Goal: Information Seeking & Learning: Learn about a topic

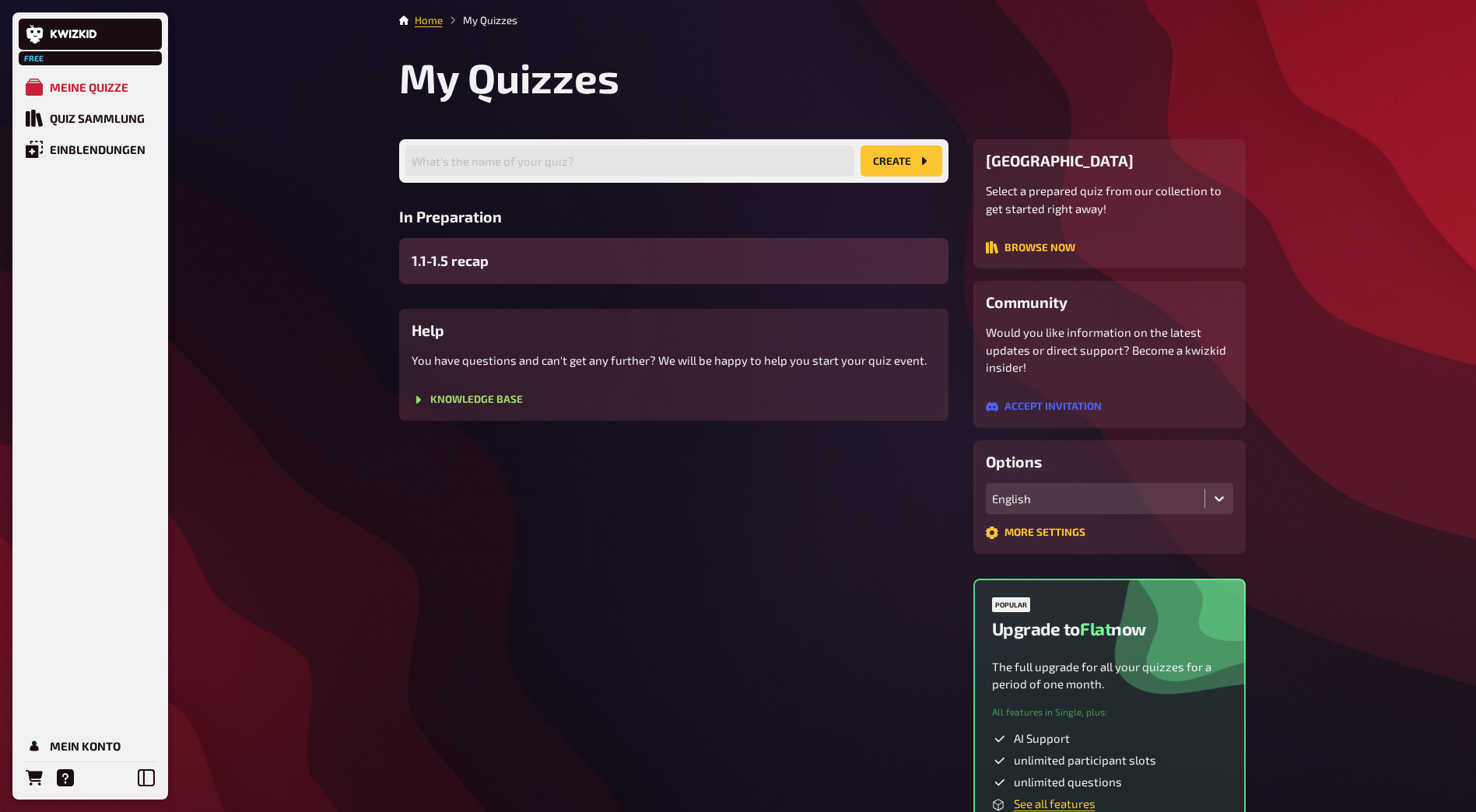
click at [523, 259] on div "1.1-1.5 recap" at bounding box center [673, 261] width 549 height 46
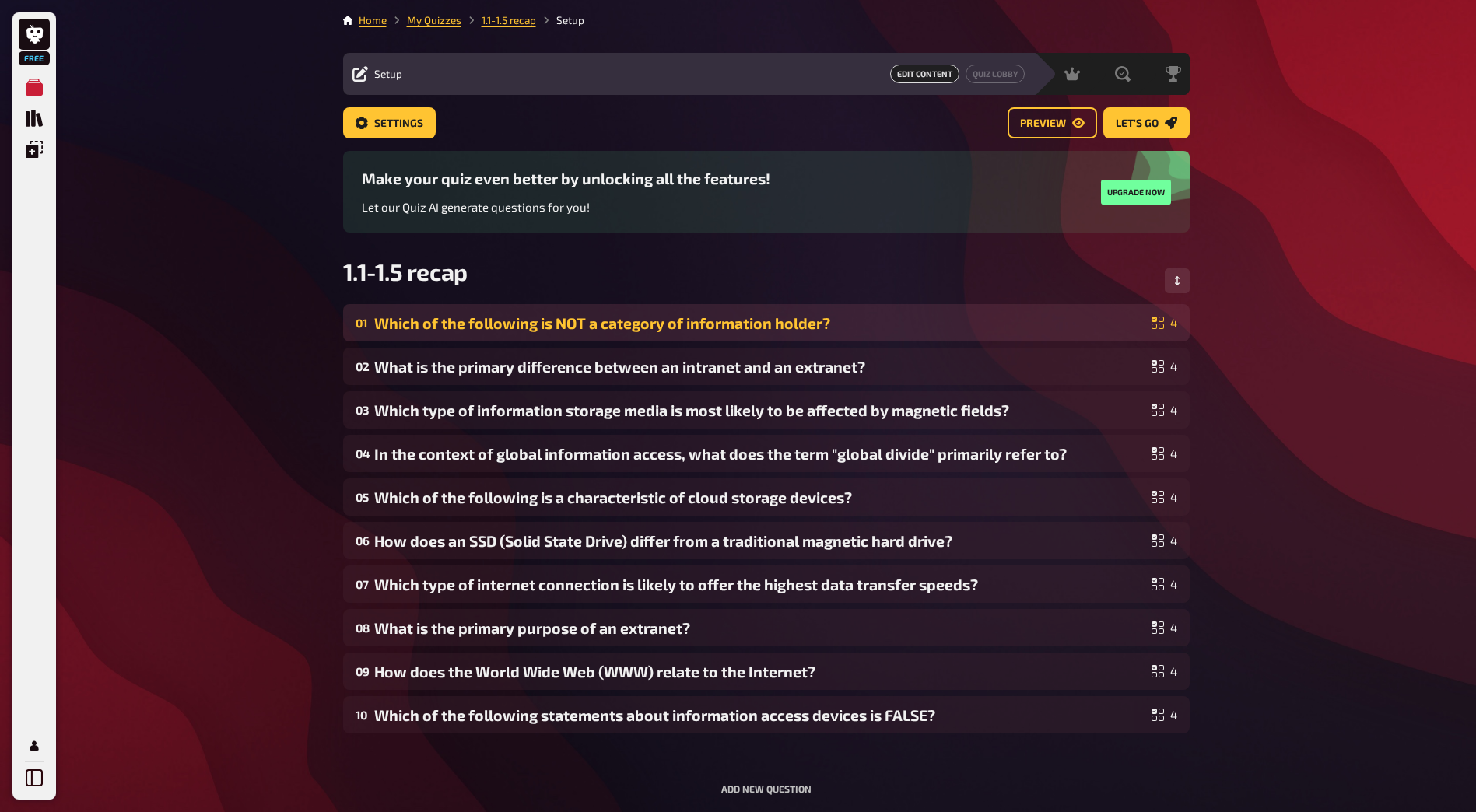
click at [472, 323] on div "Which of the following is NOT a category of information holder?" at bounding box center [759, 323] width 771 height 18
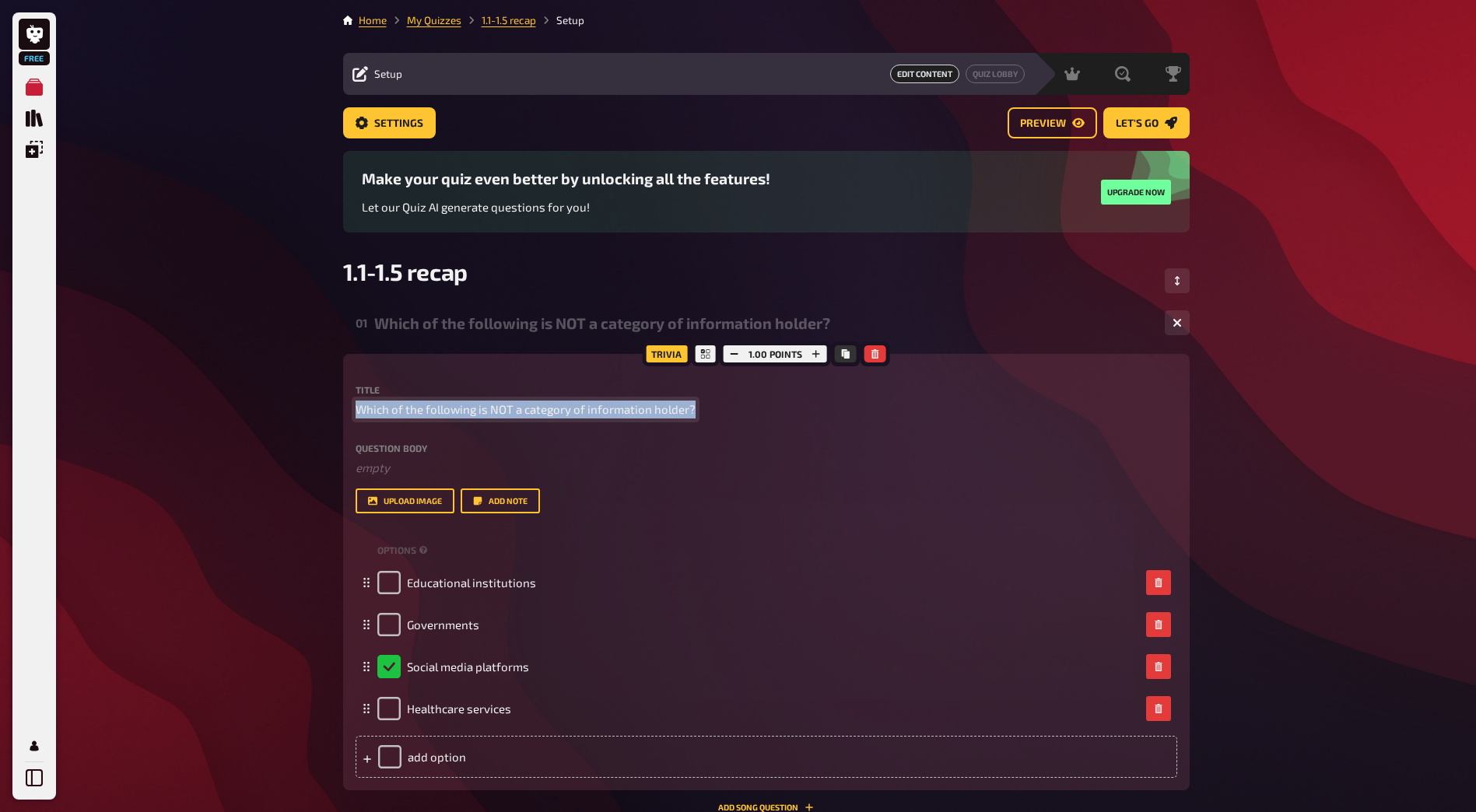
drag, startPoint x: 658, startPoint y: 410, endPoint x: 337, endPoint y: 416, distance: 321.1
click at [337, 416] on div "Home My Quizzes 1.1-1.5 recap Setup Setup Edit Content Quiz Lobby Hosting undef…" at bounding box center [766, 717] width 872 height 1433
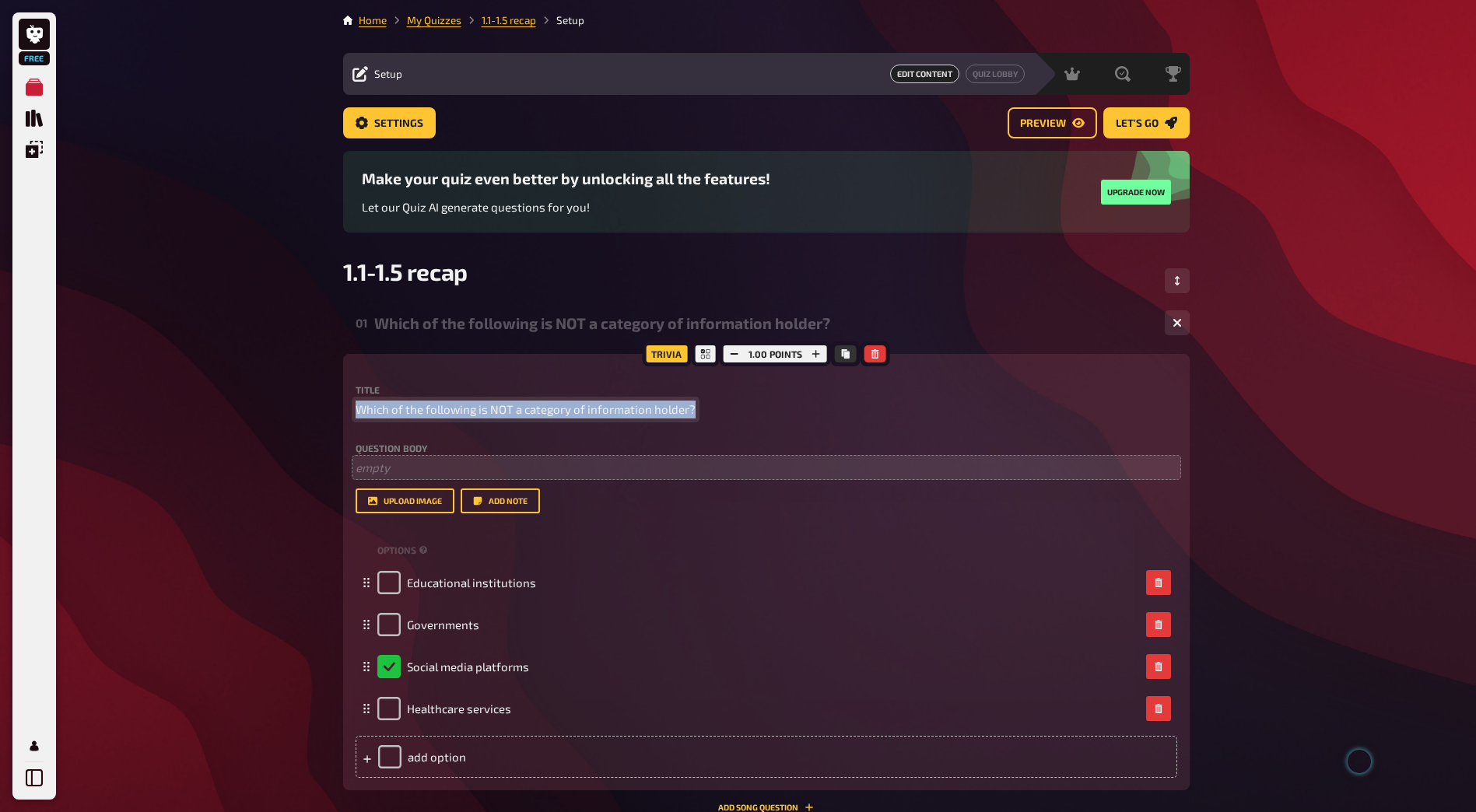
copy span "Which of the following is NOT a category of information holder?"
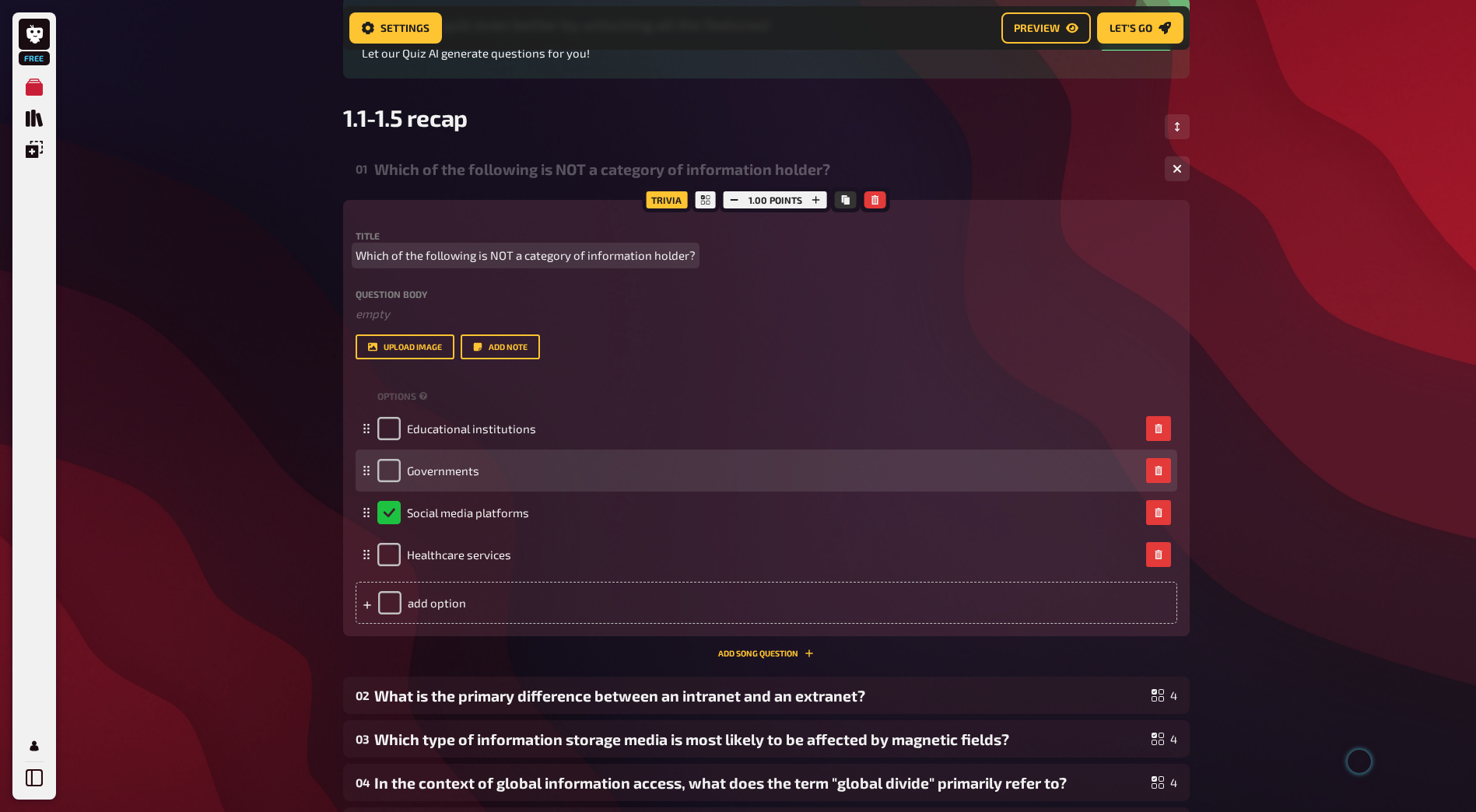
scroll to position [168, 0]
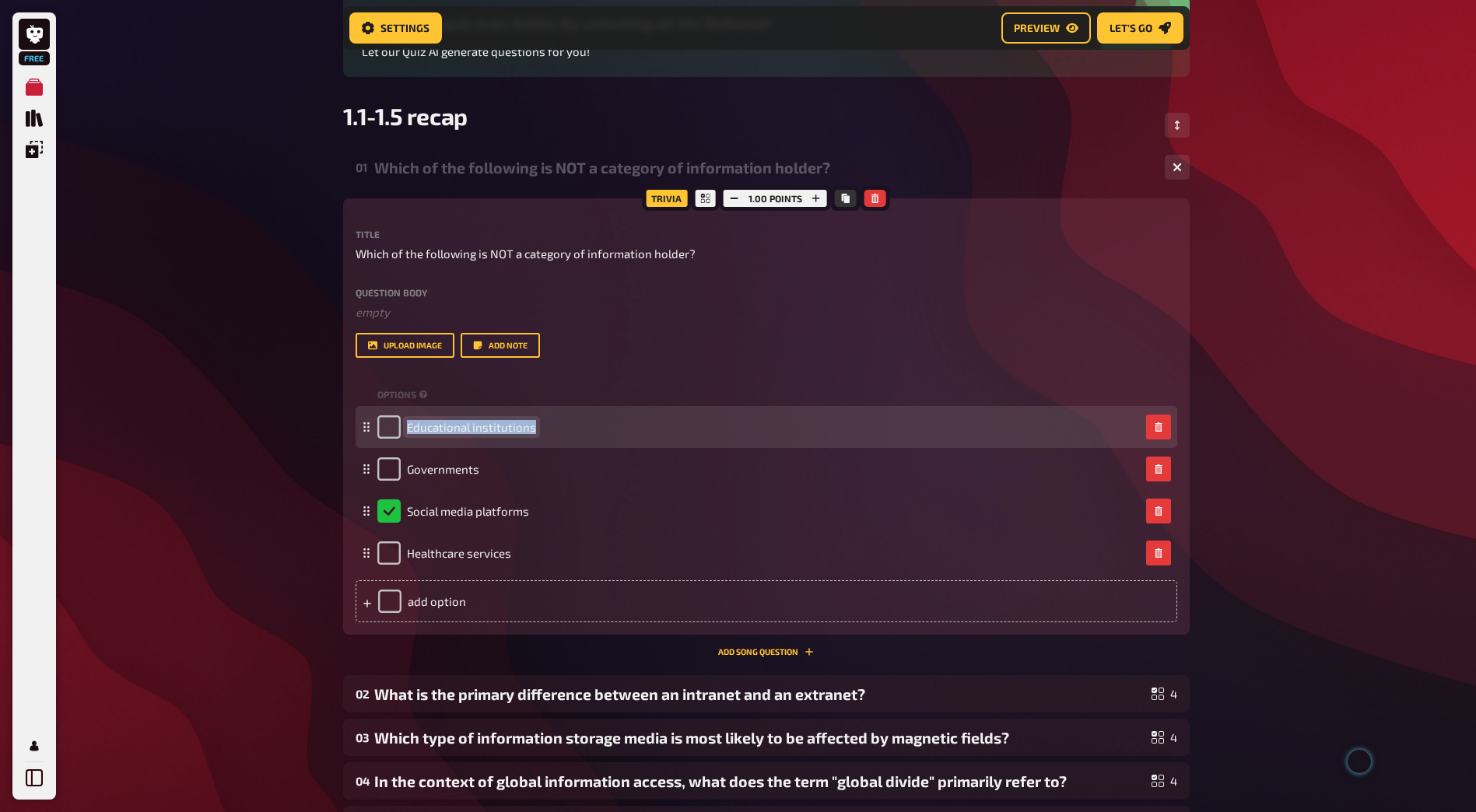
drag, startPoint x: 548, startPoint y: 427, endPoint x: 407, endPoint y: 428, distance: 141.0
click at [407, 428] on div "Educational institutions" at bounding box center [758, 427] width 762 height 23
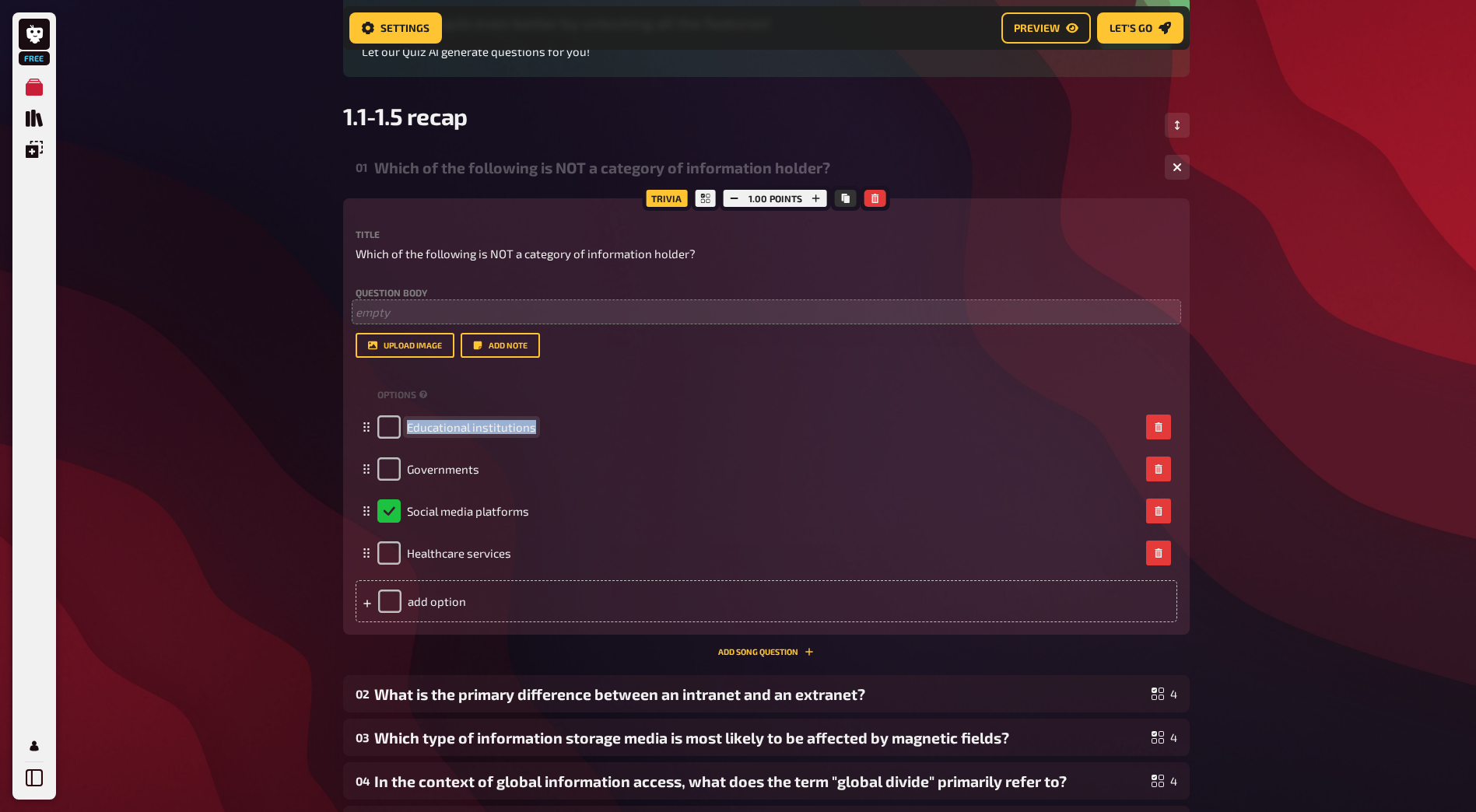
copy span "Educational institutions"
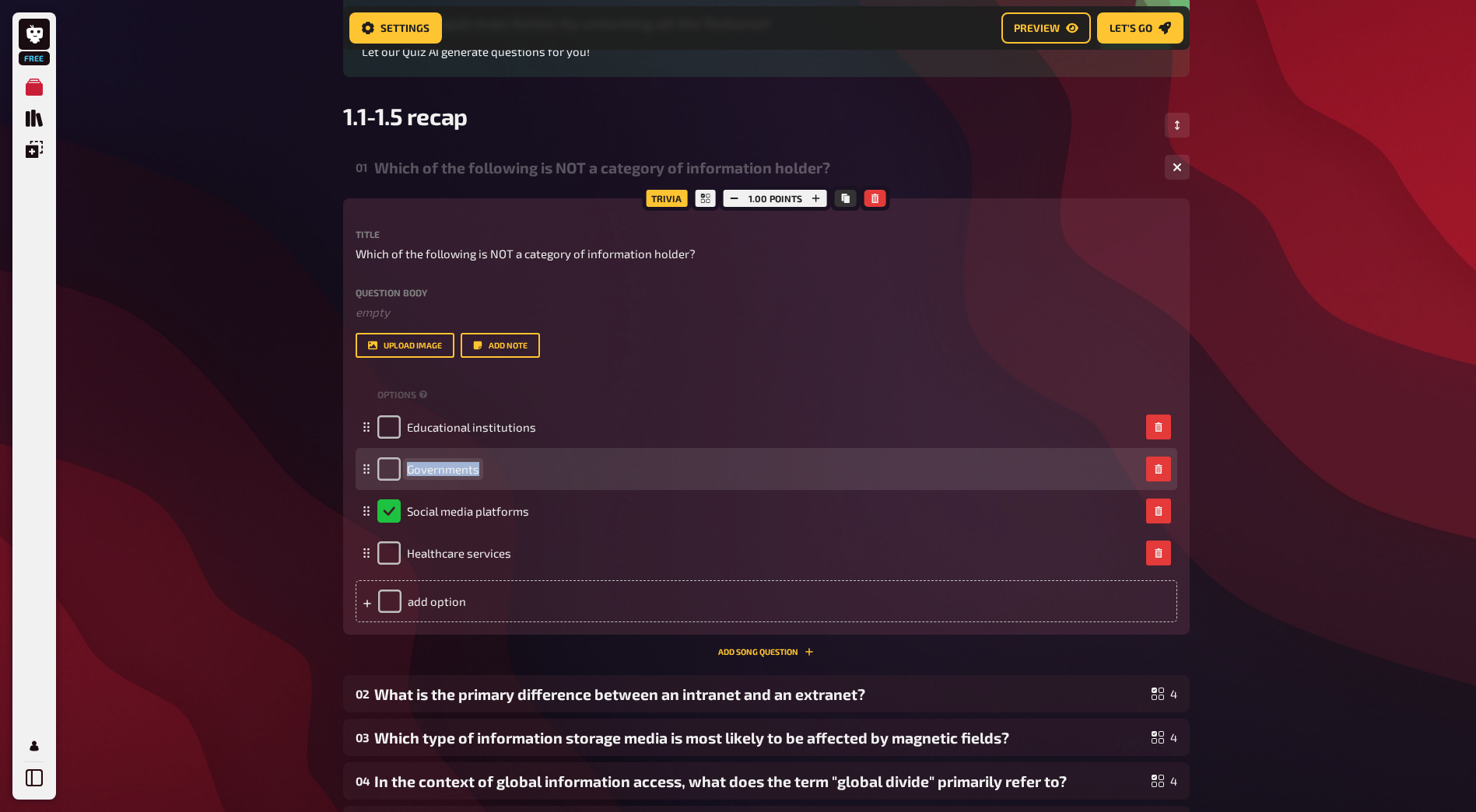
drag, startPoint x: 475, startPoint y: 471, endPoint x: 402, endPoint y: 473, distance: 73.0
click at [402, 473] on div "Governments" at bounding box center [428, 469] width 102 height 23
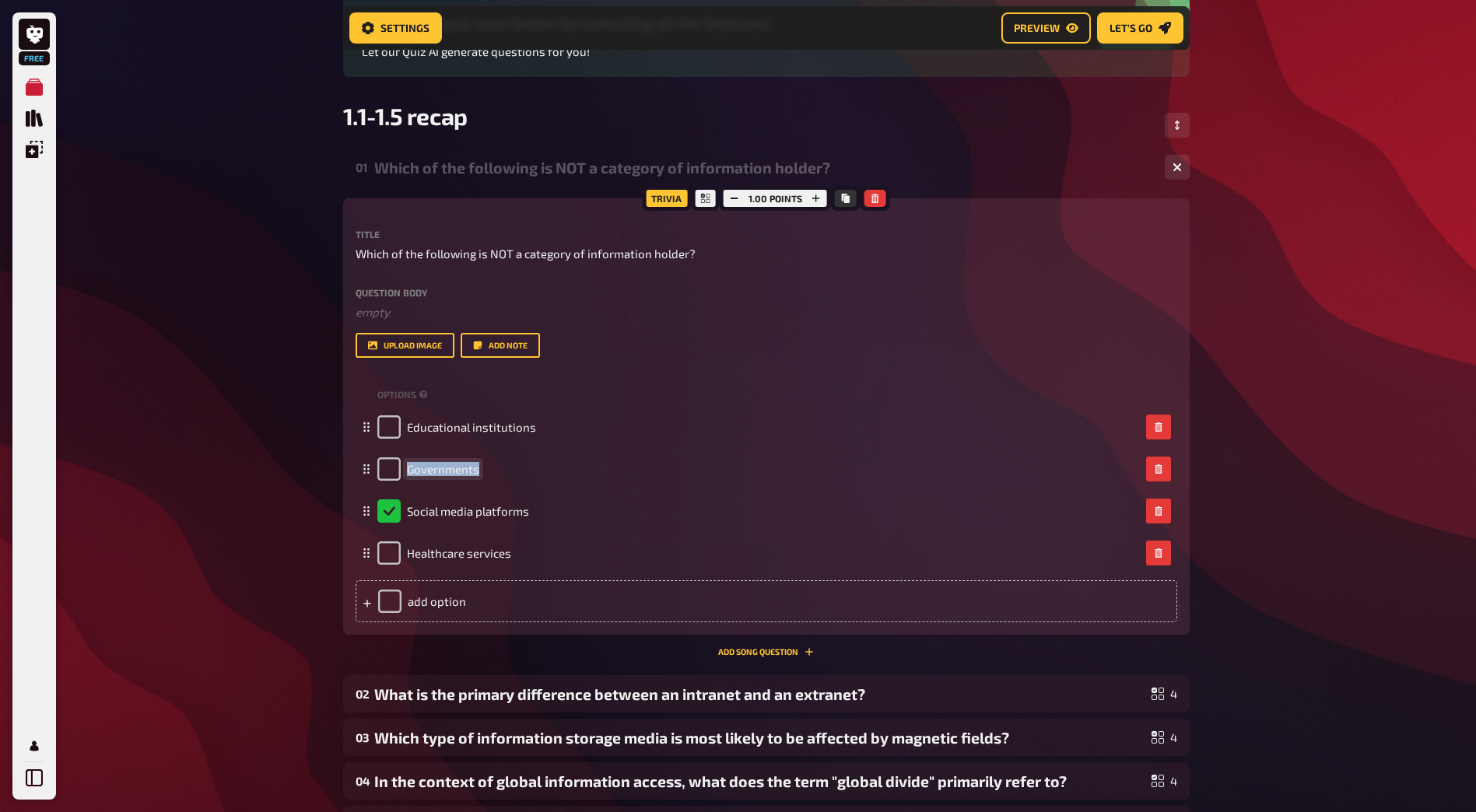
copy span "Governments"
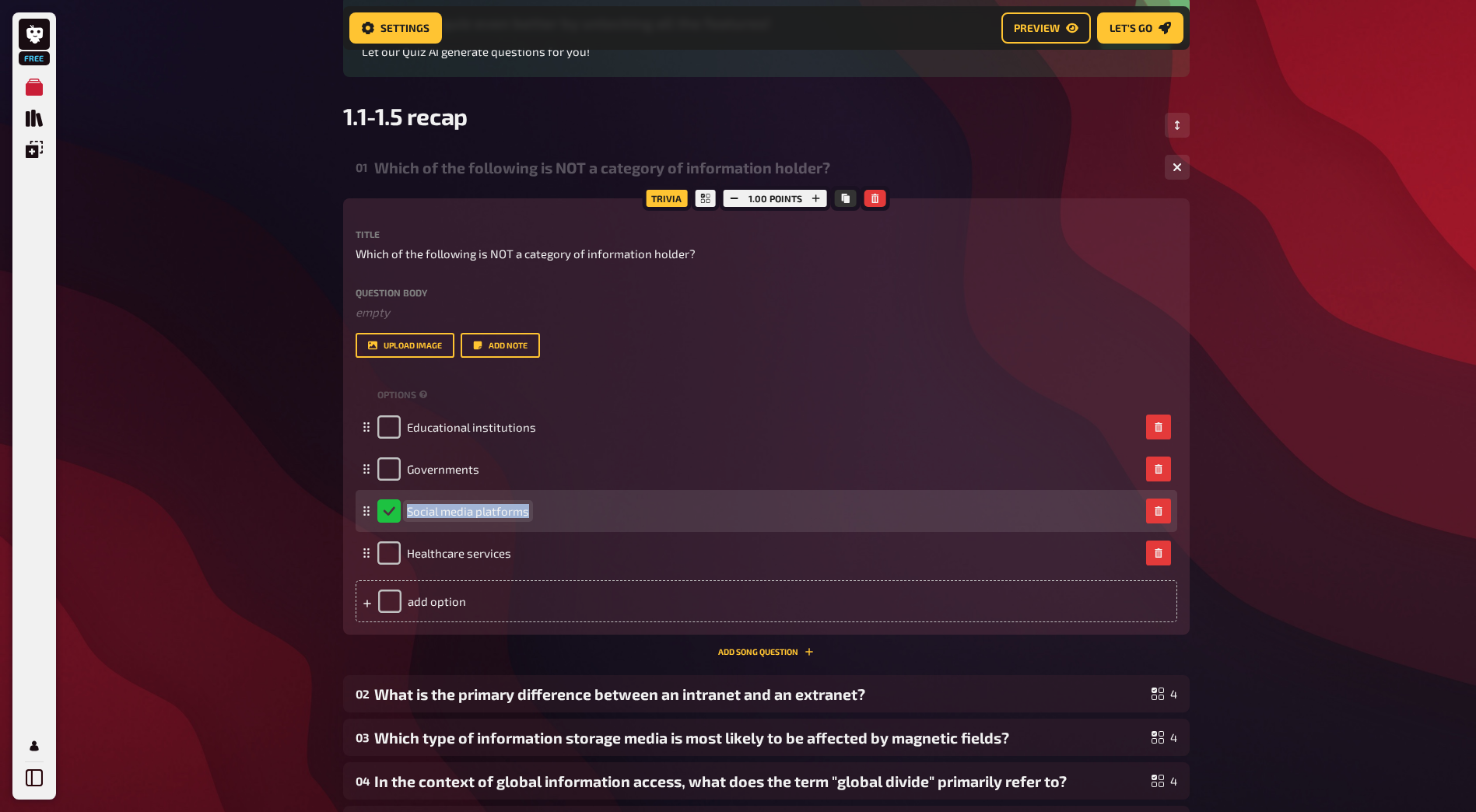
drag, startPoint x: 545, startPoint y: 514, endPoint x: 406, endPoint y: 512, distance: 139.0
click at [406, 512] on div "Social media platforms" at bounding box center [758, 510] width 762 height 23
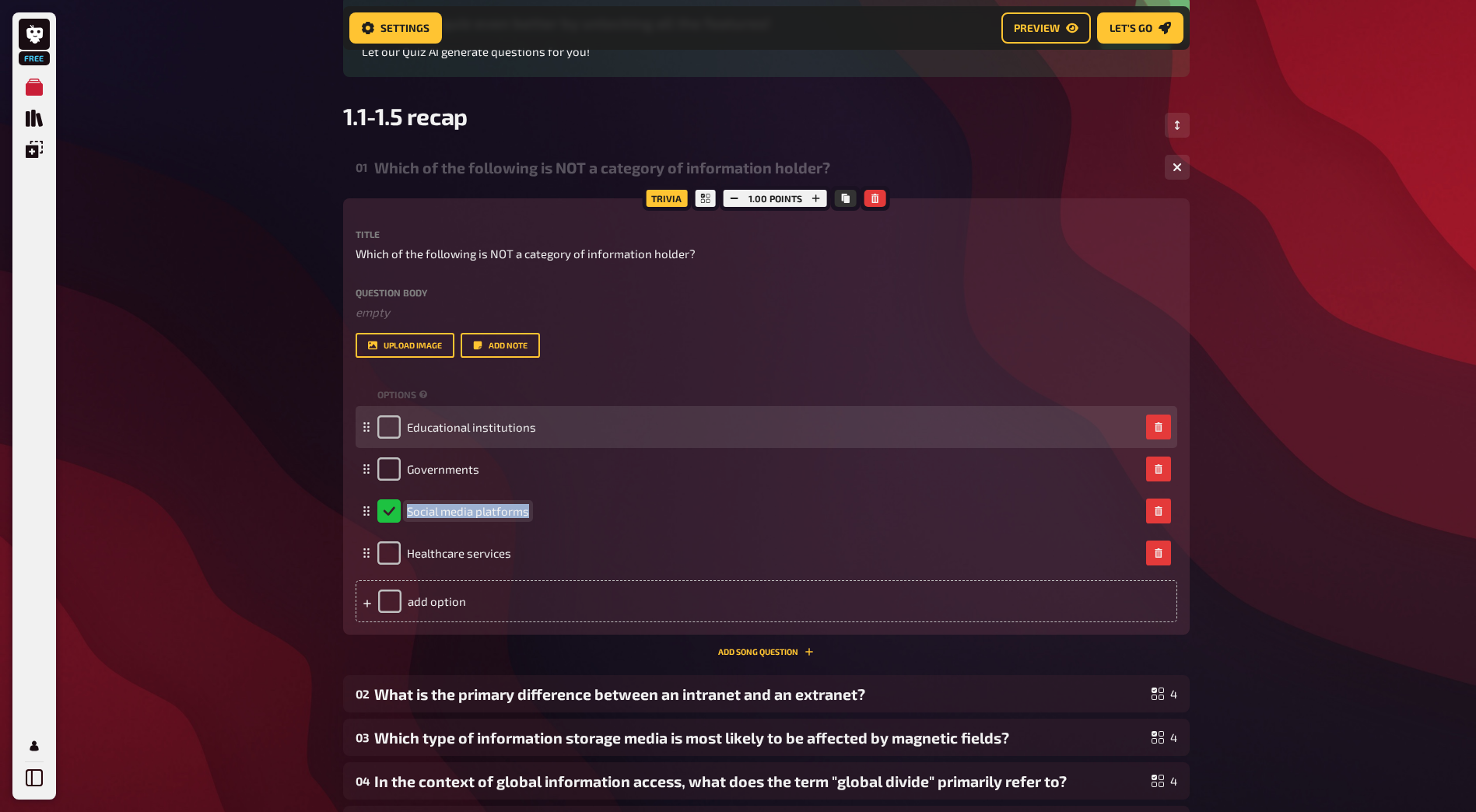
copy span "Social media platforms"
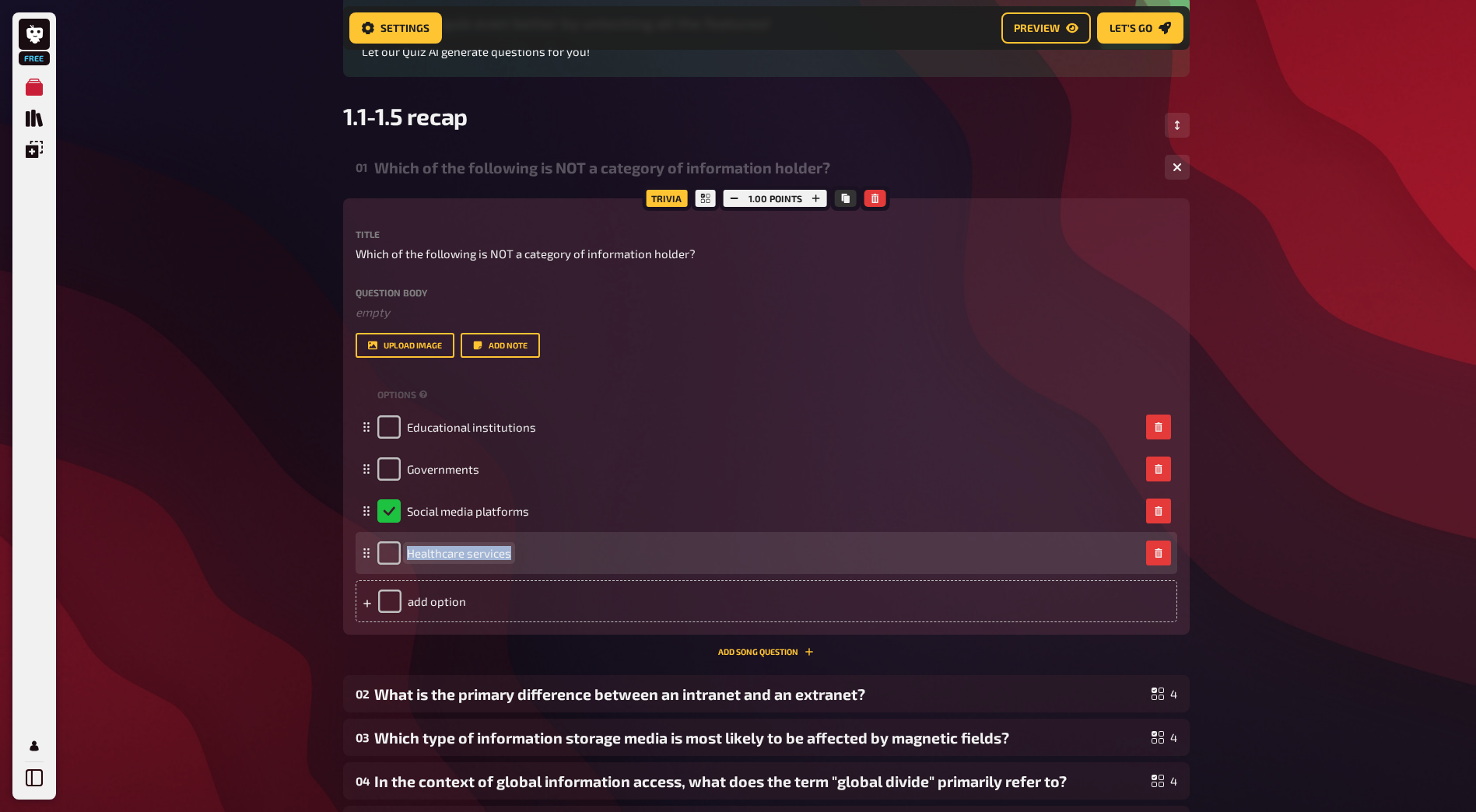
drag, startPoint x: 503, startPoint y: 553, endPoint x: 425, endPoint y: 552, distance: 78.0
click at [404, 548] on div "Healthcare services" at bounding box center [758, 553] width 762 height 23
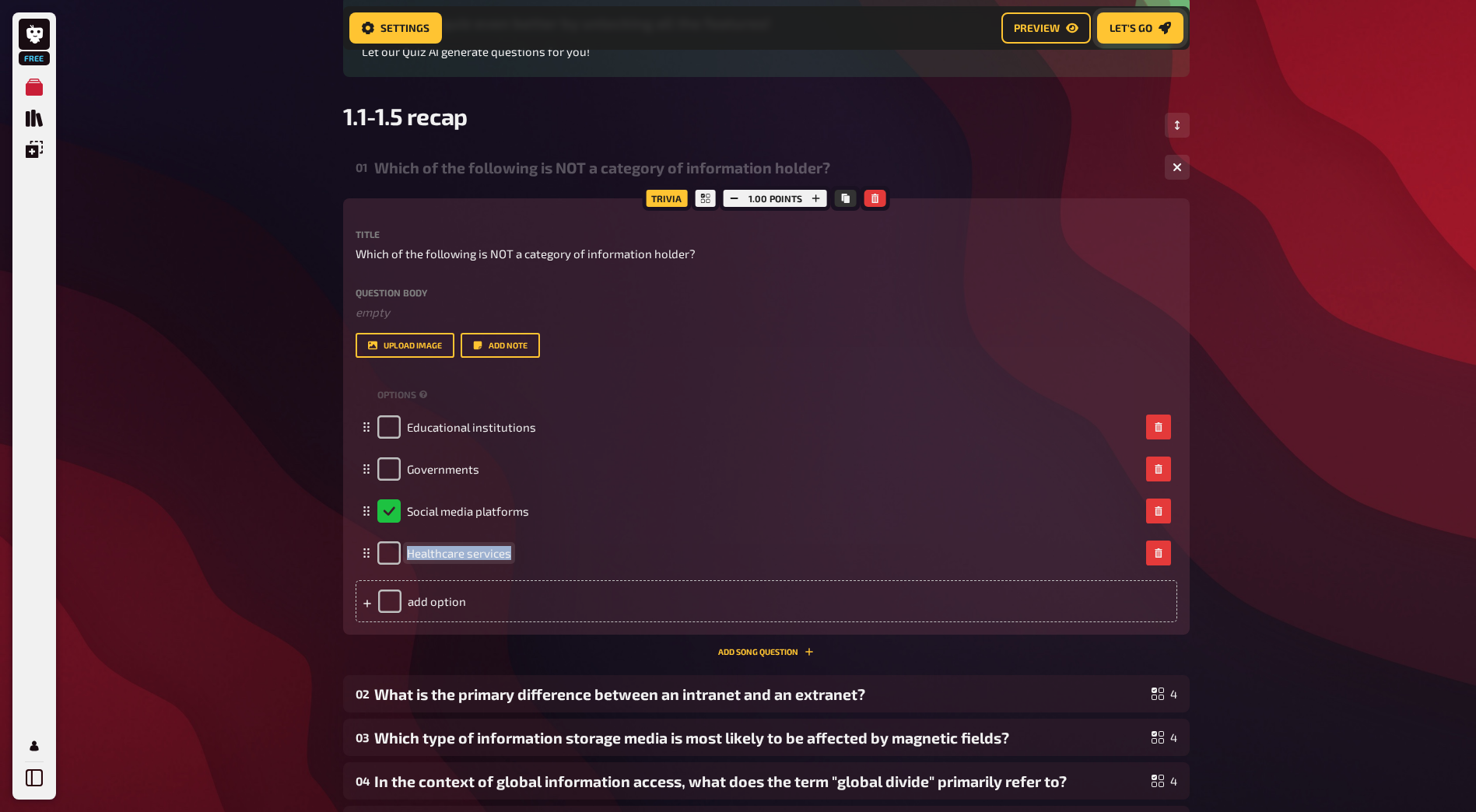
copy span "Healthcare services"
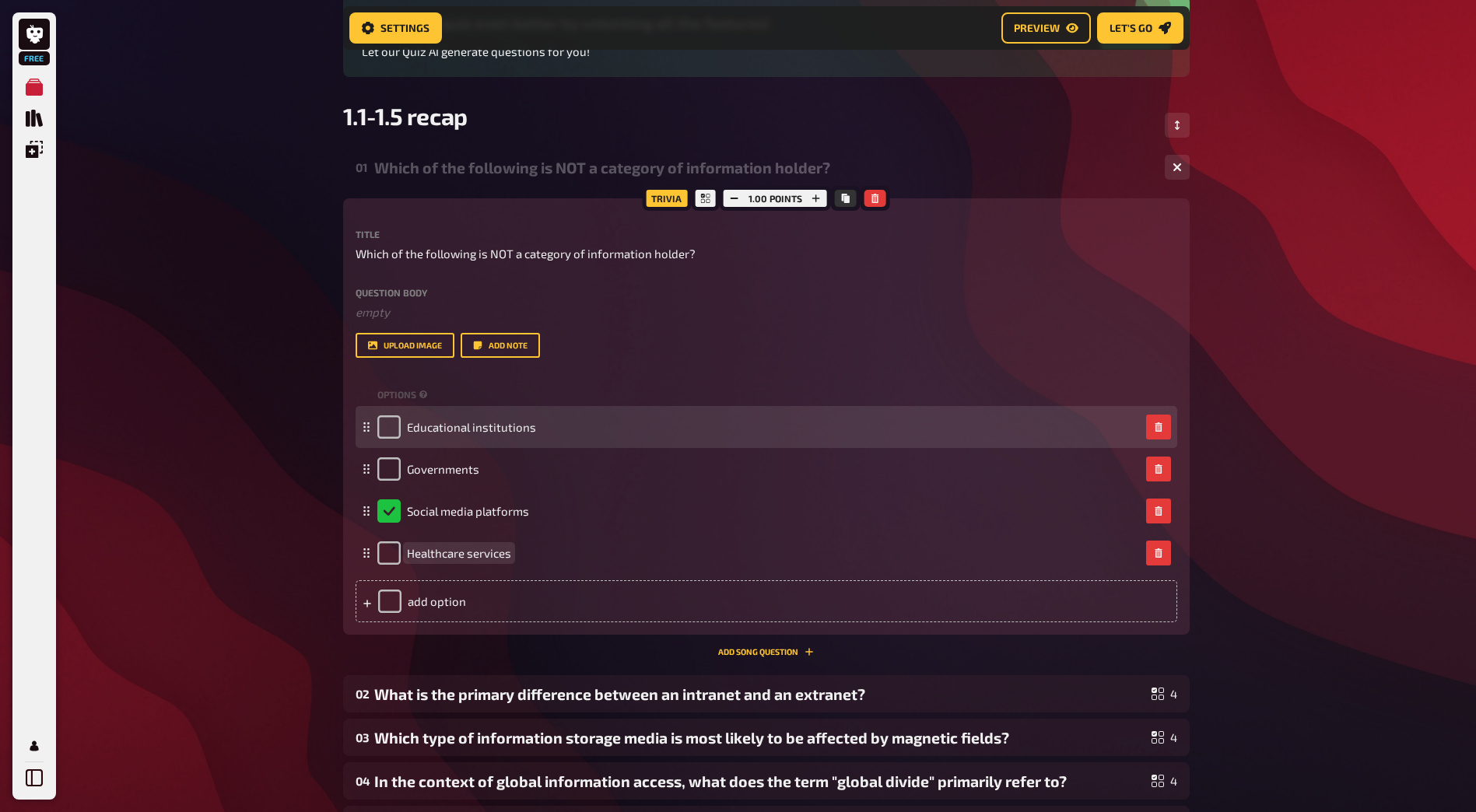
scroll to position [246, 0]
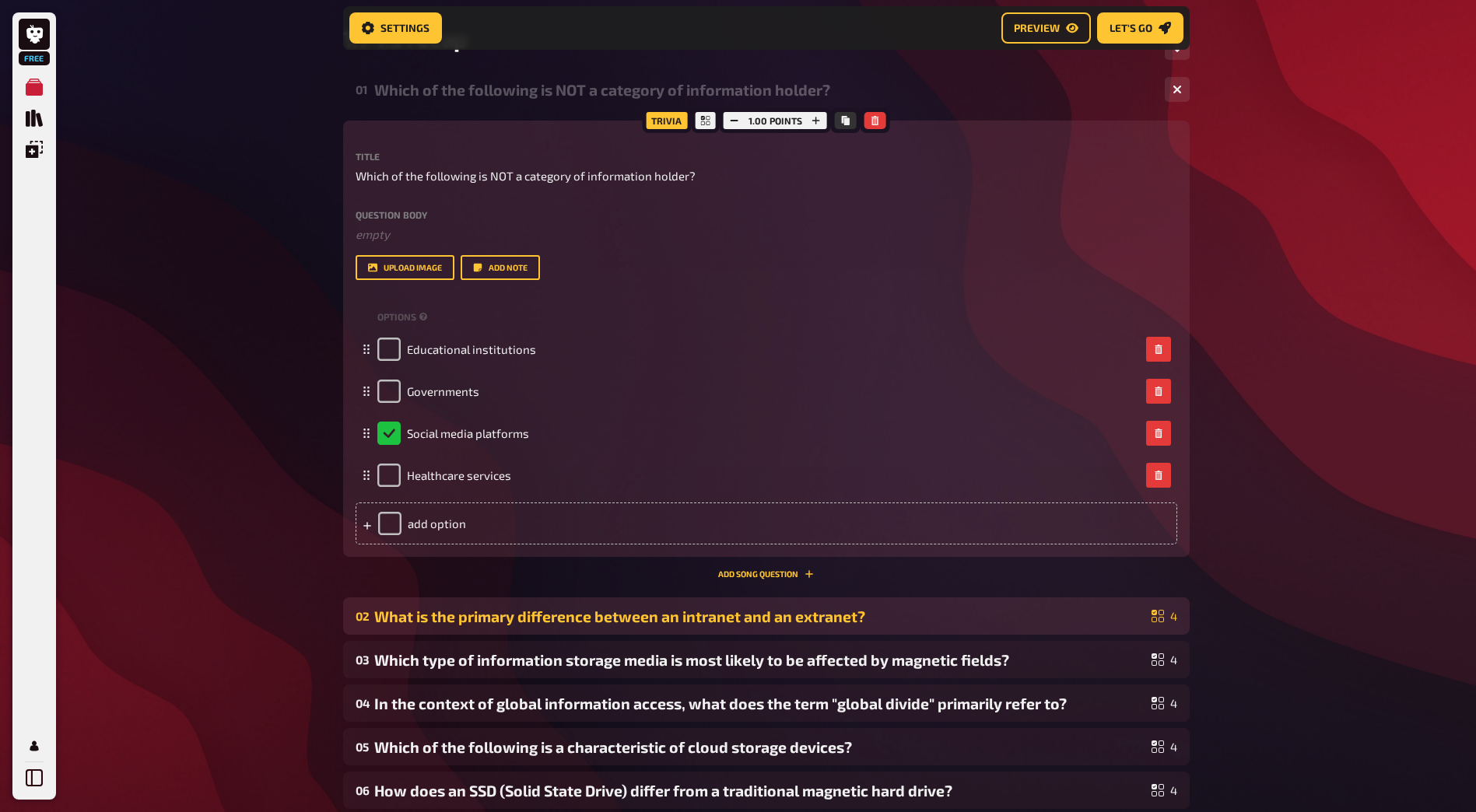
click at [532, 617] on div "What is the primary difference between an intranet and an extranet?" at bounding box center [759, 616] width 771 height 18
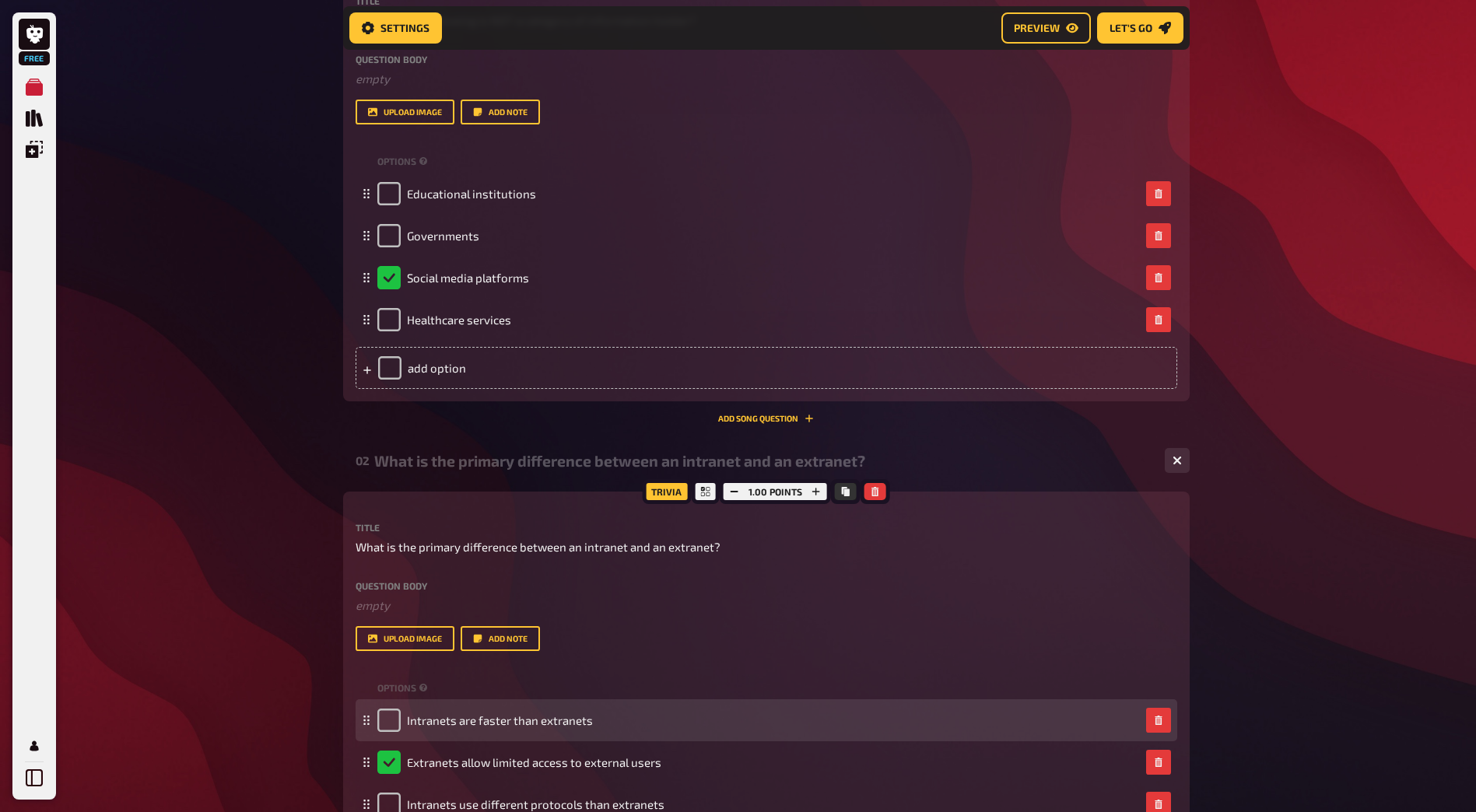
scroll to position [635, 0]
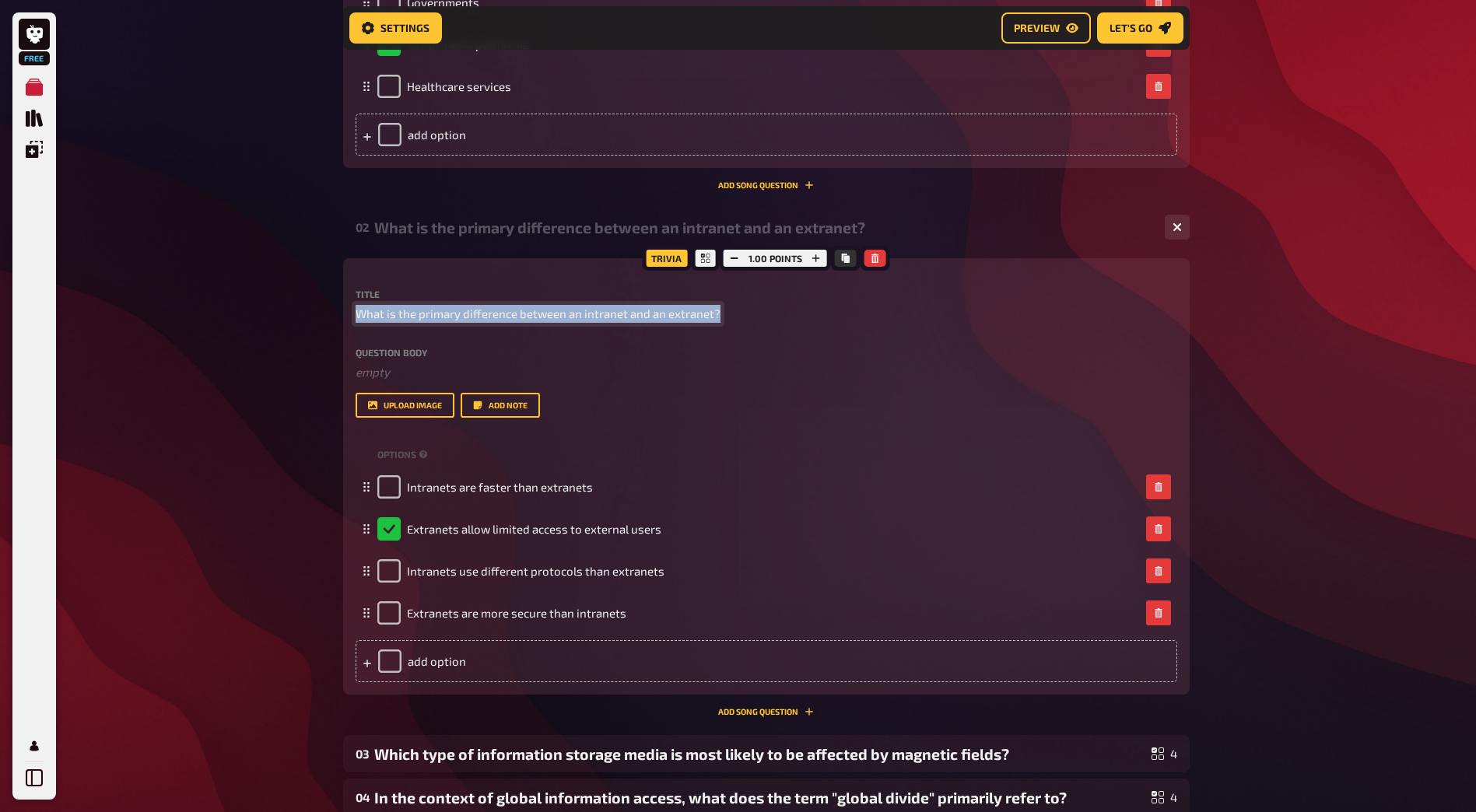
drag, startPoint x: 717, startPoint y: 311, endPoint x: 353, endPoint y: 318, distance: 364.1
click at [353, 318] on div "Trivia 1.00 points Title What is the primary difference between an intranet and…" at bounding box center [766, 477] width 847 height 436
copy span "What is the primary difference between an intranet and an extranet?"
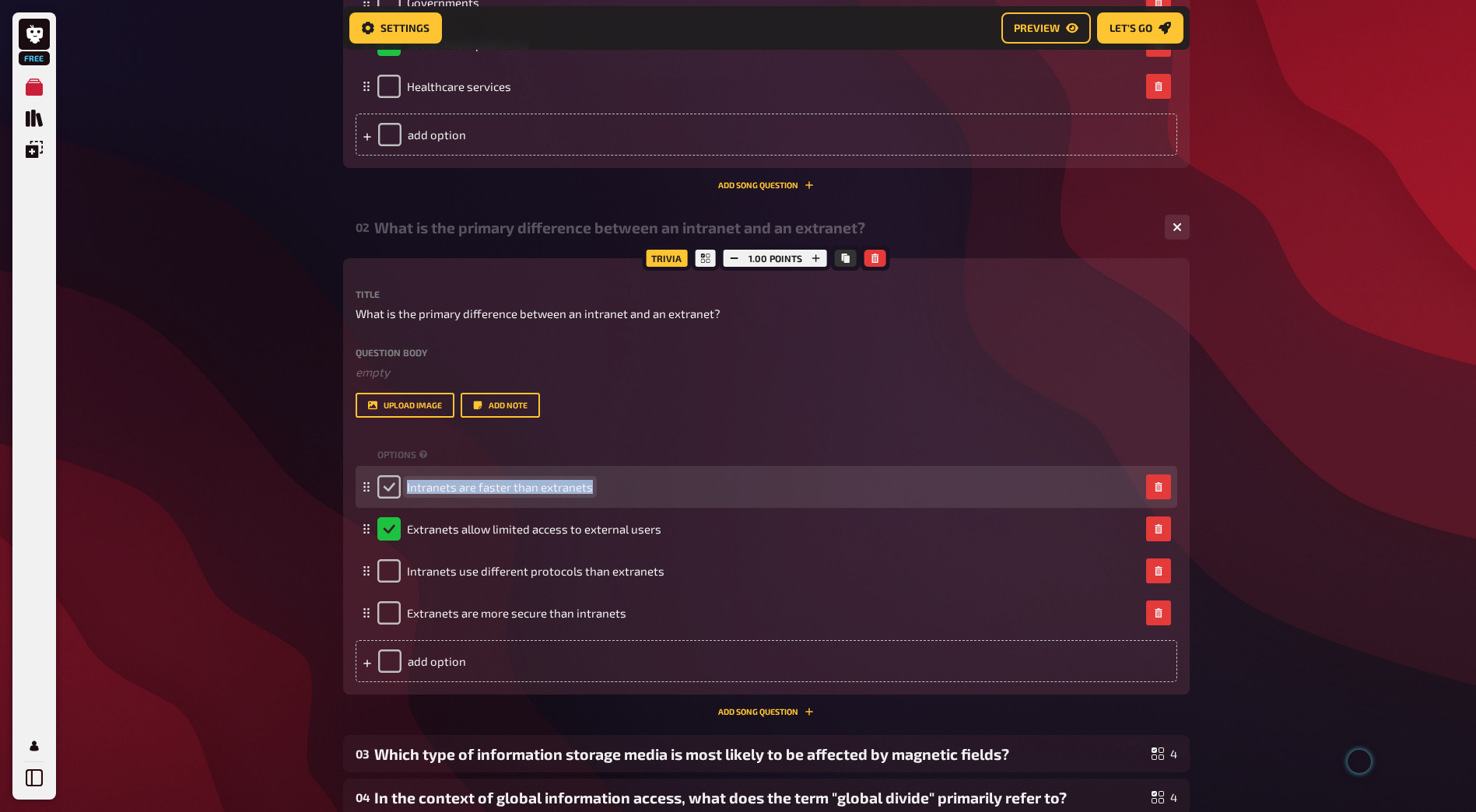
drag, startPoint x: 589, startPoint y: 485, endPoint x: 398, endPoint y: 485, distance: 191.0
click at [398, 485] on div "Intranets are faster than extranets" at bounding box center [485, 486] width 216 height 23
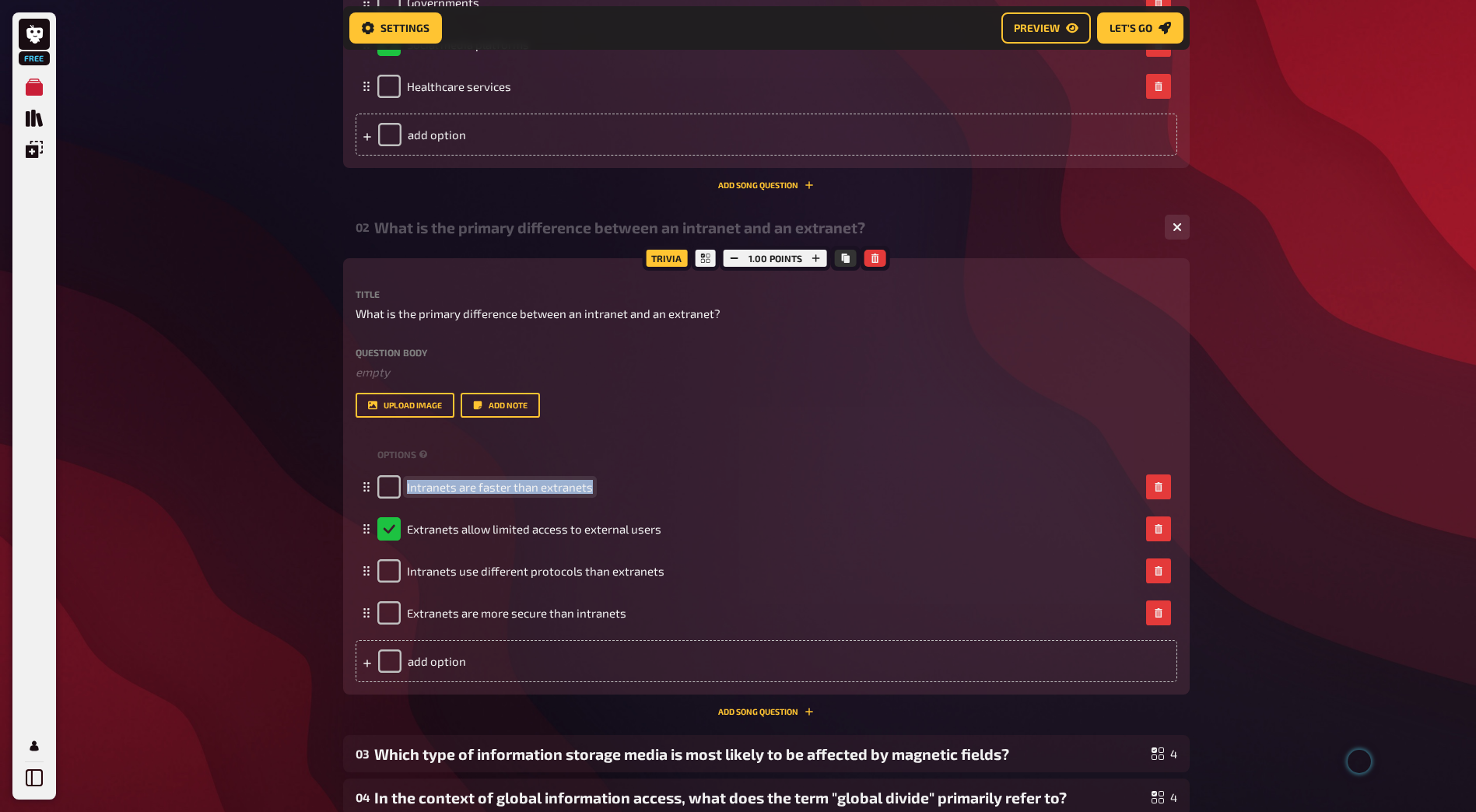
copy span "Intranets are faster than extranets"
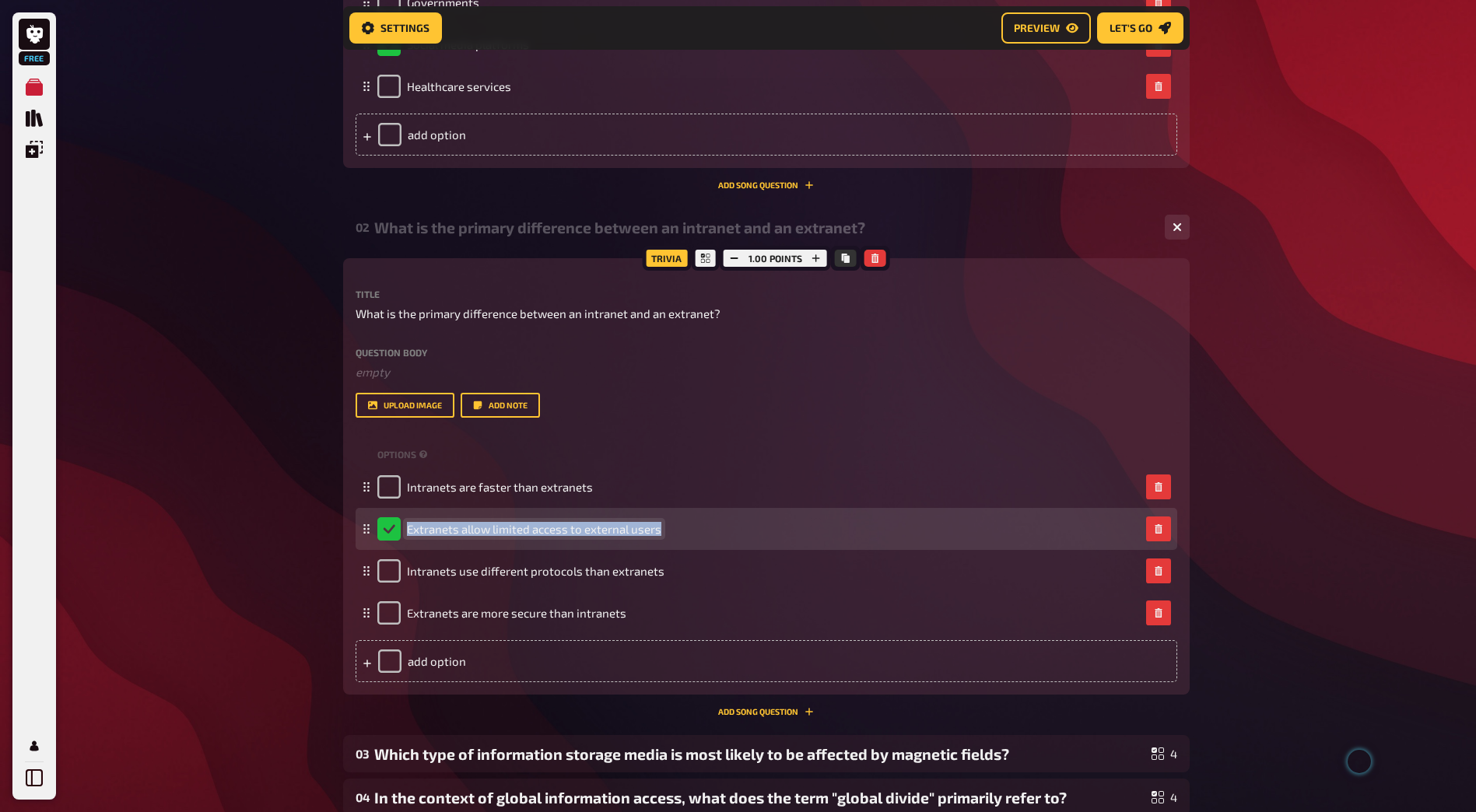
drag, startPoint x: 657, startPoint y: 530, endPoint x: 412, endPoint y: 534, distance: 245.0
click at [405, 534] on div "Extranets allow limited access to external users" at bounding box center [519, 529] width 284 height 23
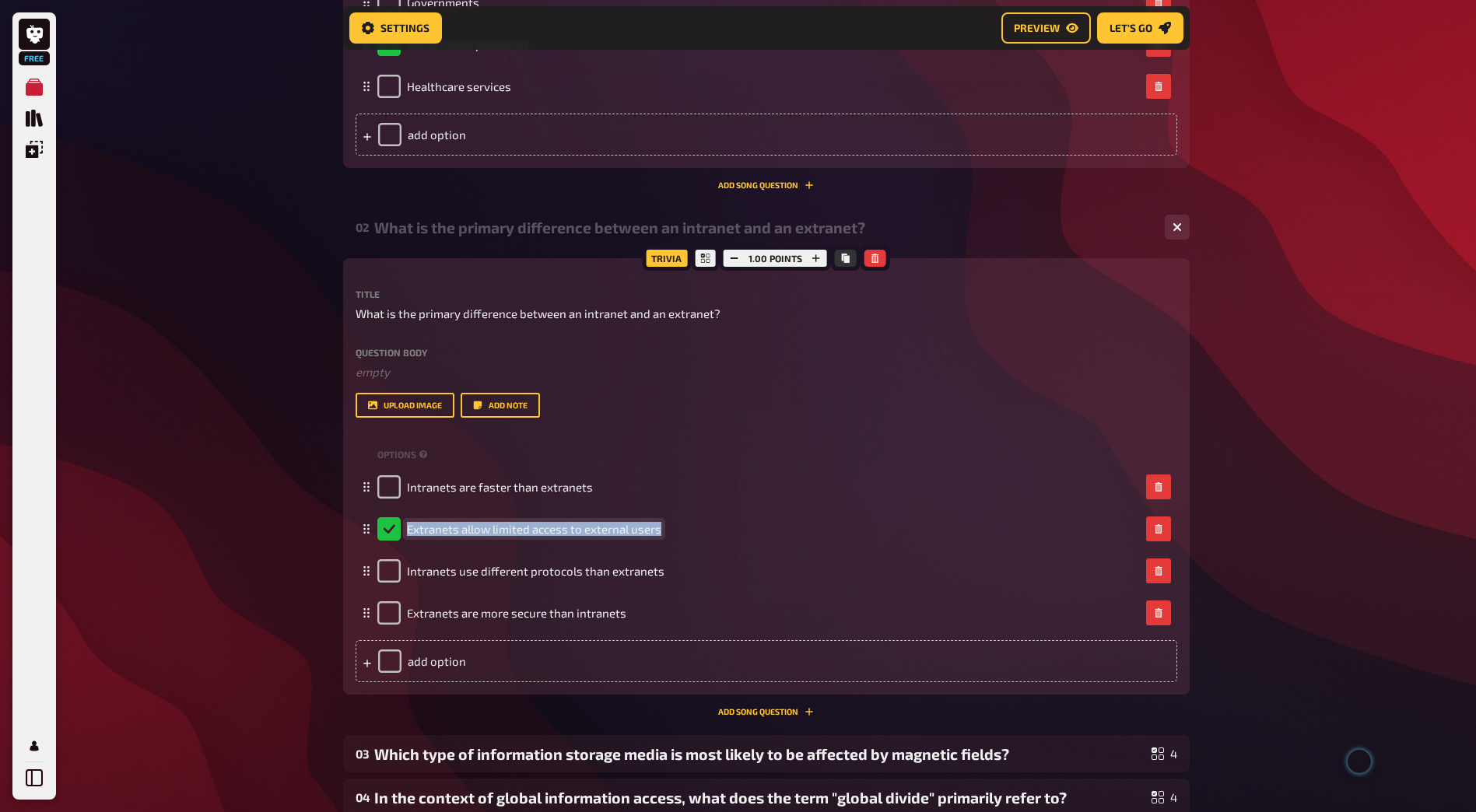
copy span "Extranets allow limited access to external users"
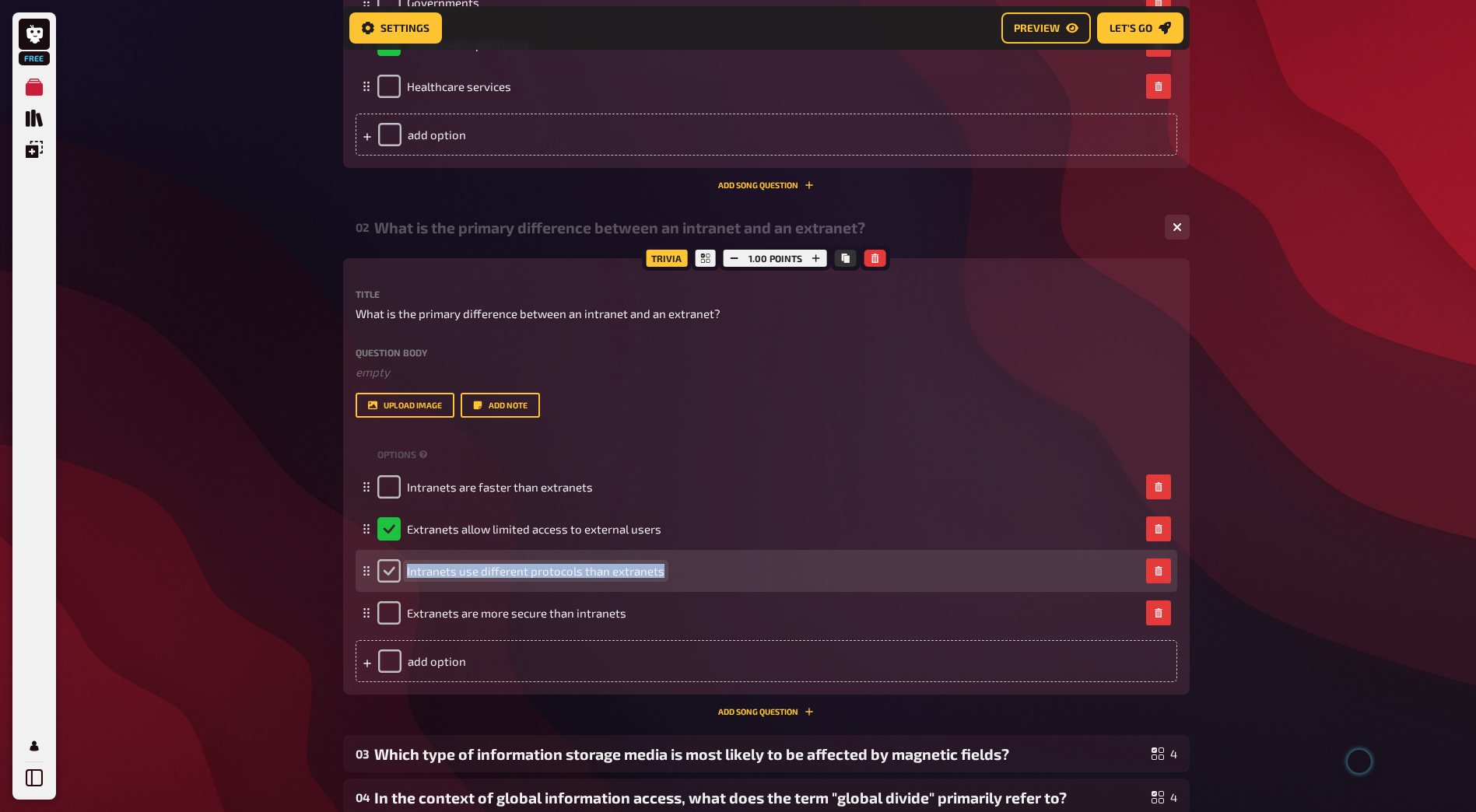
drag, startPoint x: 658, startPoint y: 569, endPoint x: 395, endPoint y: 575, distance: 263.1
click at [395, 575] on div "Intranets use different protocols than extranets" at bounding box center [521, 570] width 287 height 23
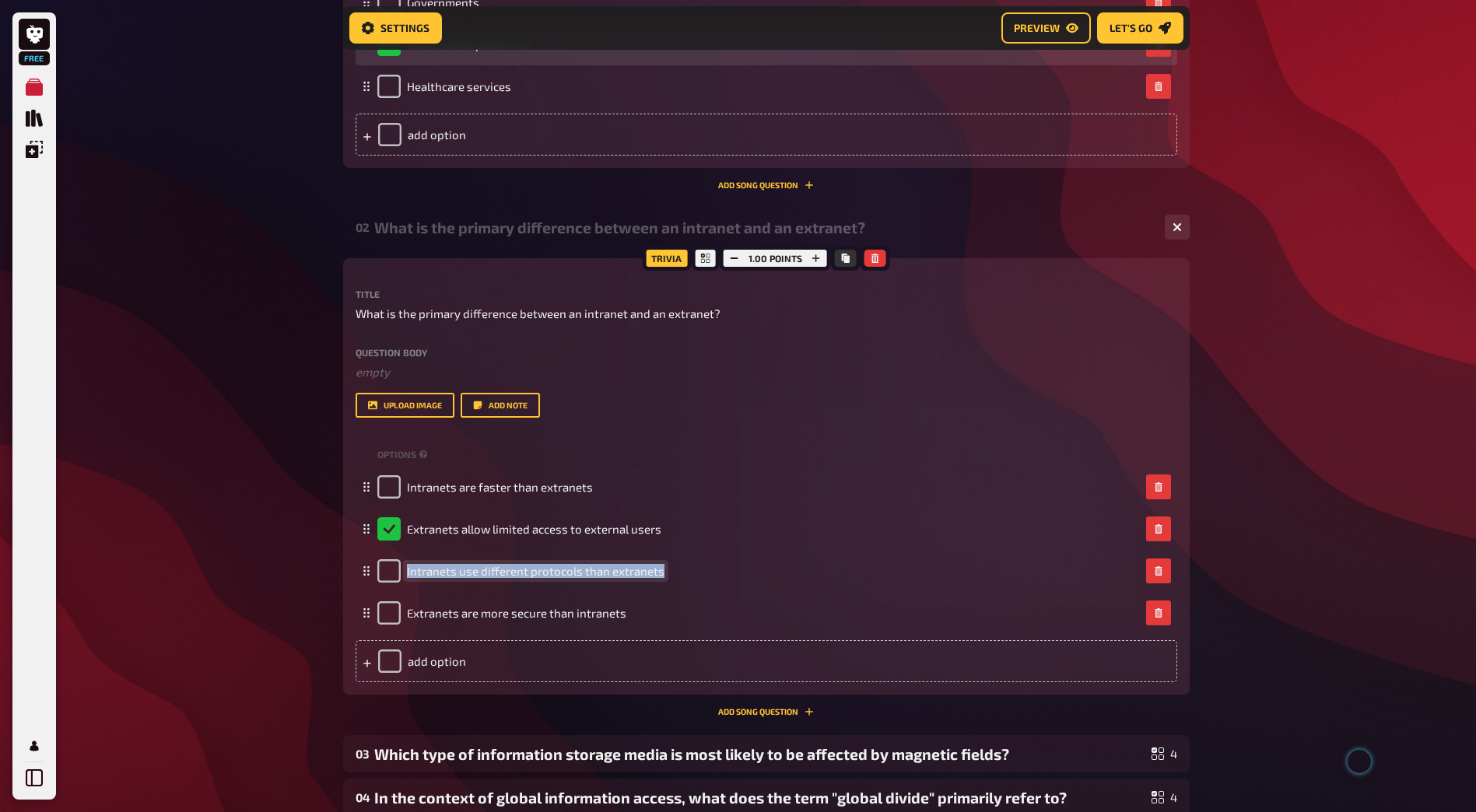
copy span "Intranets use different protocols than extranets"
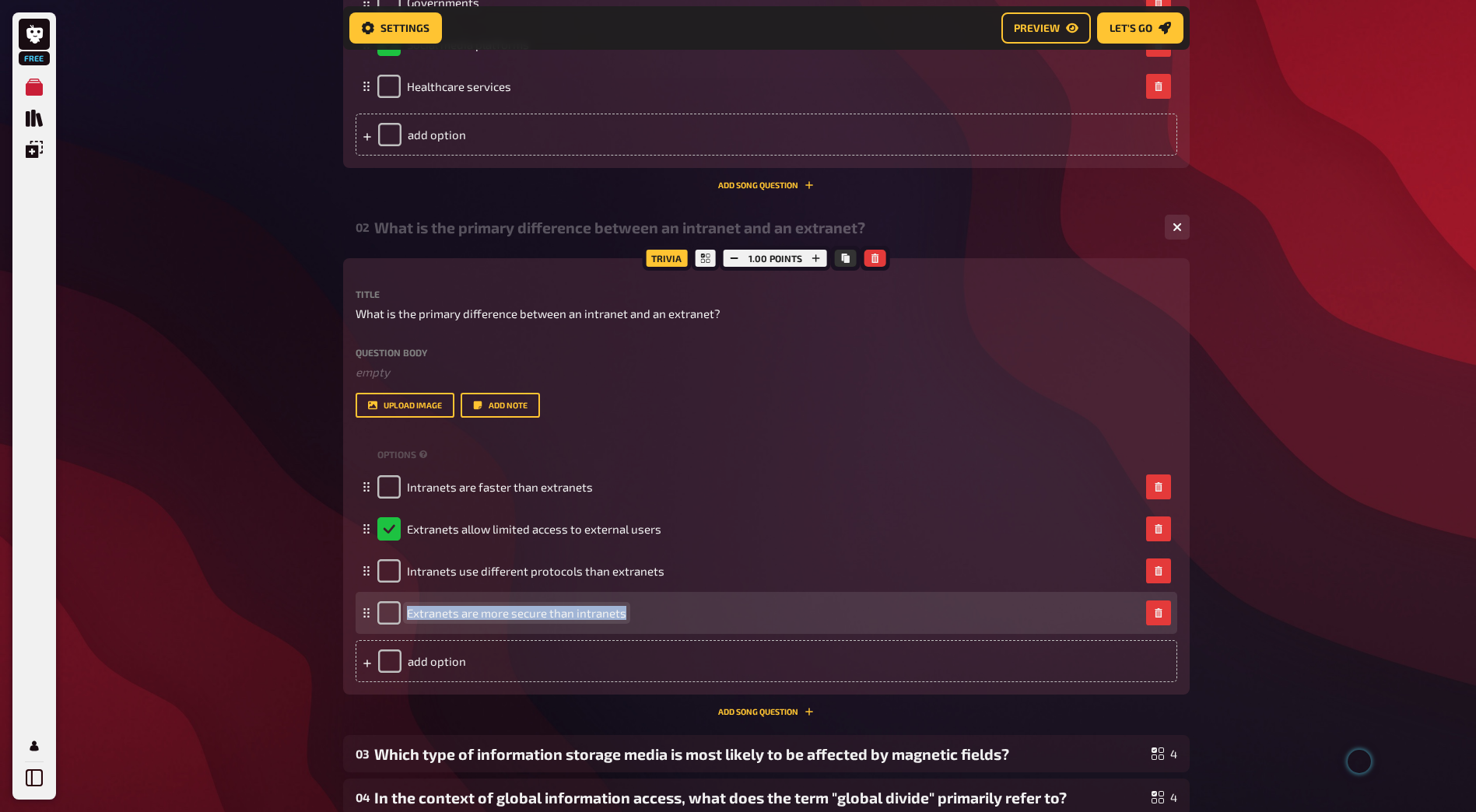
drag, startPoint x: 623, startPoint y: 617, endPoint x: 405, endPoint y: 615, distance: 218.0
click at [405, 615] on div "Extranets are more secure than intranets" at bounding box center [502, 612] width 249 height 23
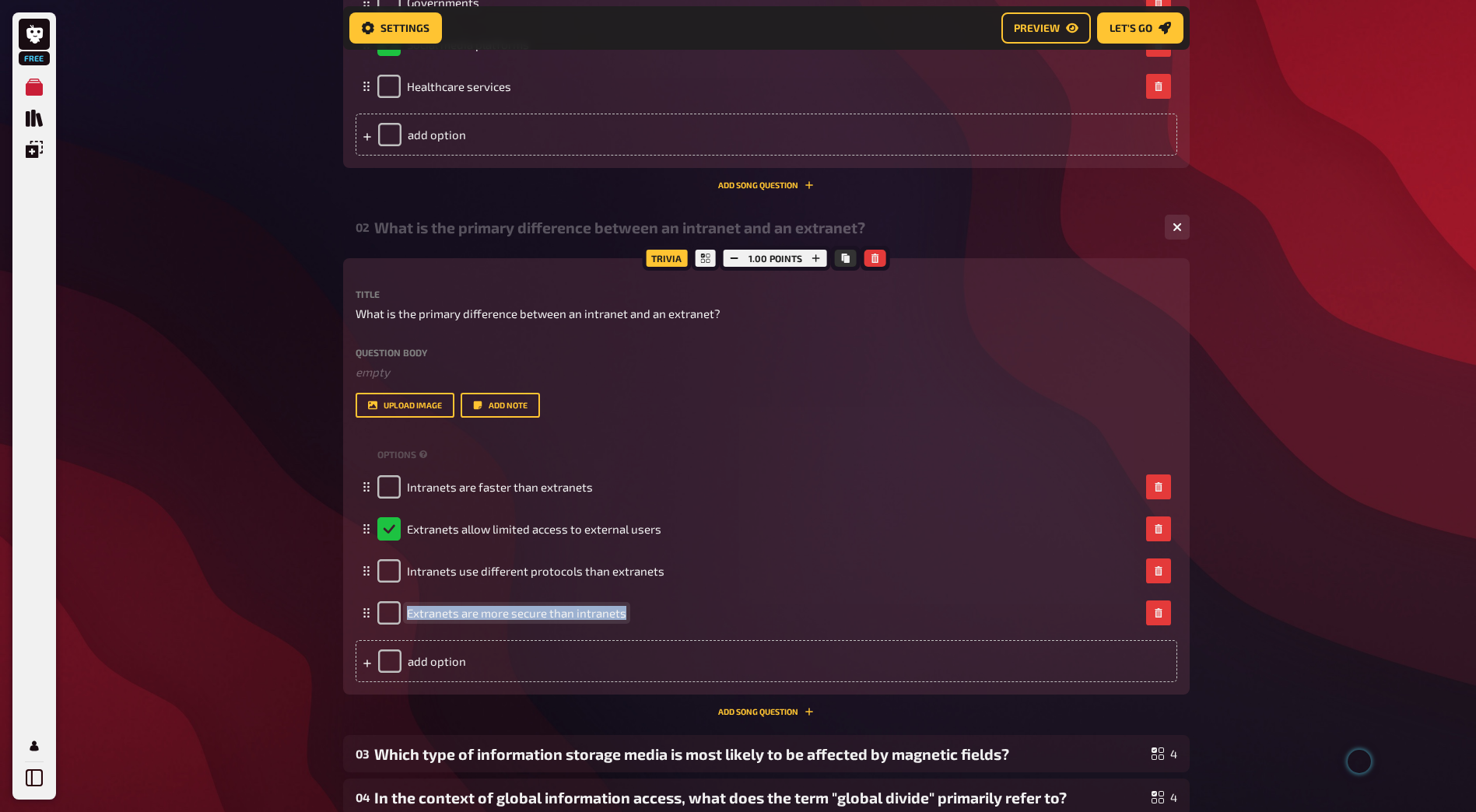
copy span "Extranets are more secure than intranets"
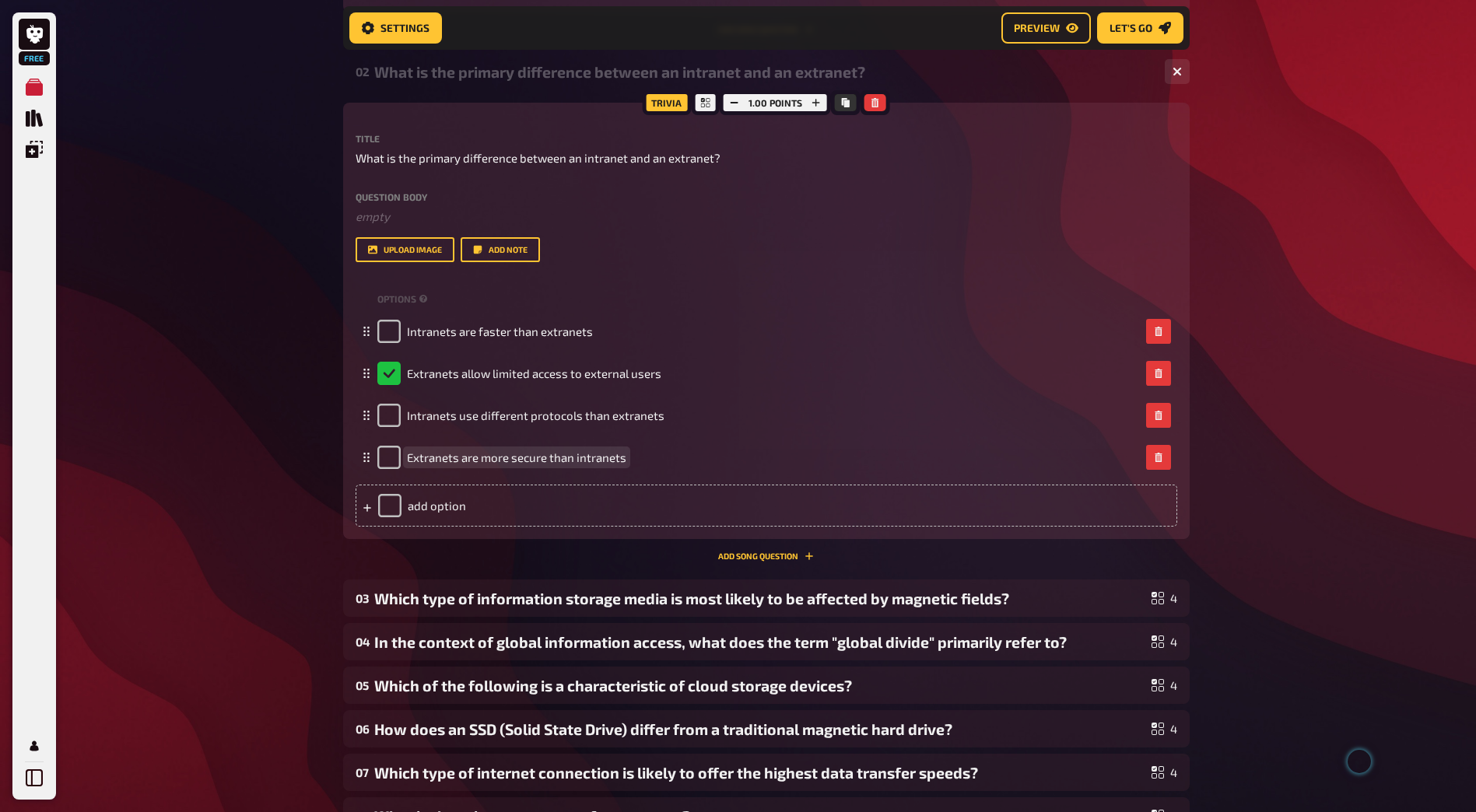
scroll to position [868, 0]
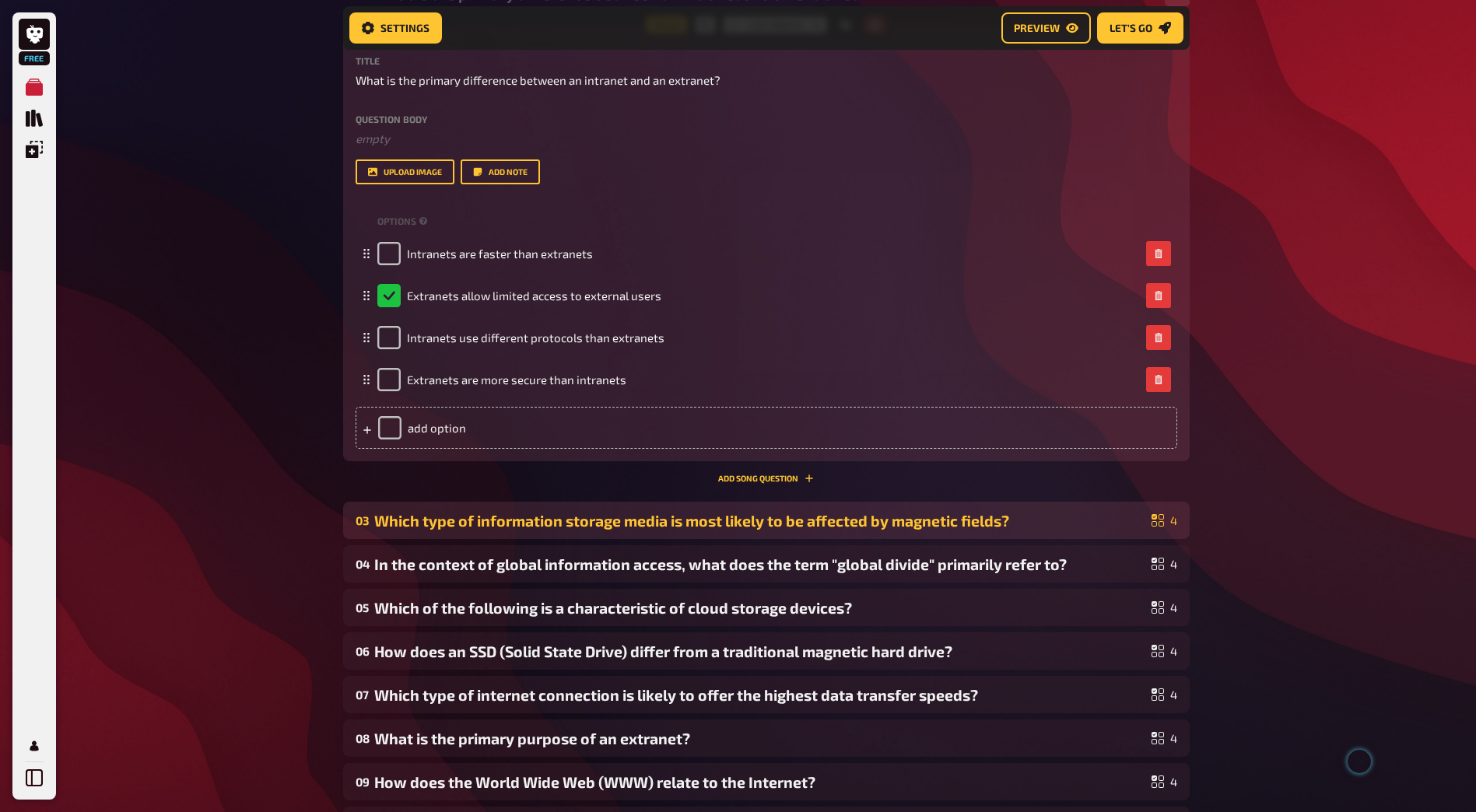
click at [526, 513] on div "Which type of information storage media is most likely to be affected by magnet…" at bounding box center [759, 521] width 771 height 18
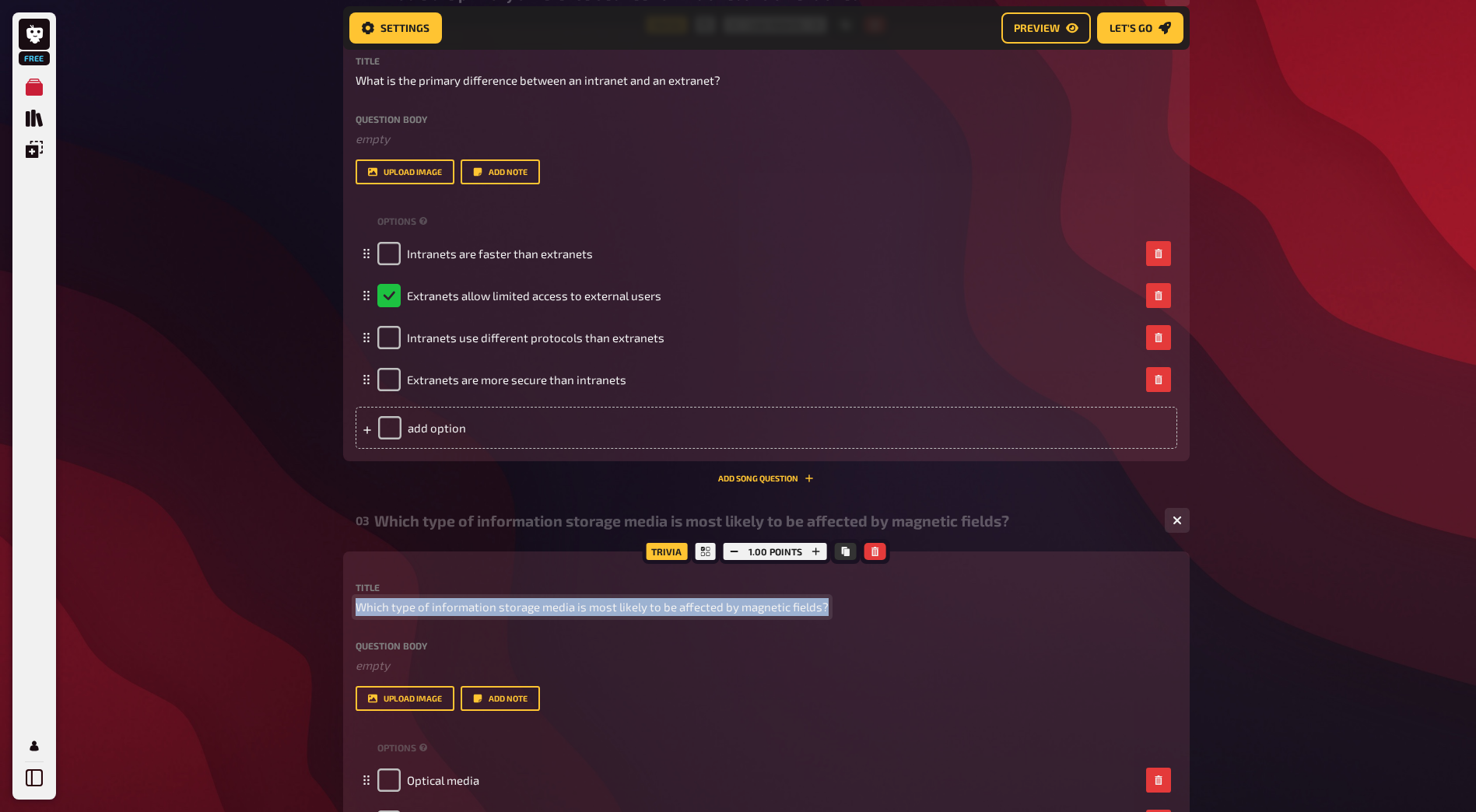
drag, startPoint x: 823, startPoint y: 607, endPoint x: 278, endPoint y: 606, distance: 545.0
click at [278, 606] on div "Free My Quizzes Quiz Library Overlays Profile Home My Quizzes 1.1-1.5 recap Set…" at bounding box center [738, 337] width 1476 height 2411
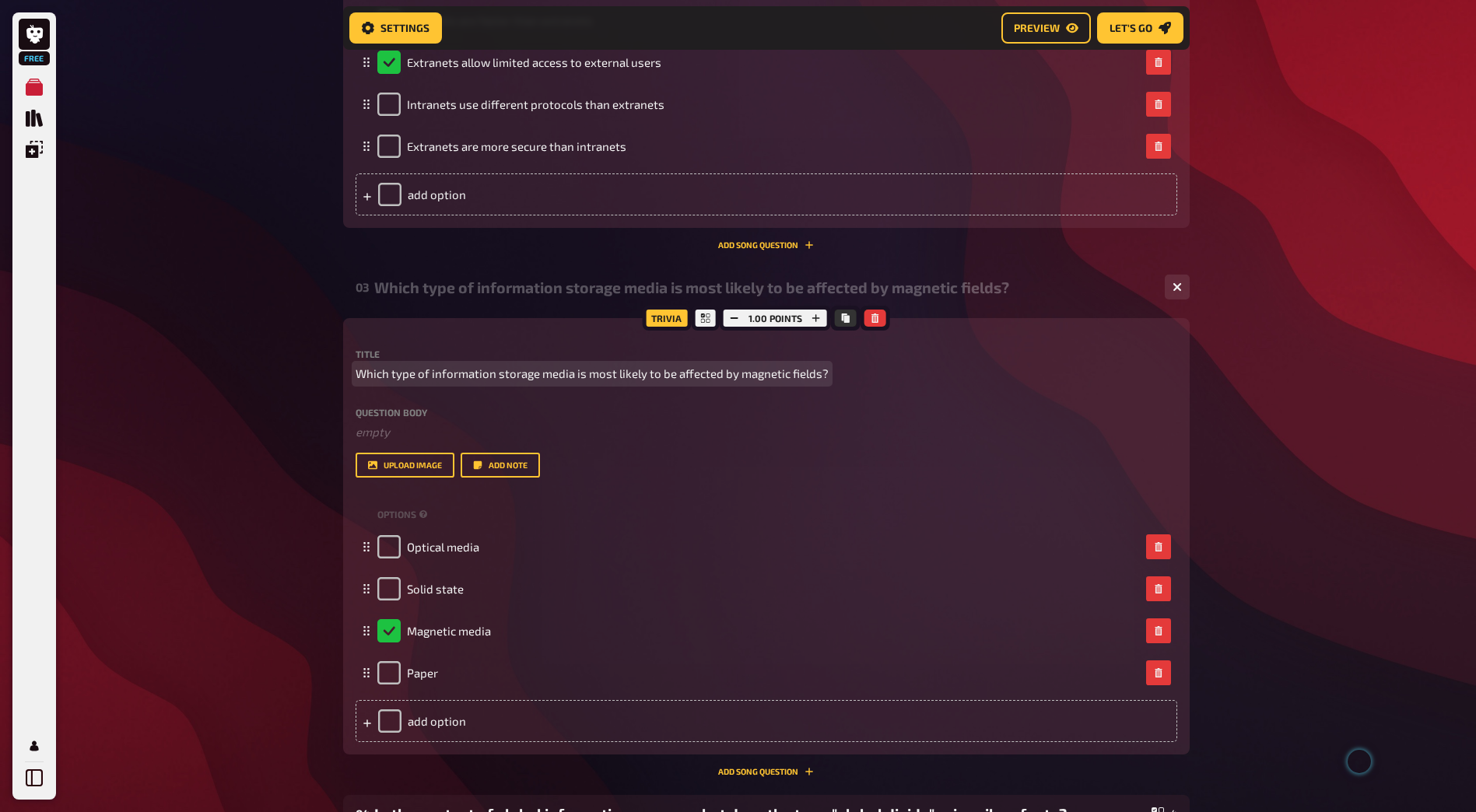
scroll to position [1257, 0]
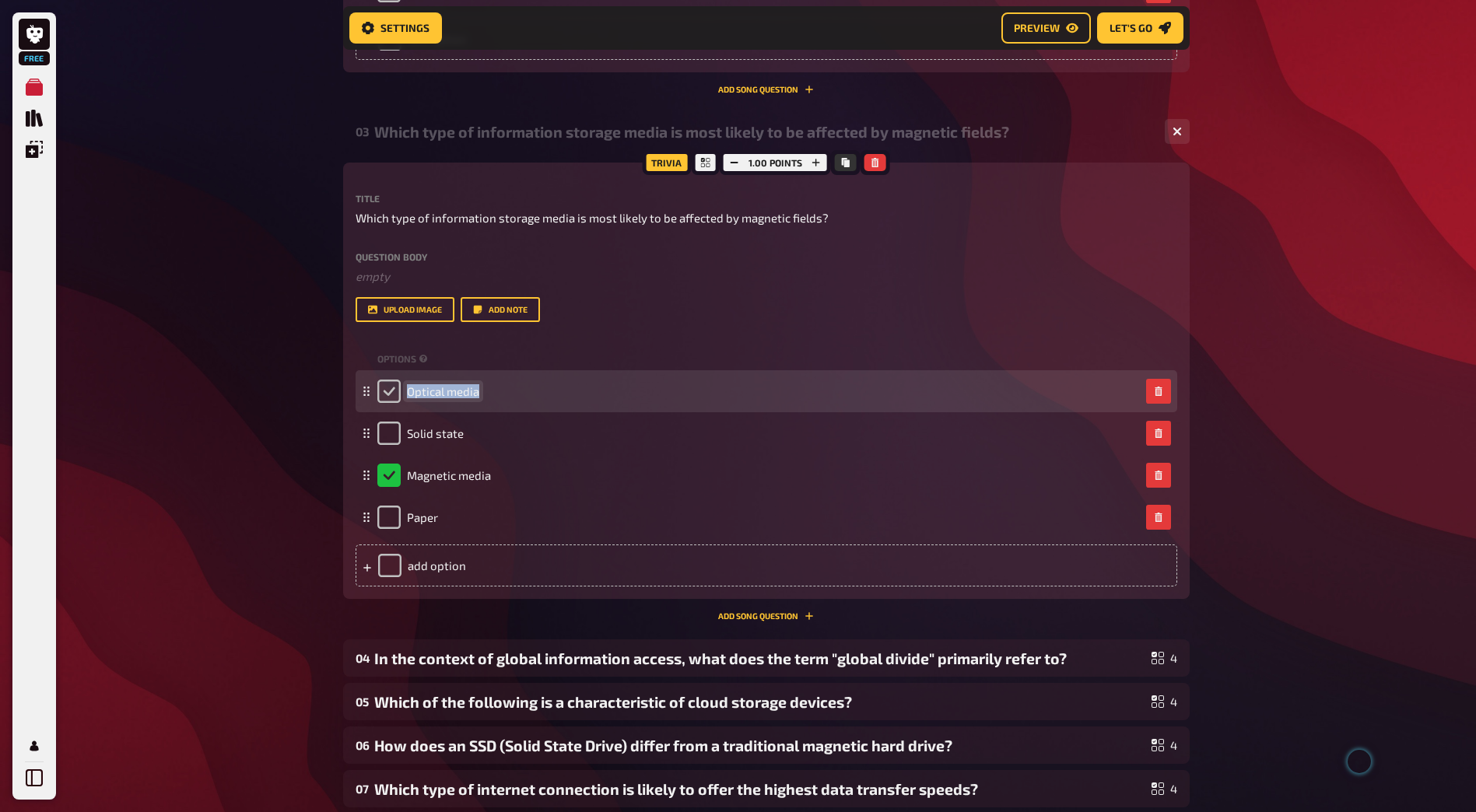
drag, startPoint x: 477, startPoint y: 392, endPoint x: 376, endPoint y: 392, distance: 101.0
click at [377, 392] on div "Optical media" at bounding box center [428, 391] width 102 height 23
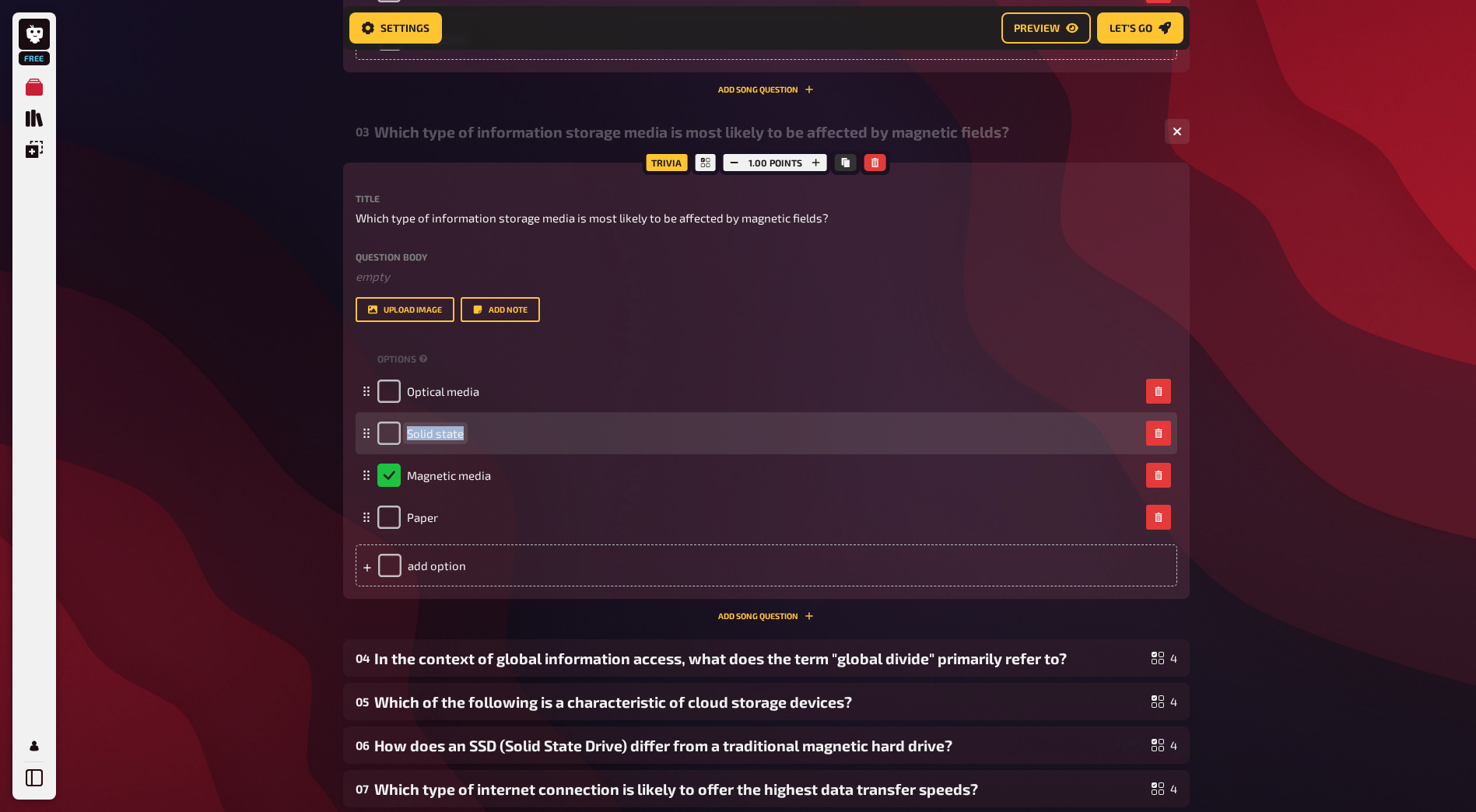
drag, startPoint x: 463, startPoint y: 432, endPoint x: 405, endPoint y: 440, distance: 58.5
click at [404, 440] on div "Solid state" at bounding box center [758, 432] width 762 height 23
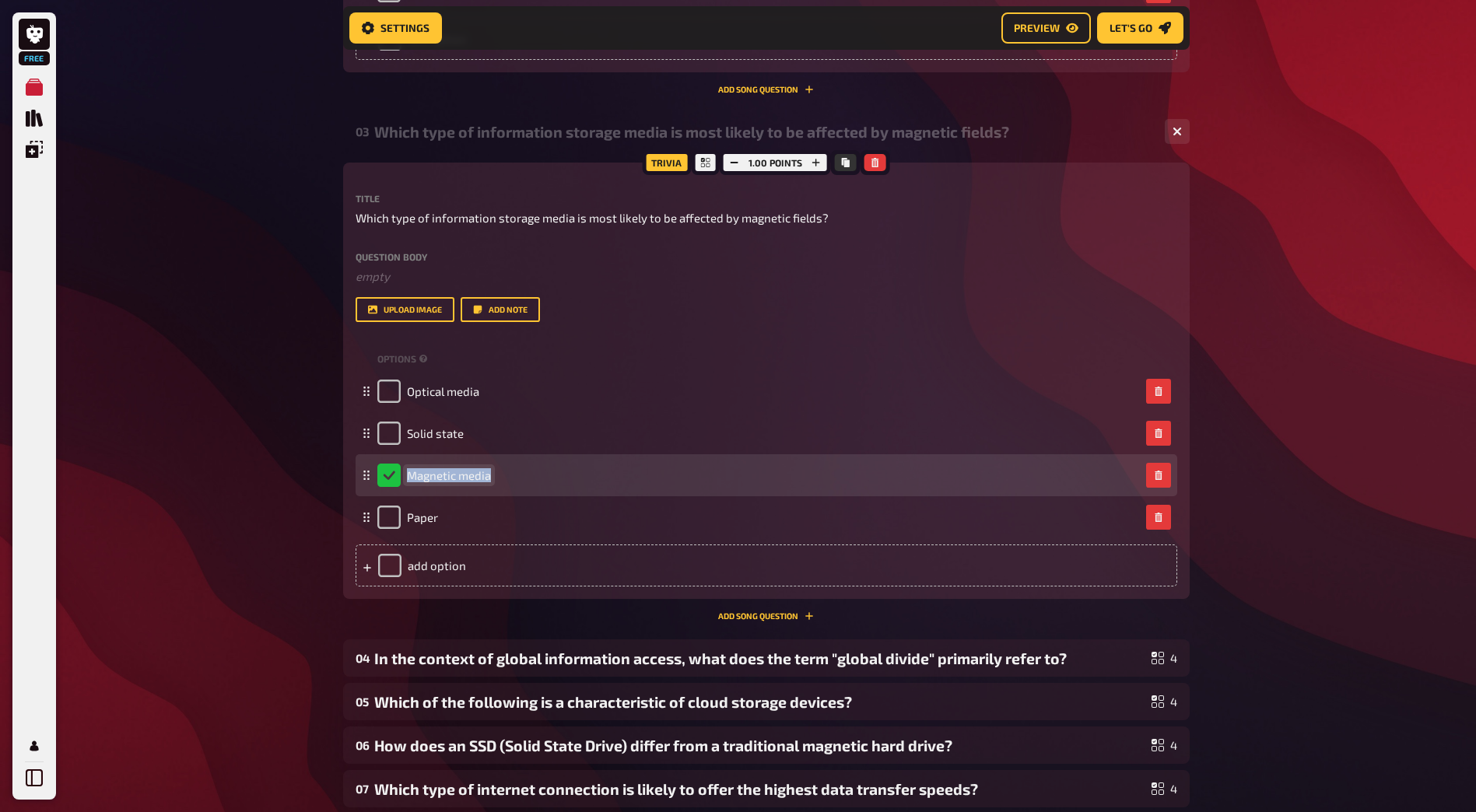
drag, startPoint x: 490, startPoint y: 473, endPoint x: 390, endPoint y: 481, distance: 100.3
click at [390, 481] on div "Magnetic media" at bounding box center [434, 475] width 114 height 23
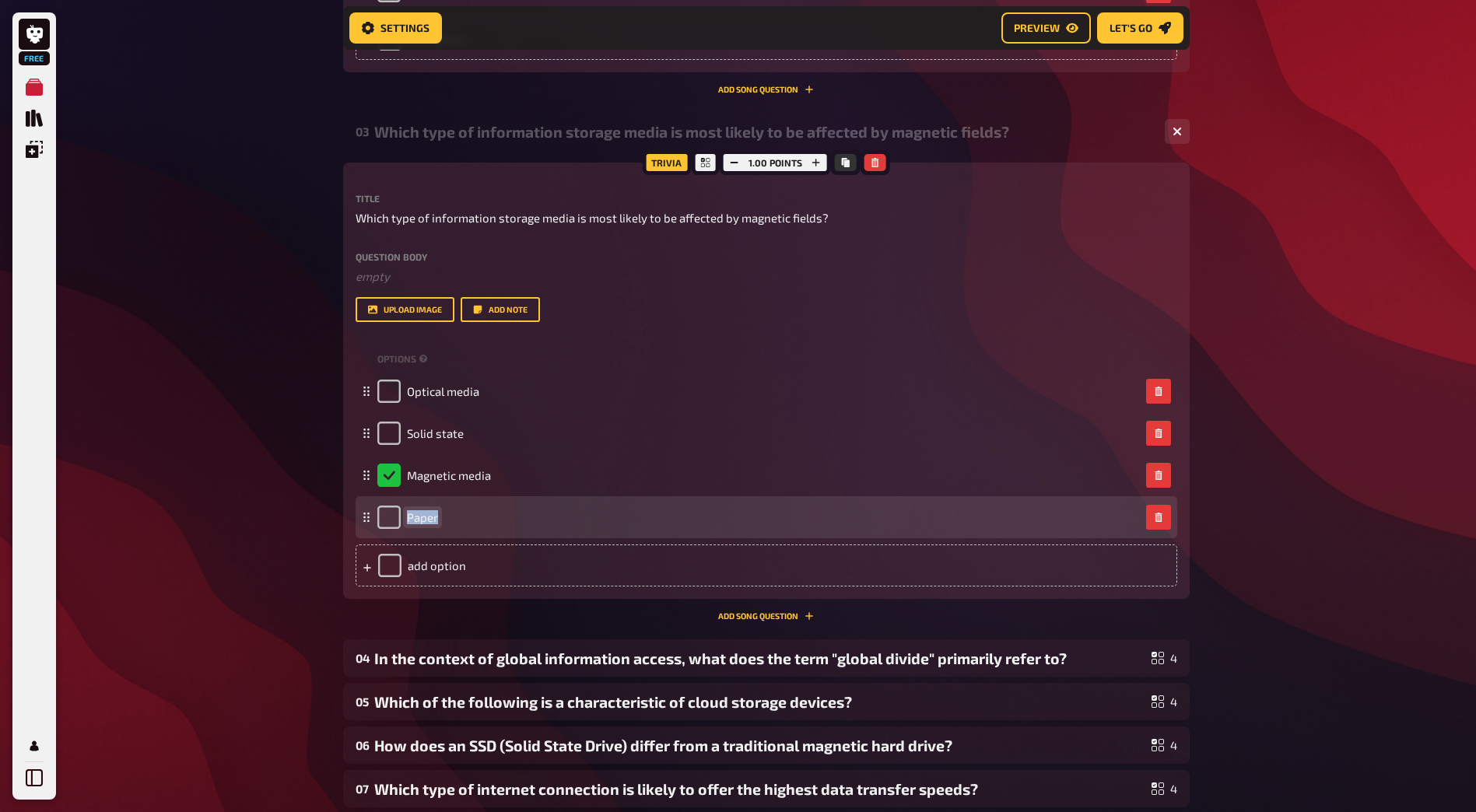
drag, startPoint x: 437, startPoint y: 518, endPoint x: 409, endPoint y: 518, distance: 28.0
click at [409, 518] on span "Paper" at bounding box center [422, 517] width 31 height 14
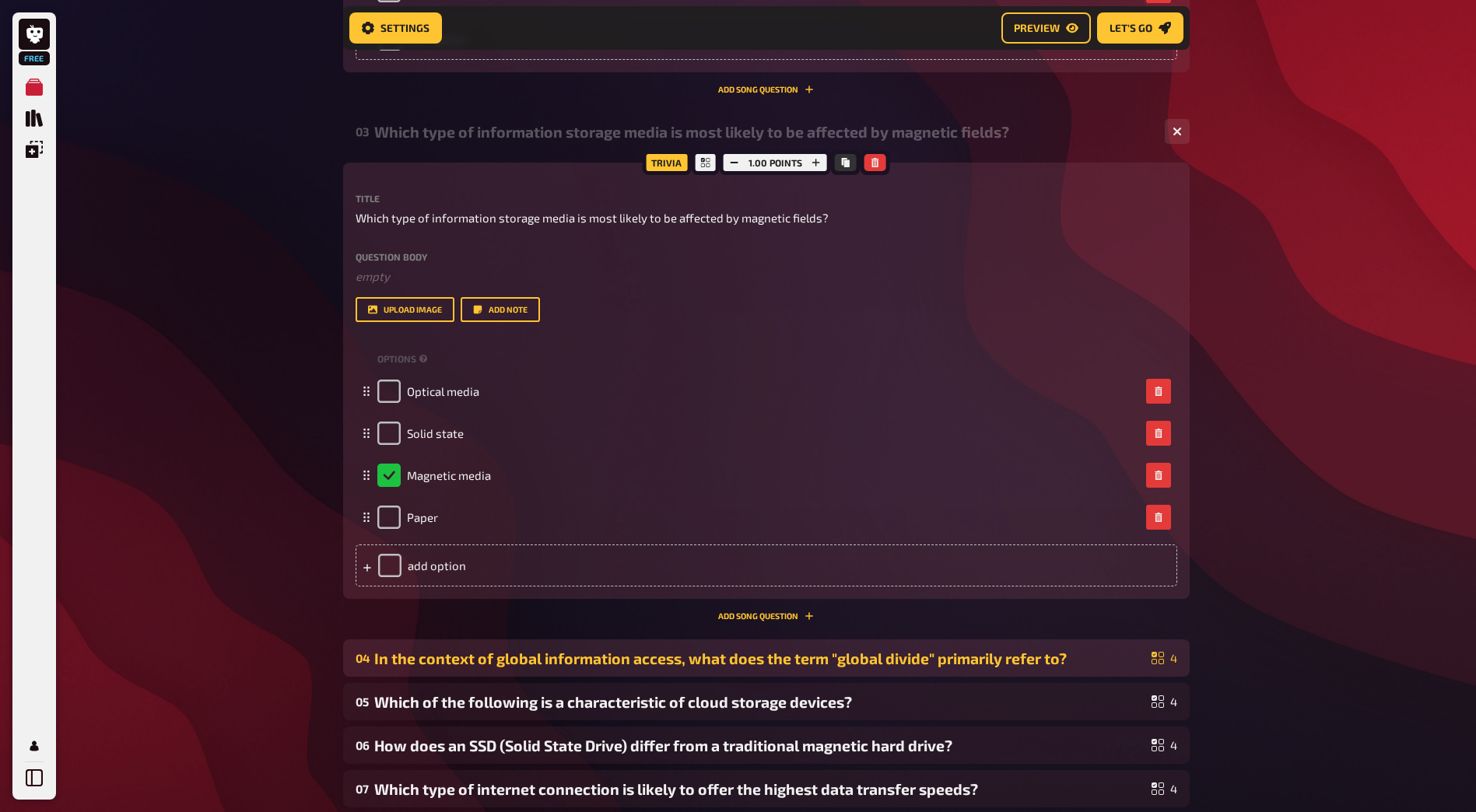
click at [493, 664] on div "In the context of global information access, what does the term "global divide"…" at bounding box center [759, 658] width 771 height 18
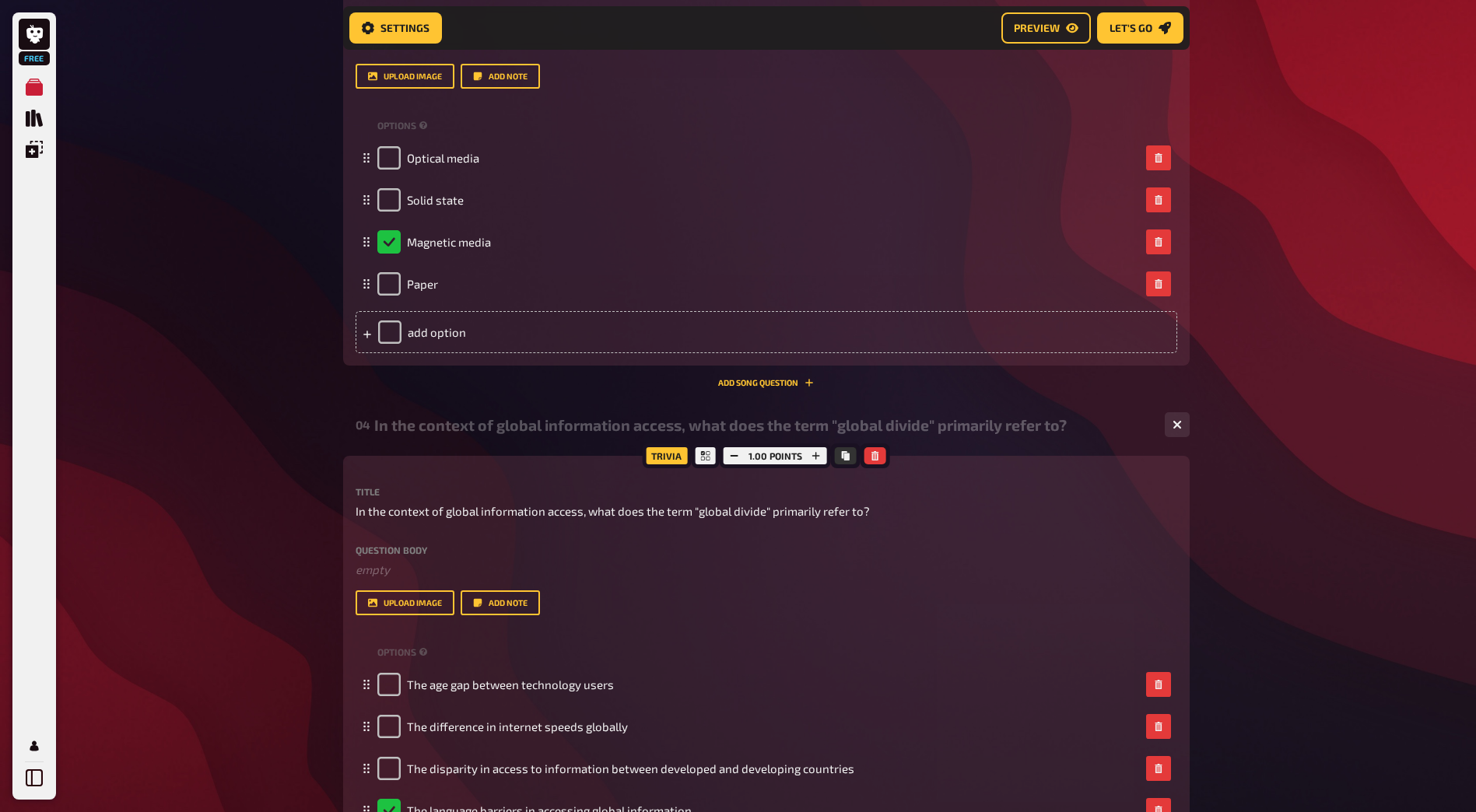
scroll to position [1568, 0]
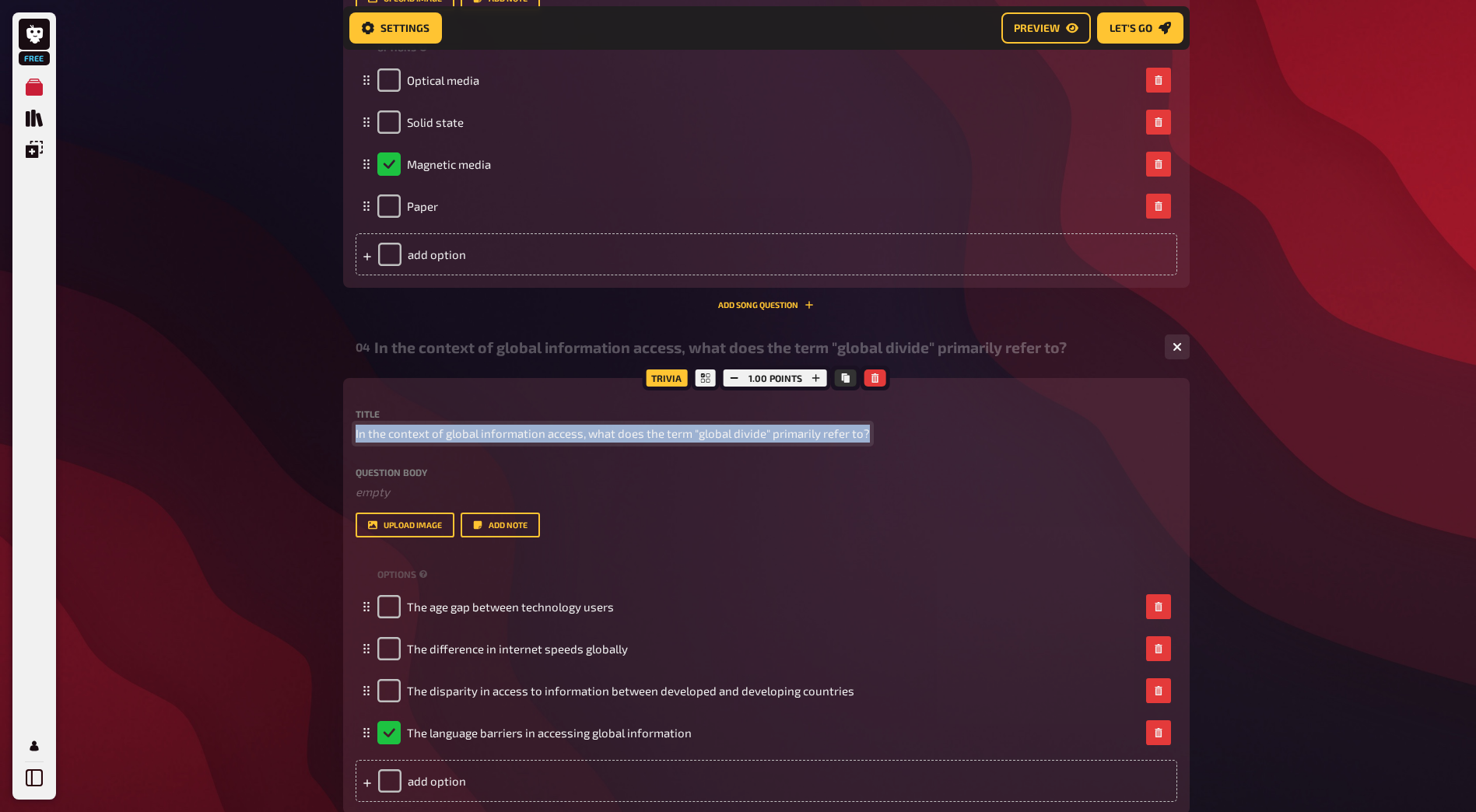
drag, startPoint x: 863, startPoint y: 434, endPoint x: 350, endPoint y: 433, distance: 513.0
click at [350, 433] on div "Trivia 1.00 points Title In the context of global information access, what does…" at bounding box center [766, 596] width 847 height 436
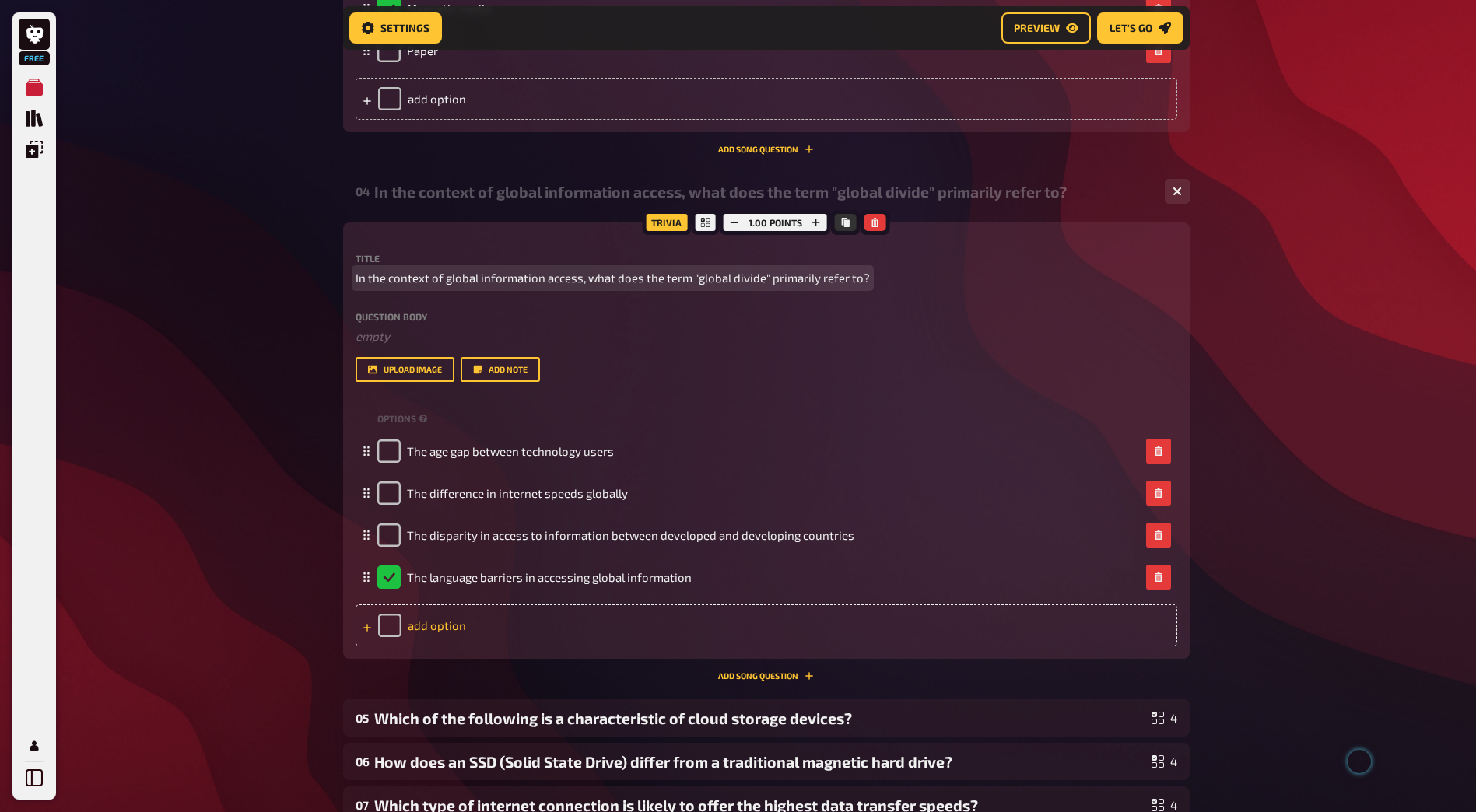
scroll to position [1801, 0]
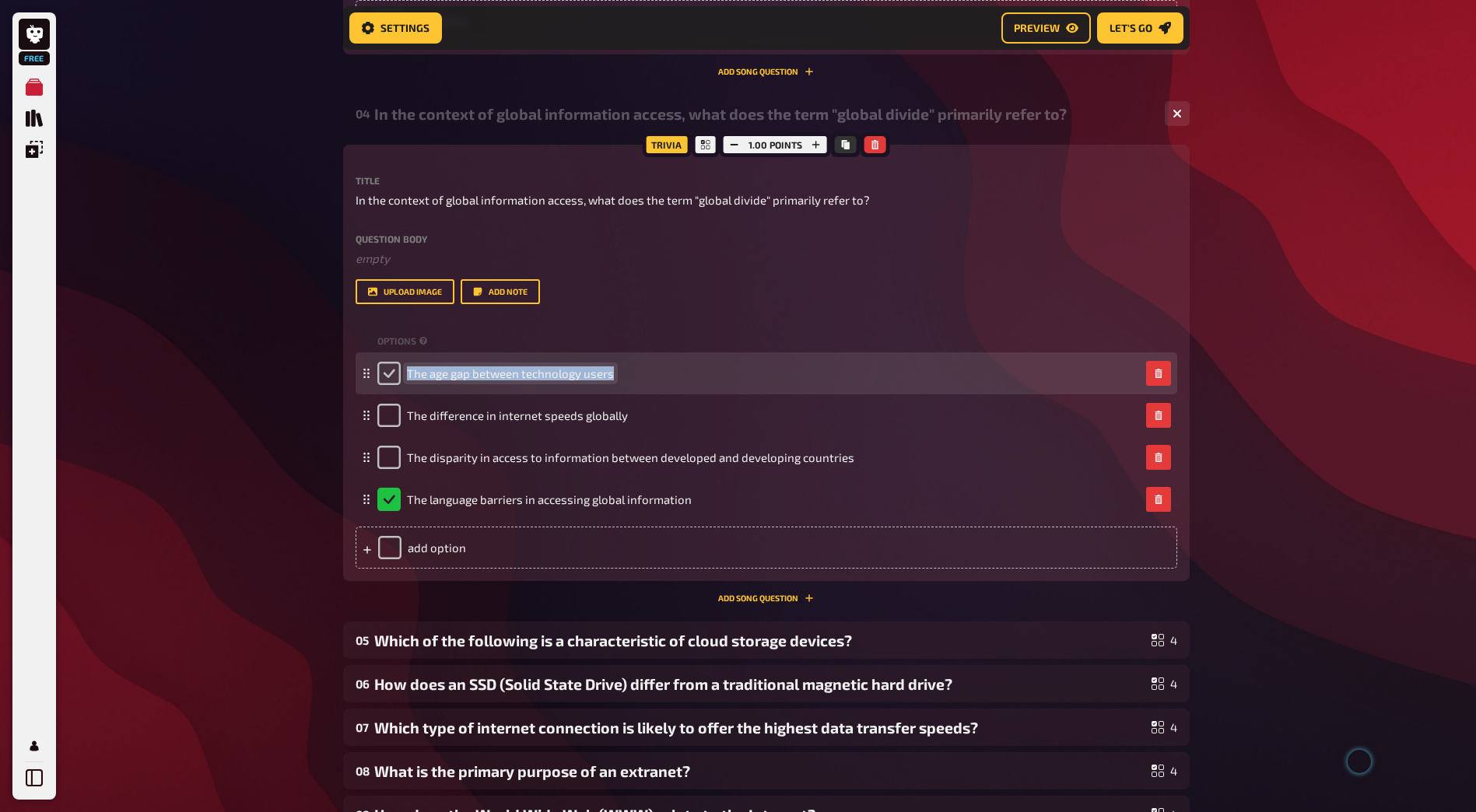
drag, startPoint x: 619, startPoint y: 372, endPoint x: 395, endPoint y: 380, distance: 224.1
click at [395, 380] on div "The age gap between technology users" at bounding box center [758, 373] width 762 height 23
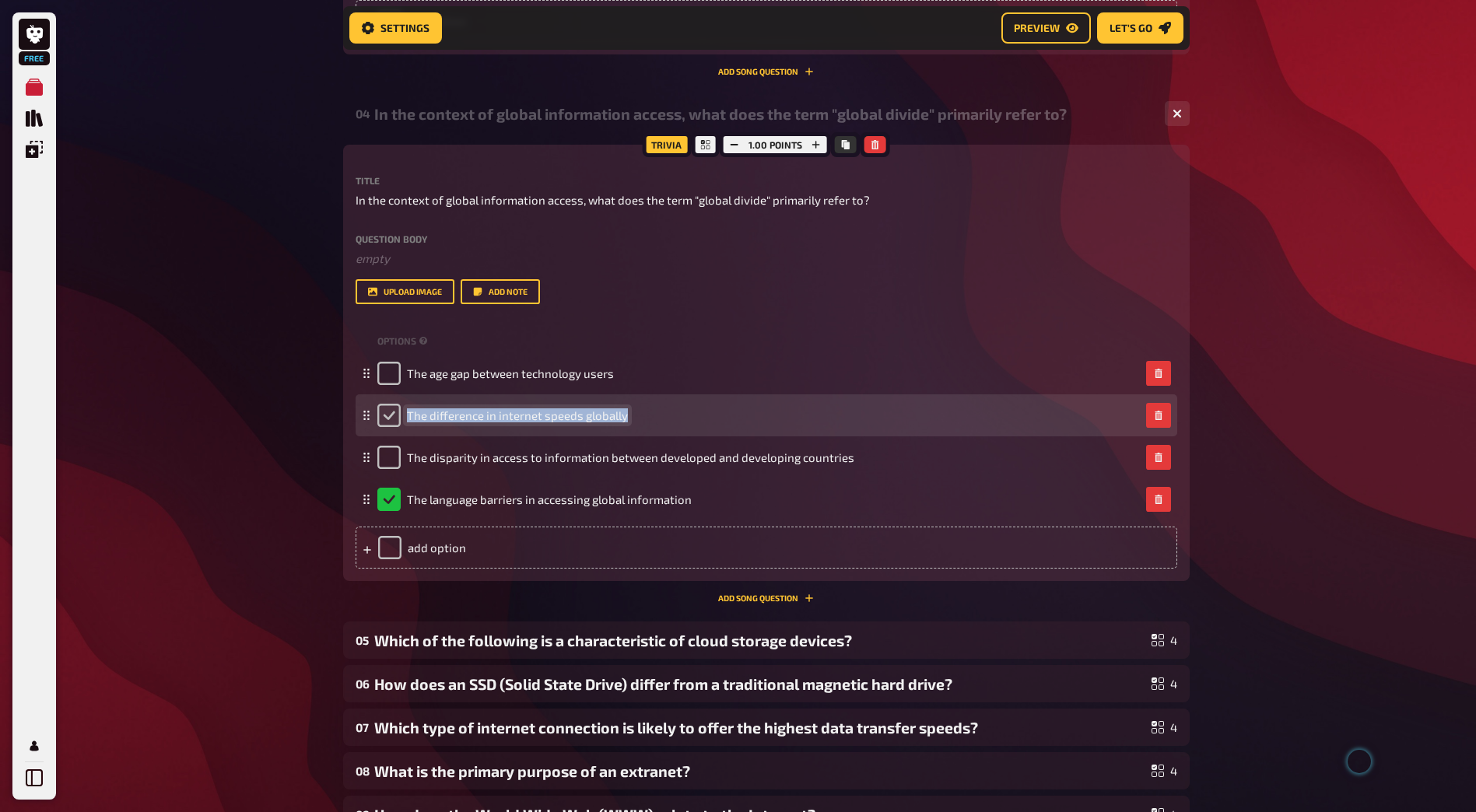
drag, startPoint x: 624, startPoint y: 417, endPoint x: 398, endPoint y: 416, distance: 226.0
click at [398, 416] on div "The difference in internet speeds globally" at bounding box center [502, 415] width 250 height 23
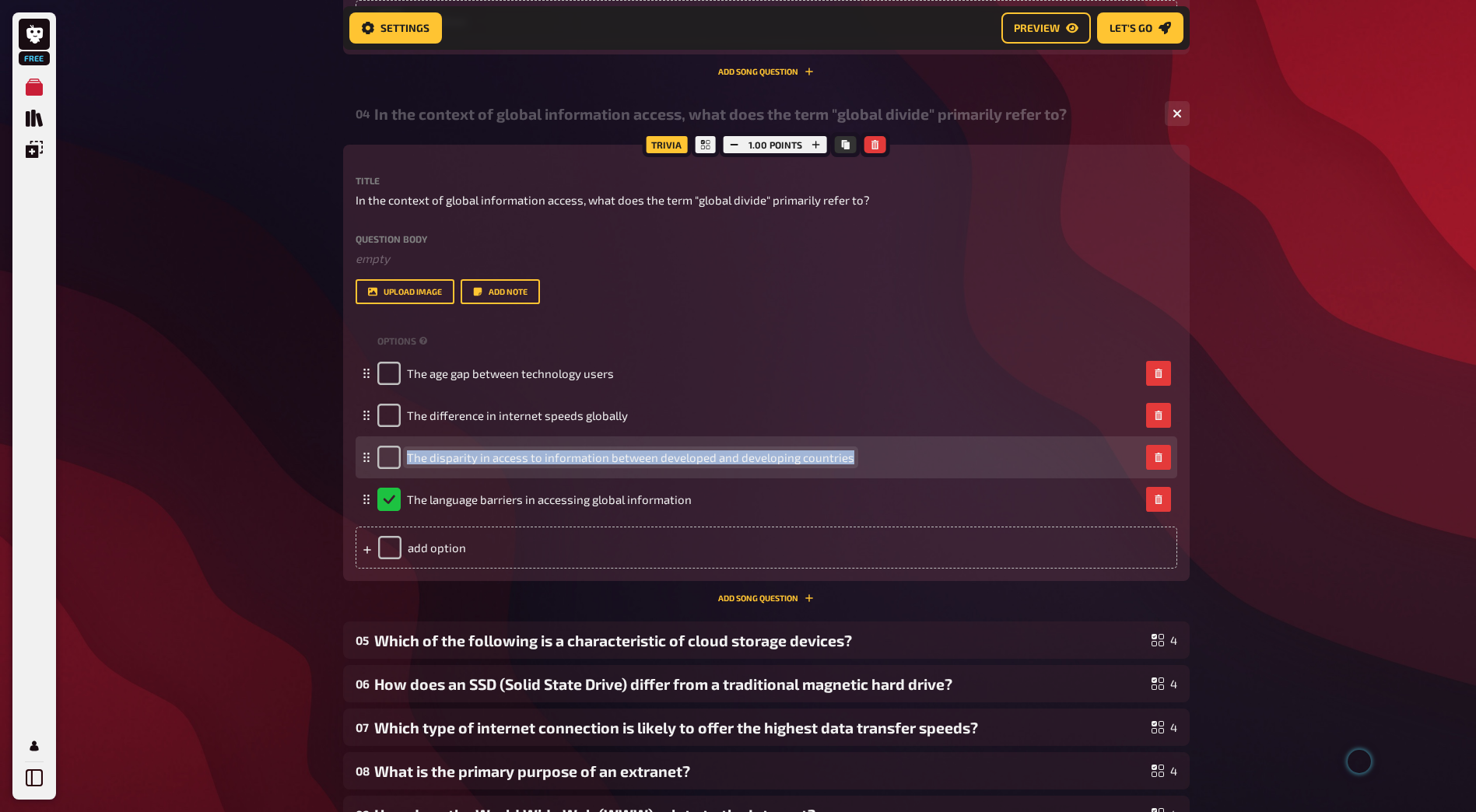
drag, startPoint x: 846, startPoint y: 454, endPoint x: 402, endPoint y: 462, distance: 444.1
click at [402, 462] on div "The disparity in access to information between developed and developing countri…" at bounding box center [616, 457] width 477 height 23
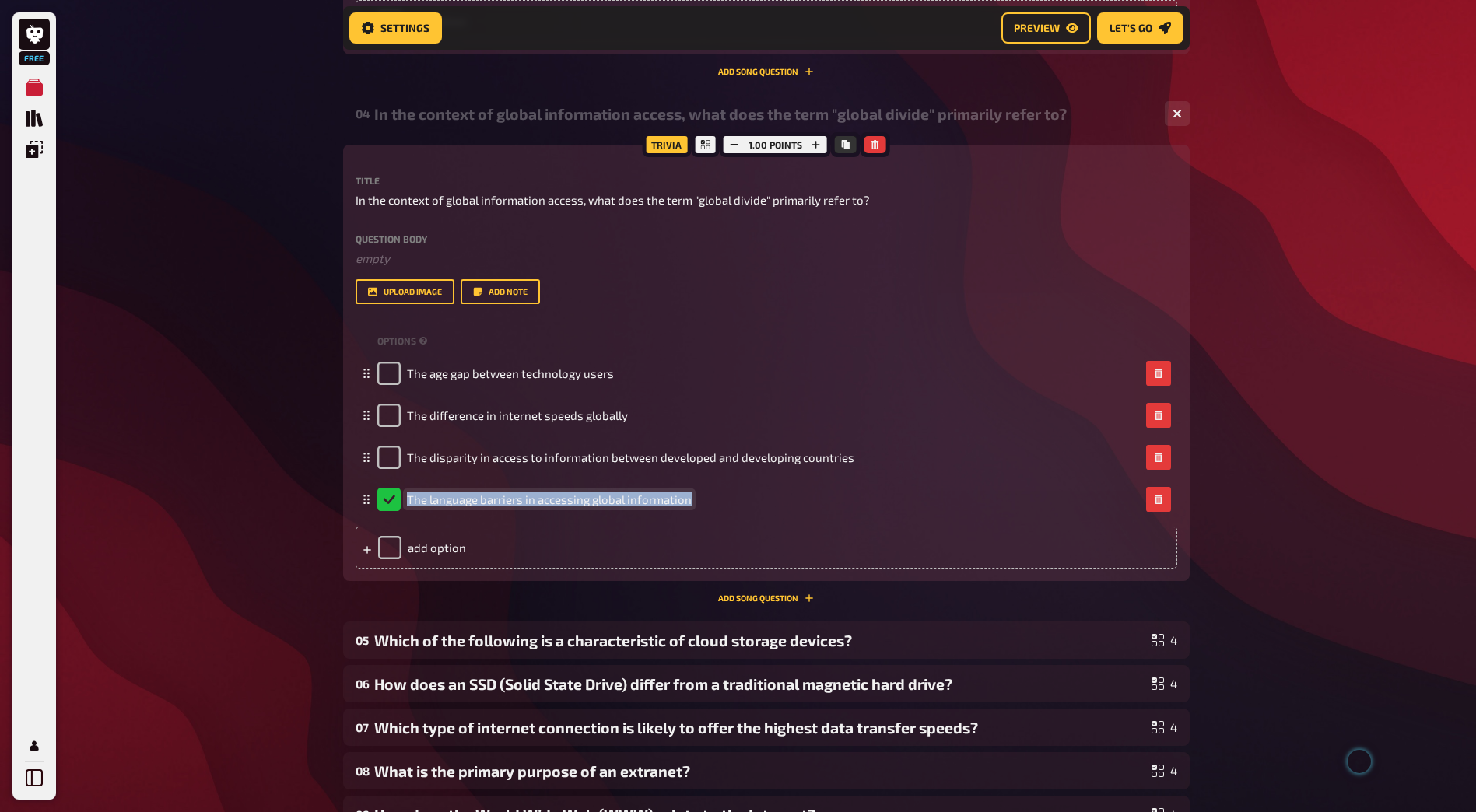
drag, startPoint x: 690, startPoint y: 500, endPoint x: 309, endPoint y: 492, distance: 381.1
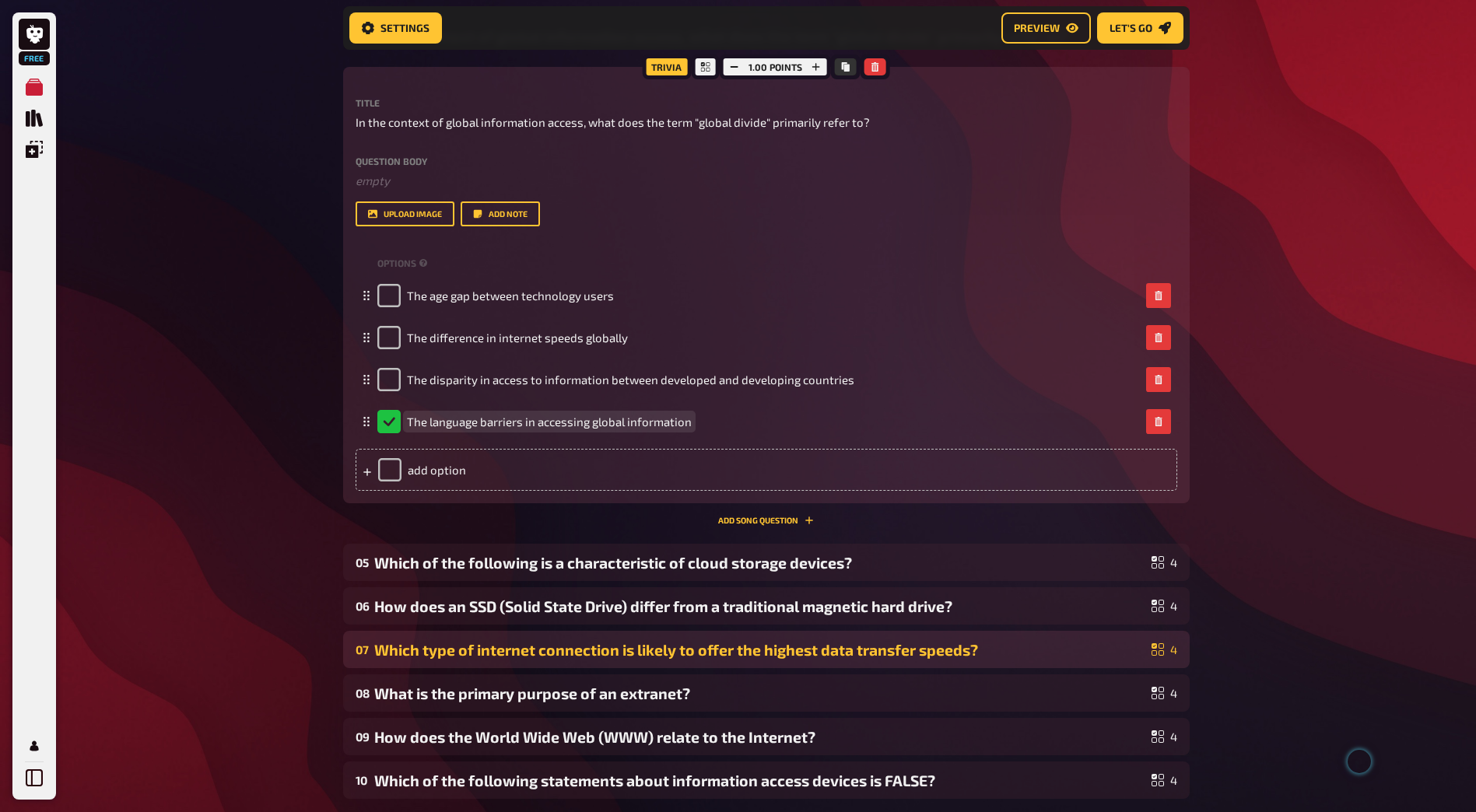
scroll to position [1957, 0]
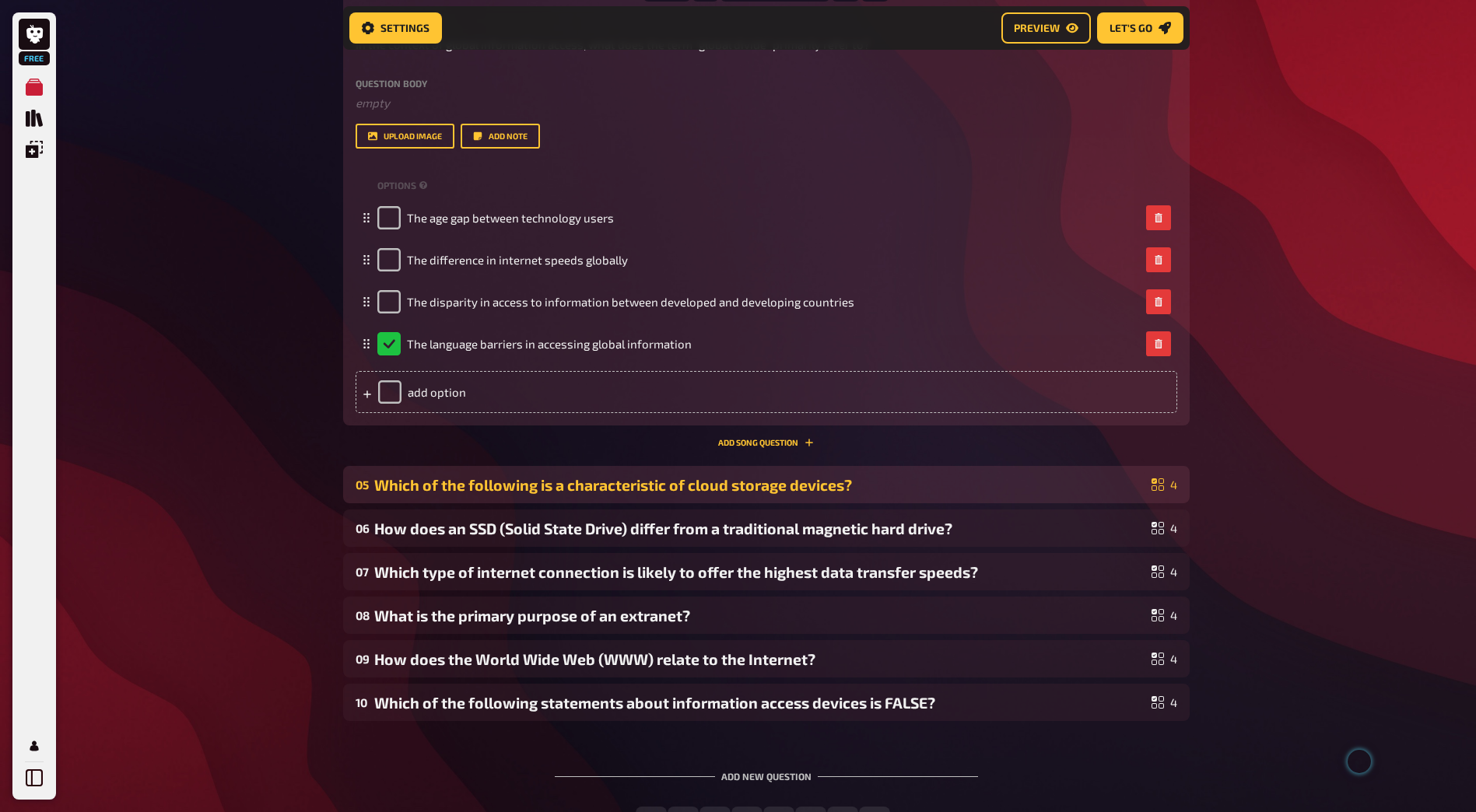
click at [522, 486] on div "Which of the following is a characteristic of cloud storage devices?" at bounding box center [759, 485] width 771 height 18
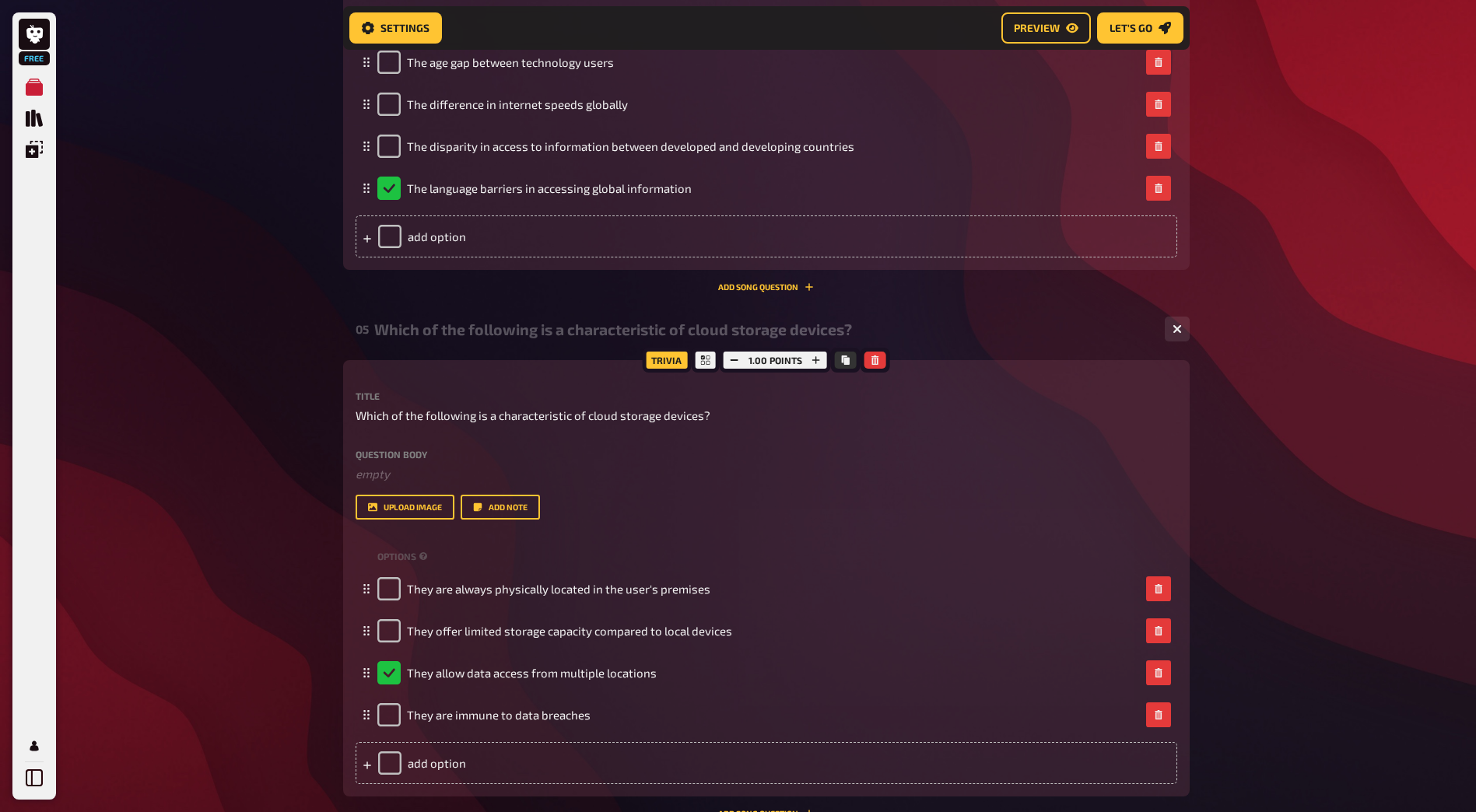
scroll to position [2190, 0]
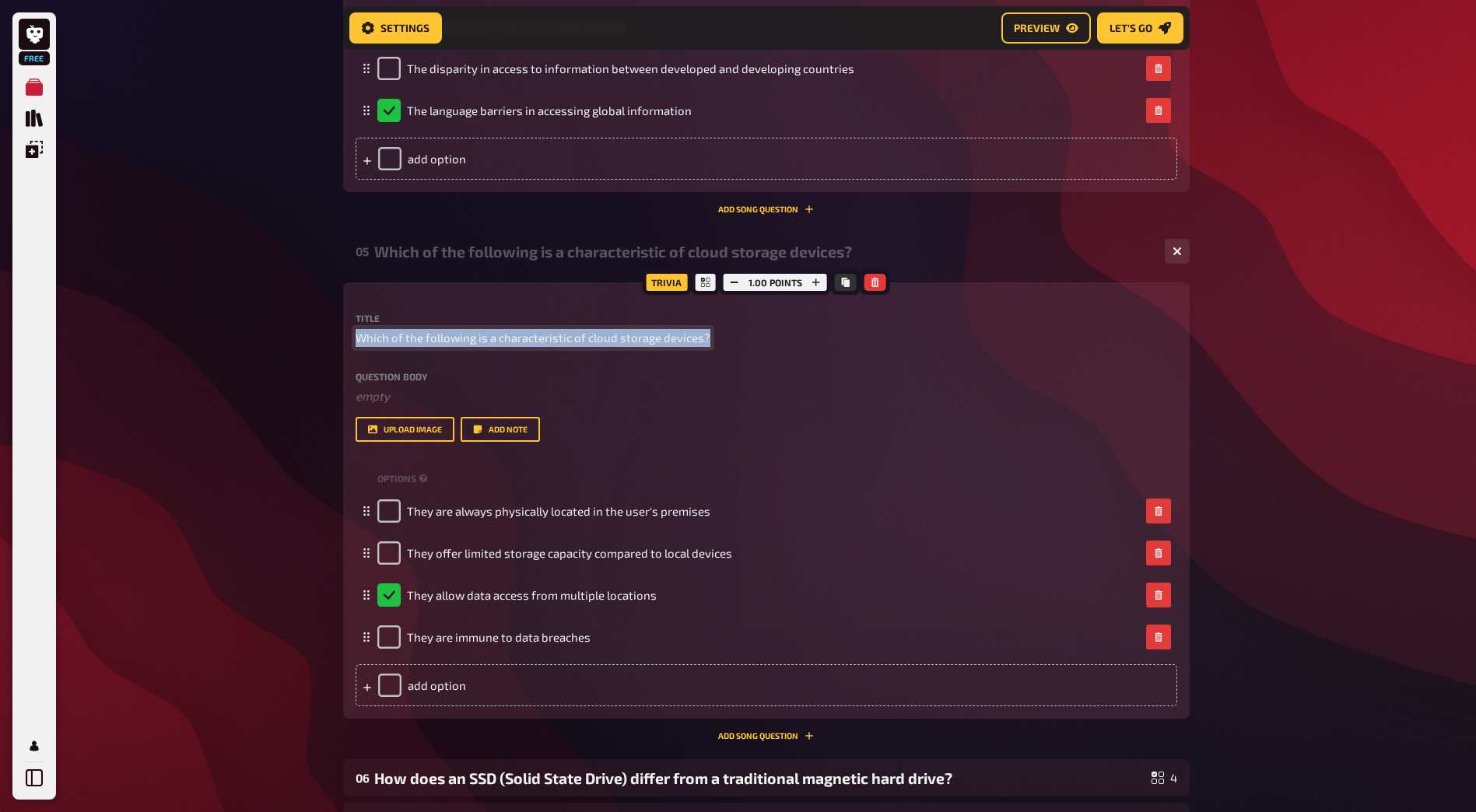
drag, startPoint x: 705, startPoint y: 338, endPoint x: 356, endPoint y: 338, distance: 349.0
click at [356, 338] on span "Which of the following is a characteristic of cloud storage devices?" at bounding box center [533, 338] width 355 height 18
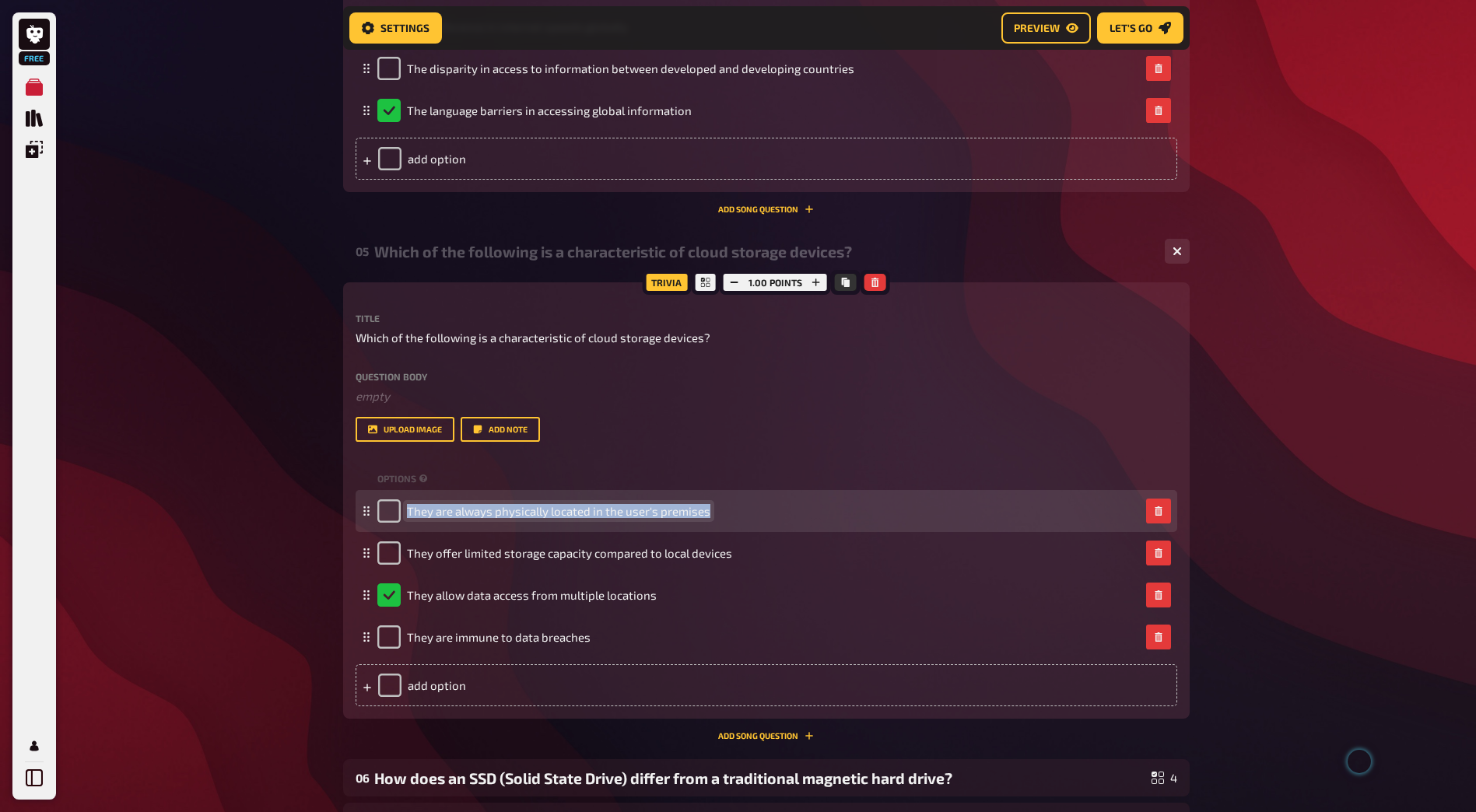
drag, startPoint x: 717, startPoint y: 514, endPoint x: 408, endPoint y: 514, distance: 309.0
click at [408, 514] on div "They are always physically located in the user's premises" at bounding box center [758, 510] width 762 height 23
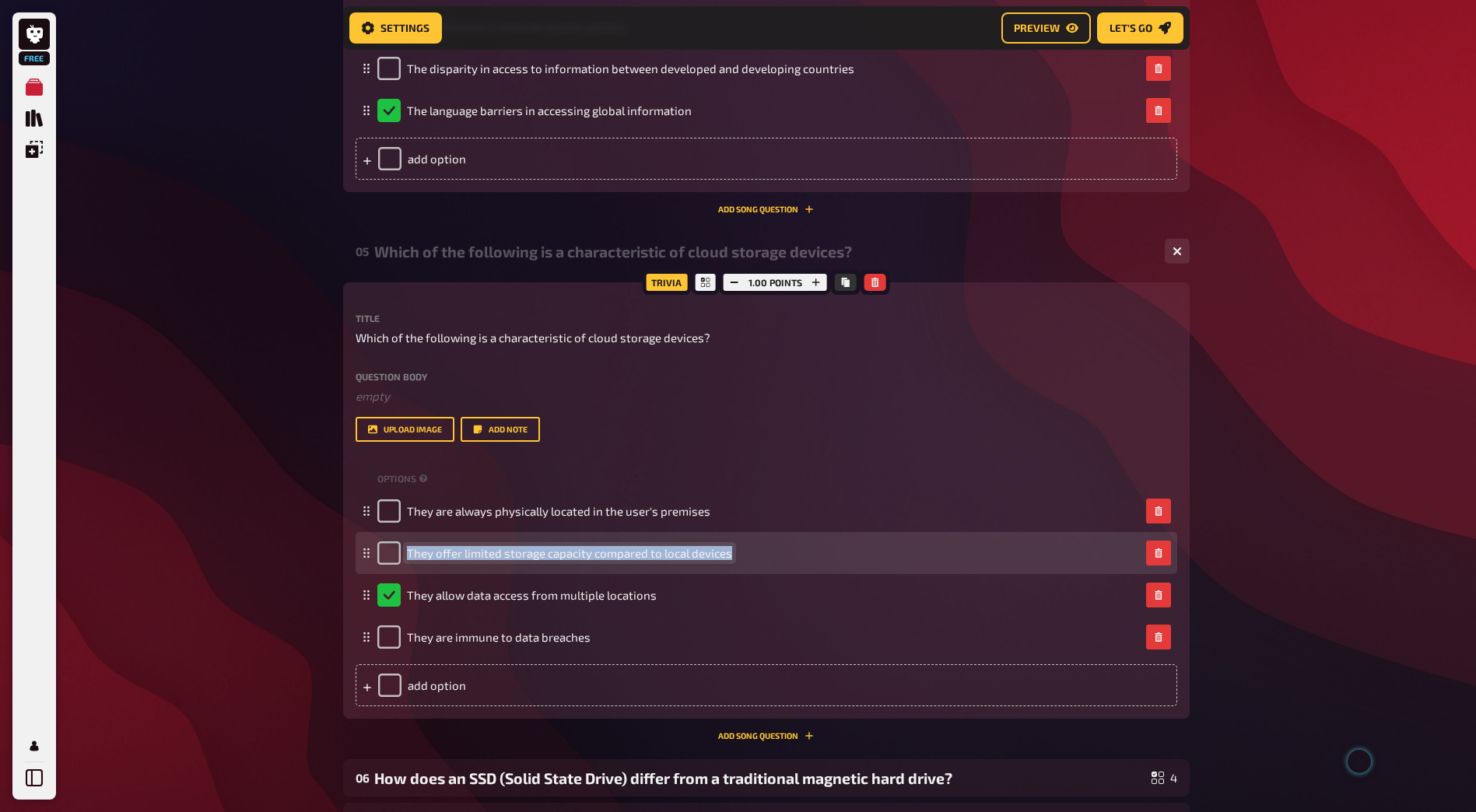
drag, startPoint x: 728, startPoint y: 554, endPoint x: 407, endPoint y: 555, distance: 321.0
click at [407, 555] on span "They offer limited storage capacity compared to local devices" at bounding box center [569, 552] width 325 height 14
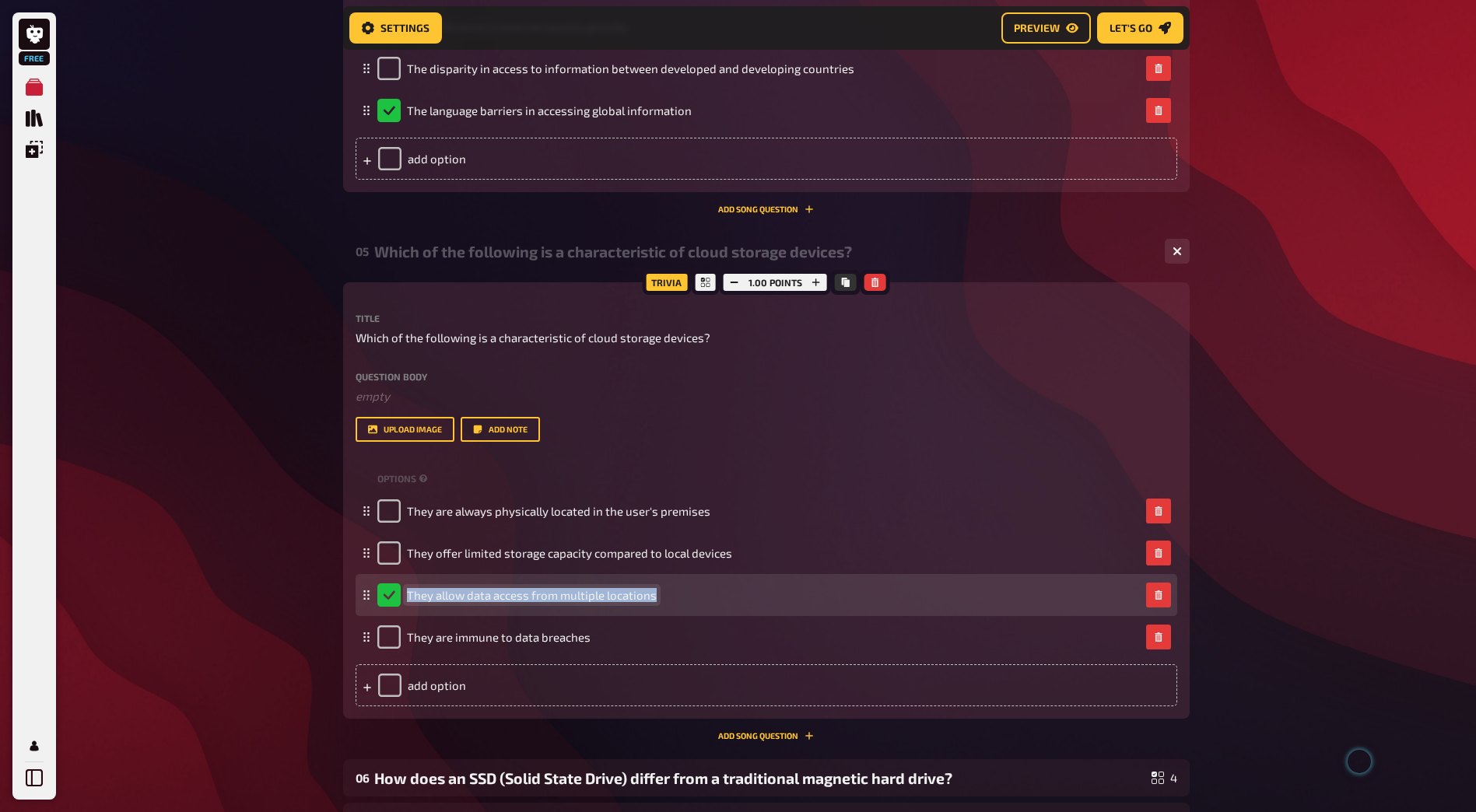
drag, startPoint x: 654, startPoint y: 597, endPoint x: 404, endPoint y: 597, distance: 250.0
click at [404, 597] on div "They allow data access from multiple locations" at bounding box center [517, 595] width 279 height 23
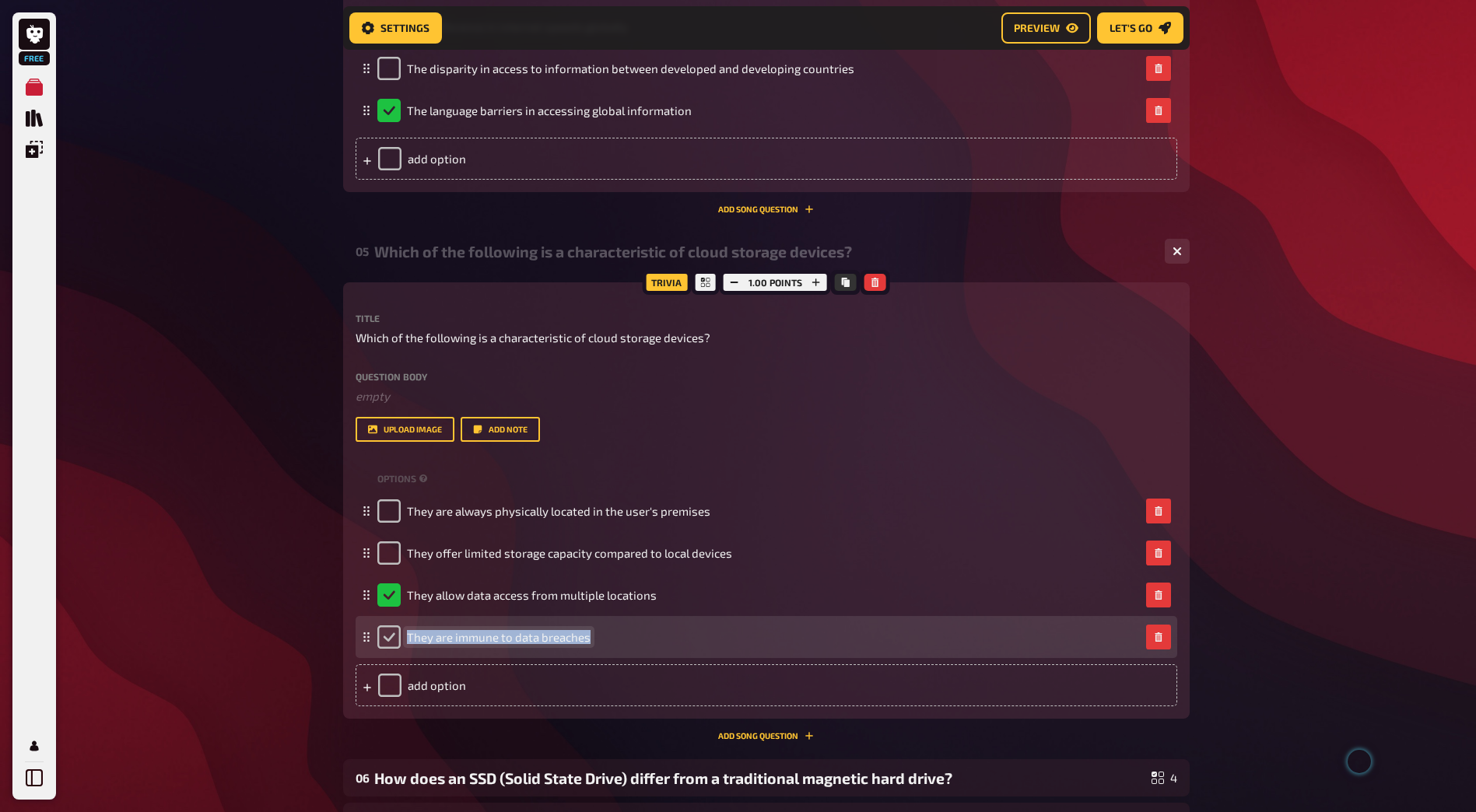
drag, startPoint x: 588, startPoint y: 638, endPoint x: 390, endPoint y: 637, distance: 198.0
click at [390, 637] on div "They are immune to data breaches" at bounding box center [484, 636] width 213 height 23
click at [390, 637] on input "checkbox" at bounding box center [388, 636] width 23 height 23
checkbox input "true"
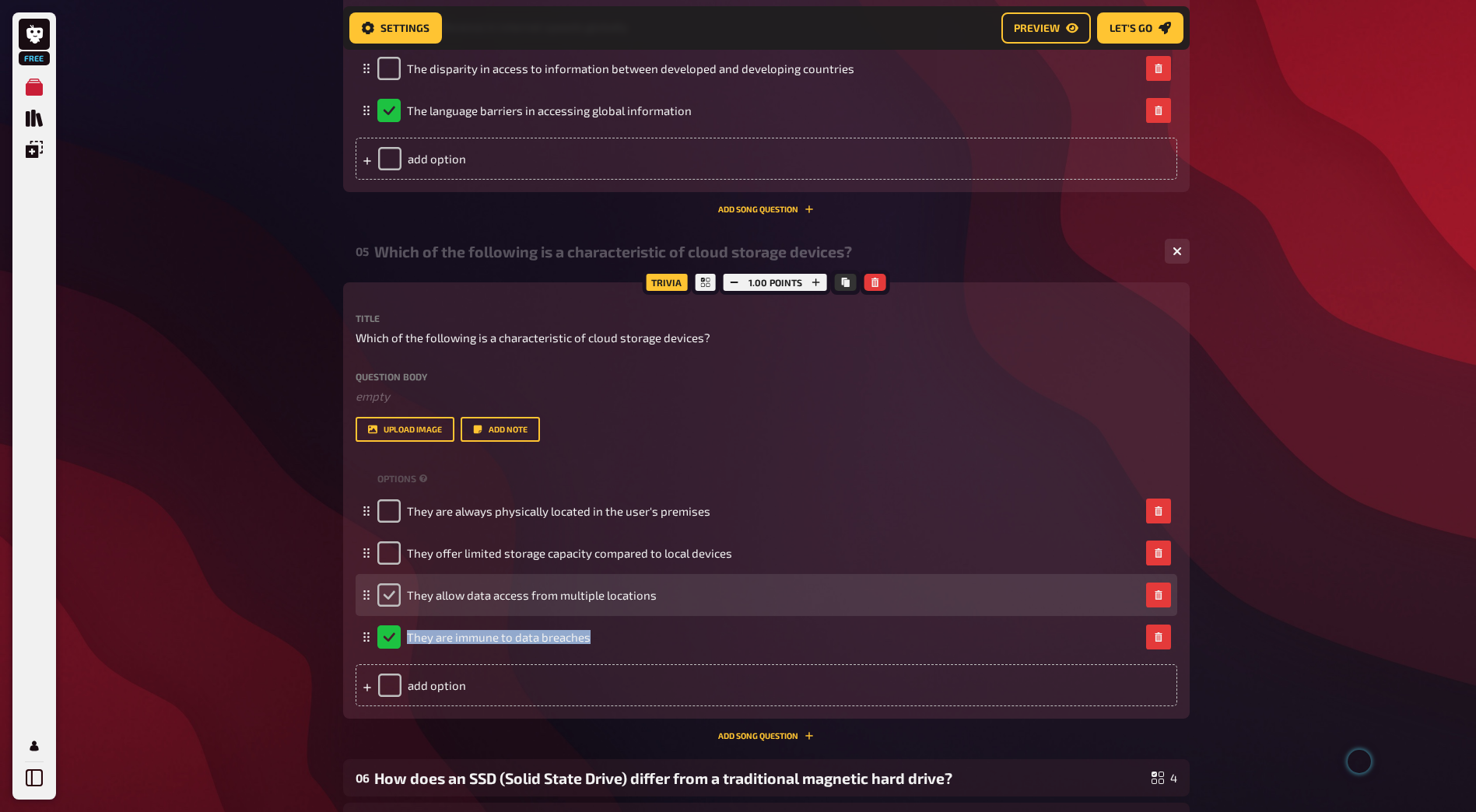
click at [393, 601] on input "checkbox" at bounding box center [388, 595] width 23 height 23
checkbox input "true"
checkbox input "false"
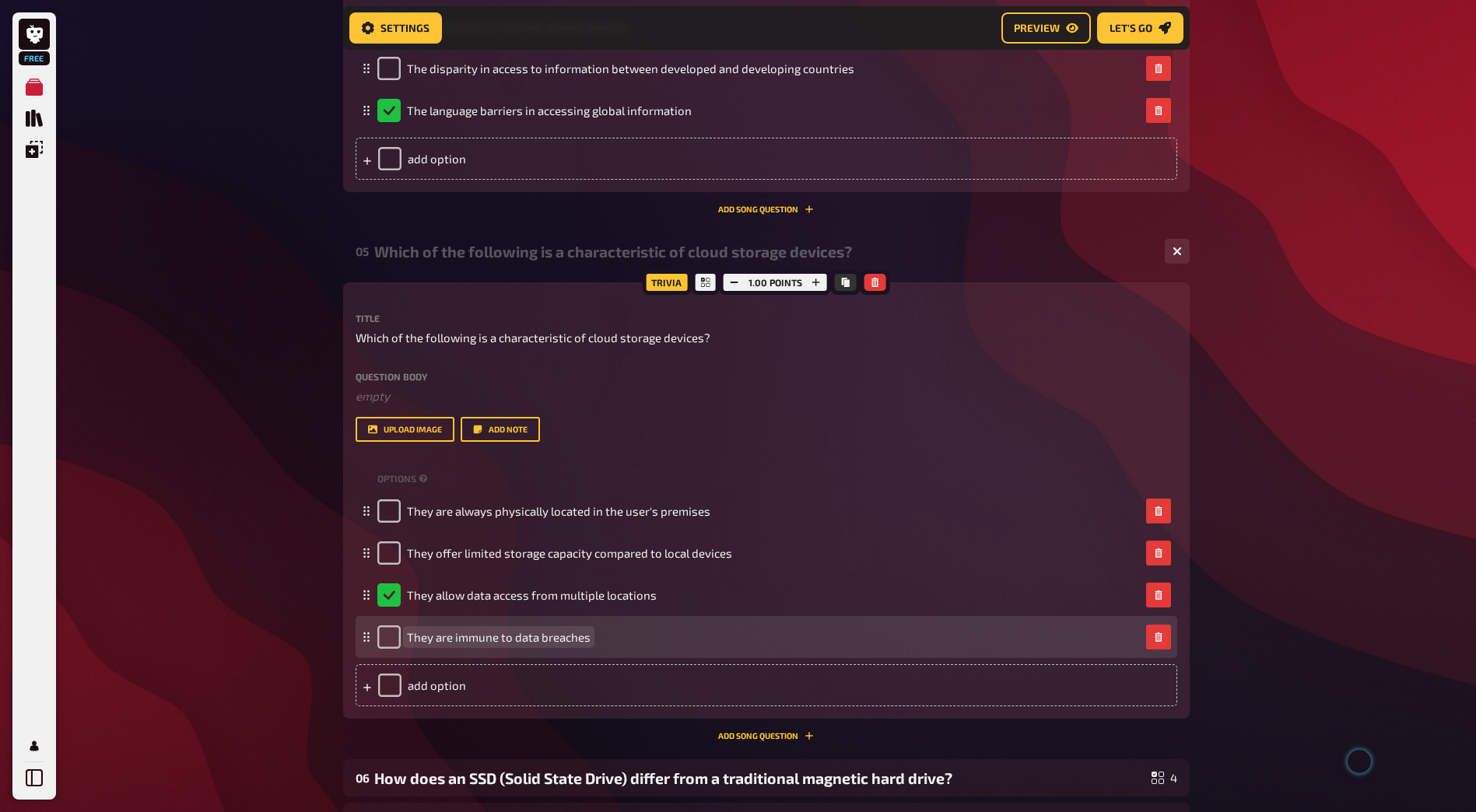
drag, startPoint x: 590, startPoint y: 635, endPoint x: 604, endPoint y: 640, distance: 14.9
click at [590, 636] on div "They are immune to data breaches" at bounding box center [758, 636] width 762 height 23
drag, startPoint x: 597, startPoint y: 636, endPoint x: 431, endPoint y: 641, distance: 166.1
click at [431, 641] on div "They are immune to data breaches" at bounding box center [758, 636] width 762 height 23
drag, startPoint x: 586, startPoint y: 636, endPoint x: 494, endPoint y: 638, distance: 92.0
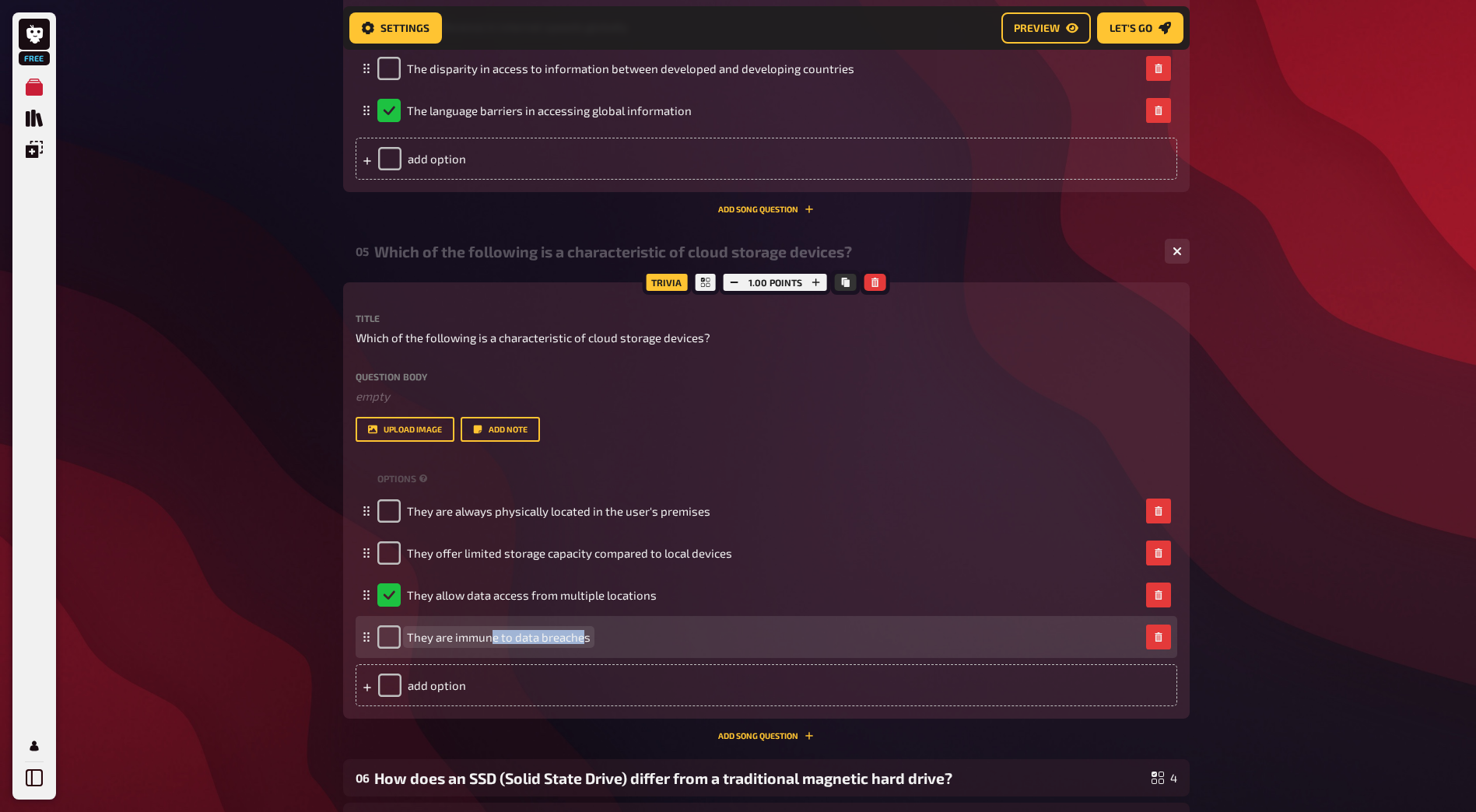
click at [494, 638] on span "They are immune to data breaches" at bounding box center [498, 636] width 184 height 14
drag, startPoint x: 588, startPoint y: 639, endPoint x: 403, endPoint y: 639, distance: 185.0
click at [403, 639] on div "They are immune to data breaches" at bounding box center [484, 636] width 213 height 23
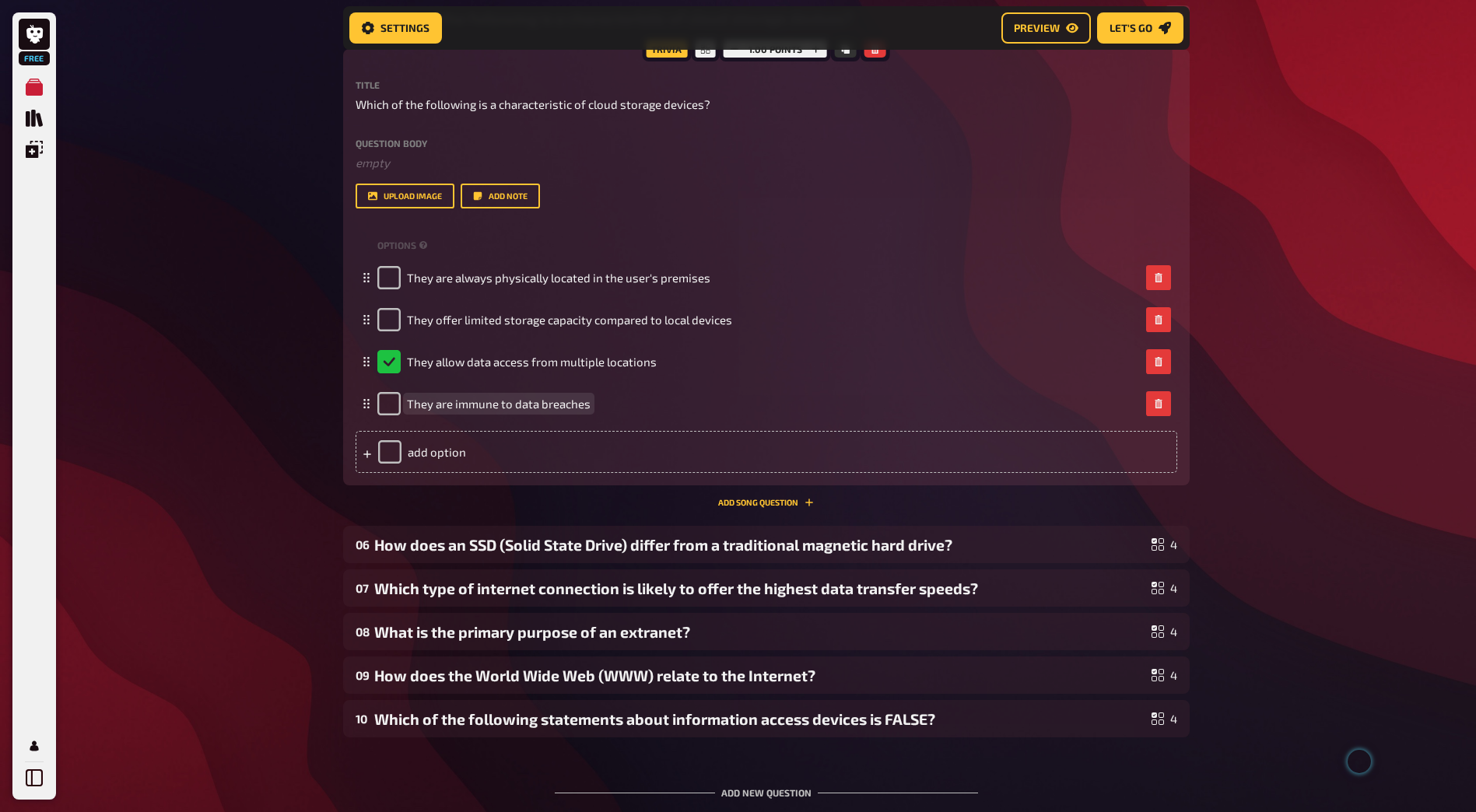
scroll to position [2501, 0]
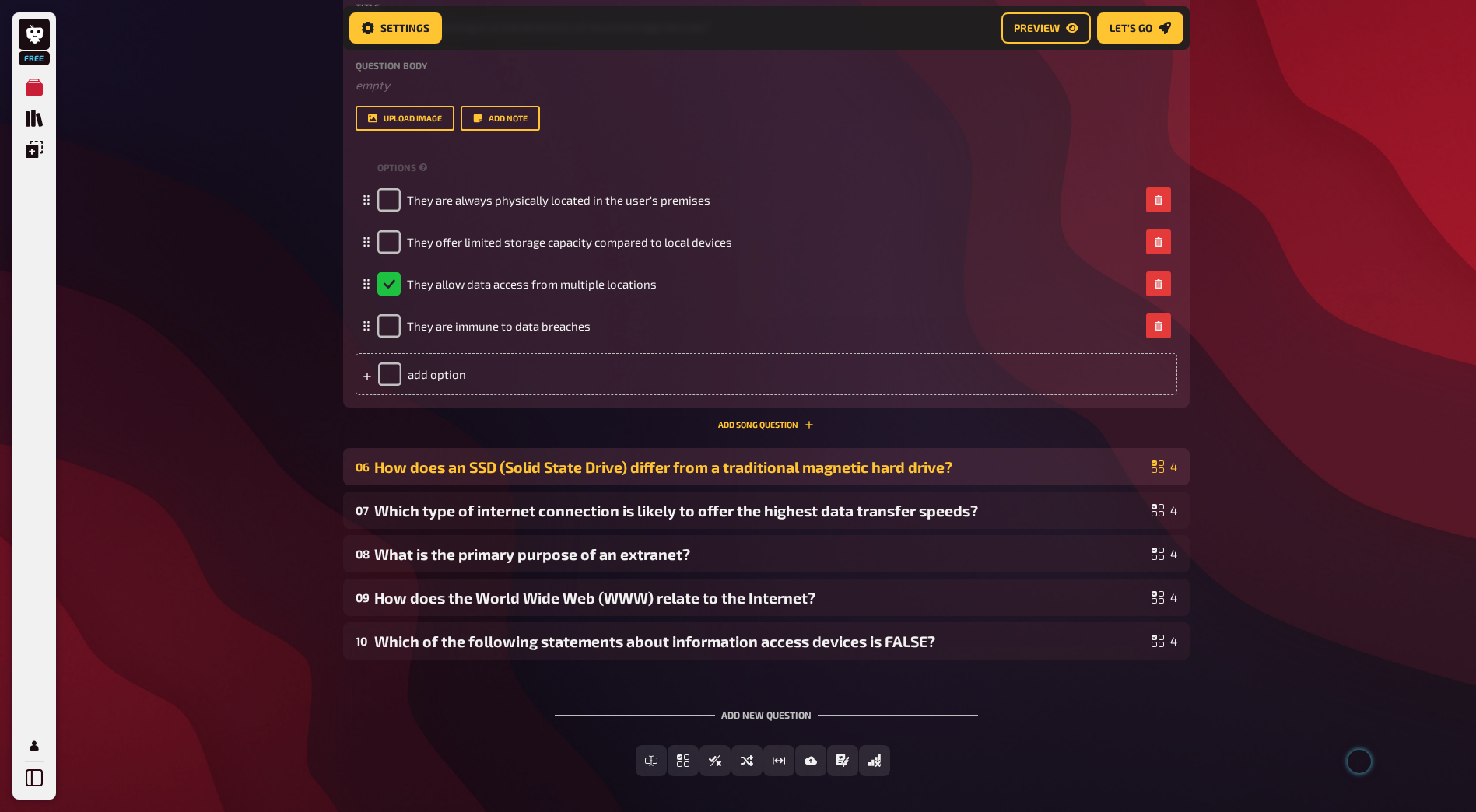
click at [644, 469] on div "How does an SSD (Solid State Drive) differ from a traditional magnetic hard dri…" at bounding box center [759, 467] width 771 height 18
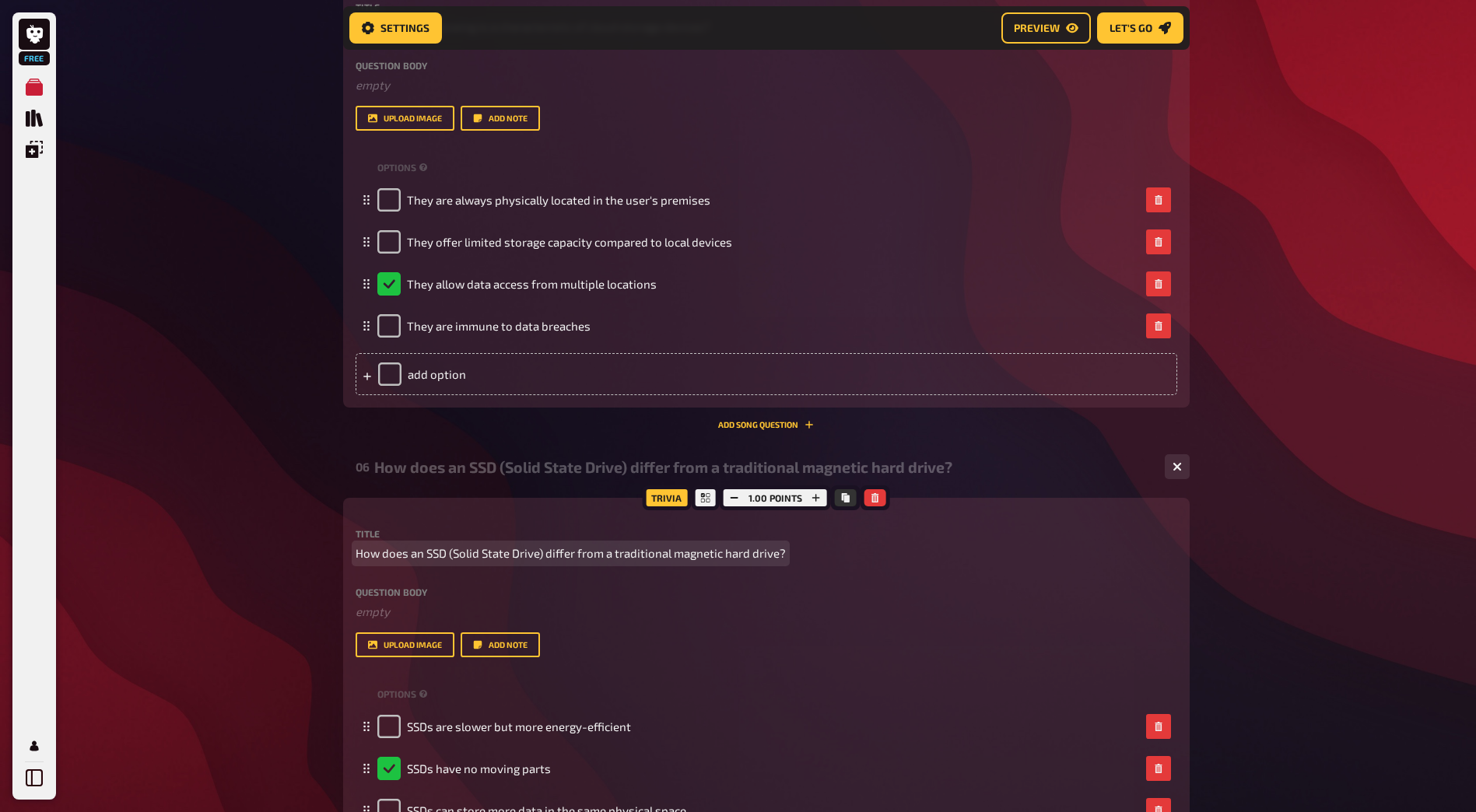
drag, startPoint x: 786, startPoint y: 551, endPoint x: 349, endPoint y: 551, distance: 437.0
click at [349, 551] on div "Trivia 1.00 points Title How does an SSD (Solid State Drive) differ from a trad…" at bounding box center [766, 716] width 847 height 436
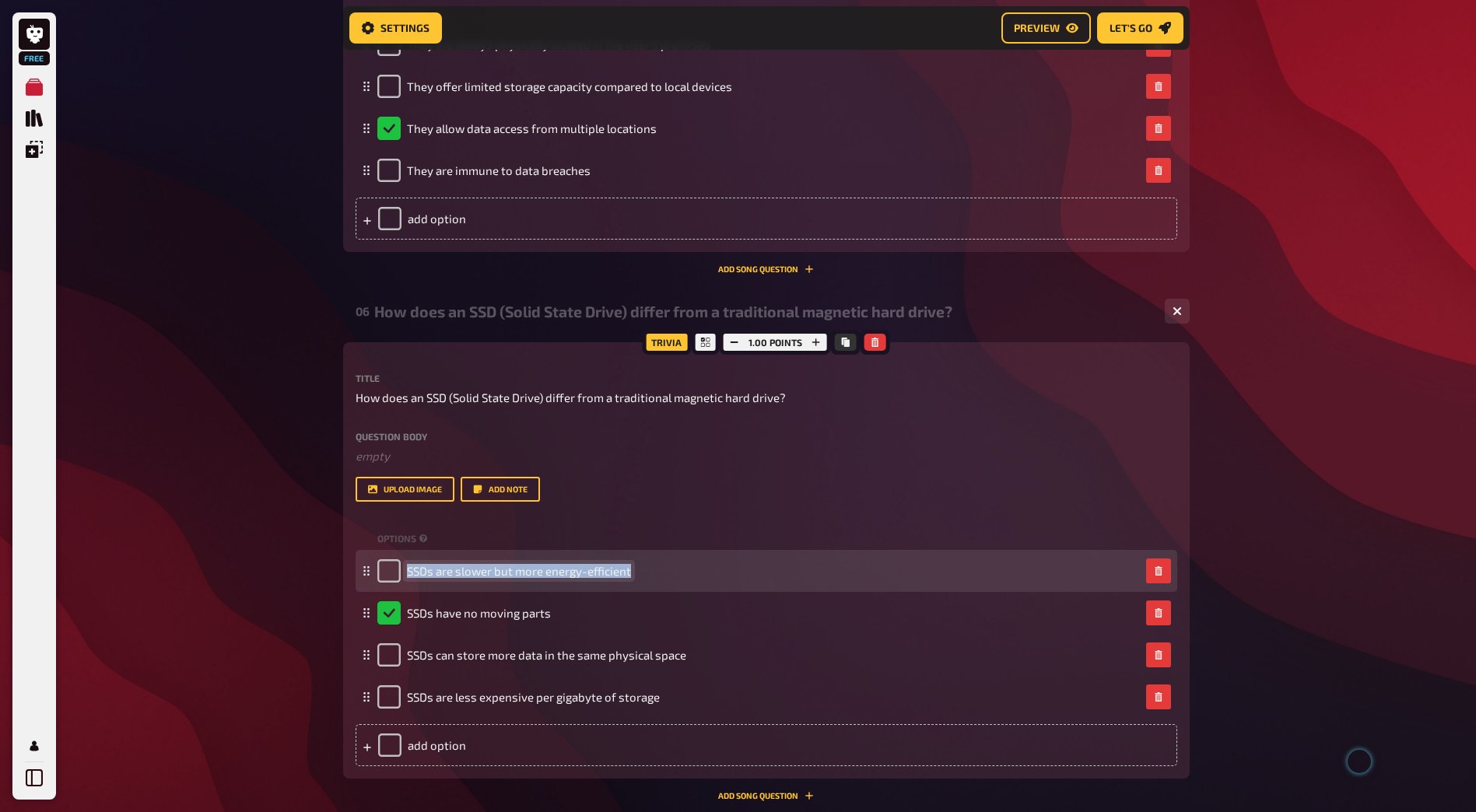
drag, startPoint x: 629, startPoint y: 570, endPoint x: 408, endPoint y: 569, distance: 221.0
click at [408, 569] on span "SSDs are slower but more energy-efficient" at bounding box center [518, 570] width 224 height 14
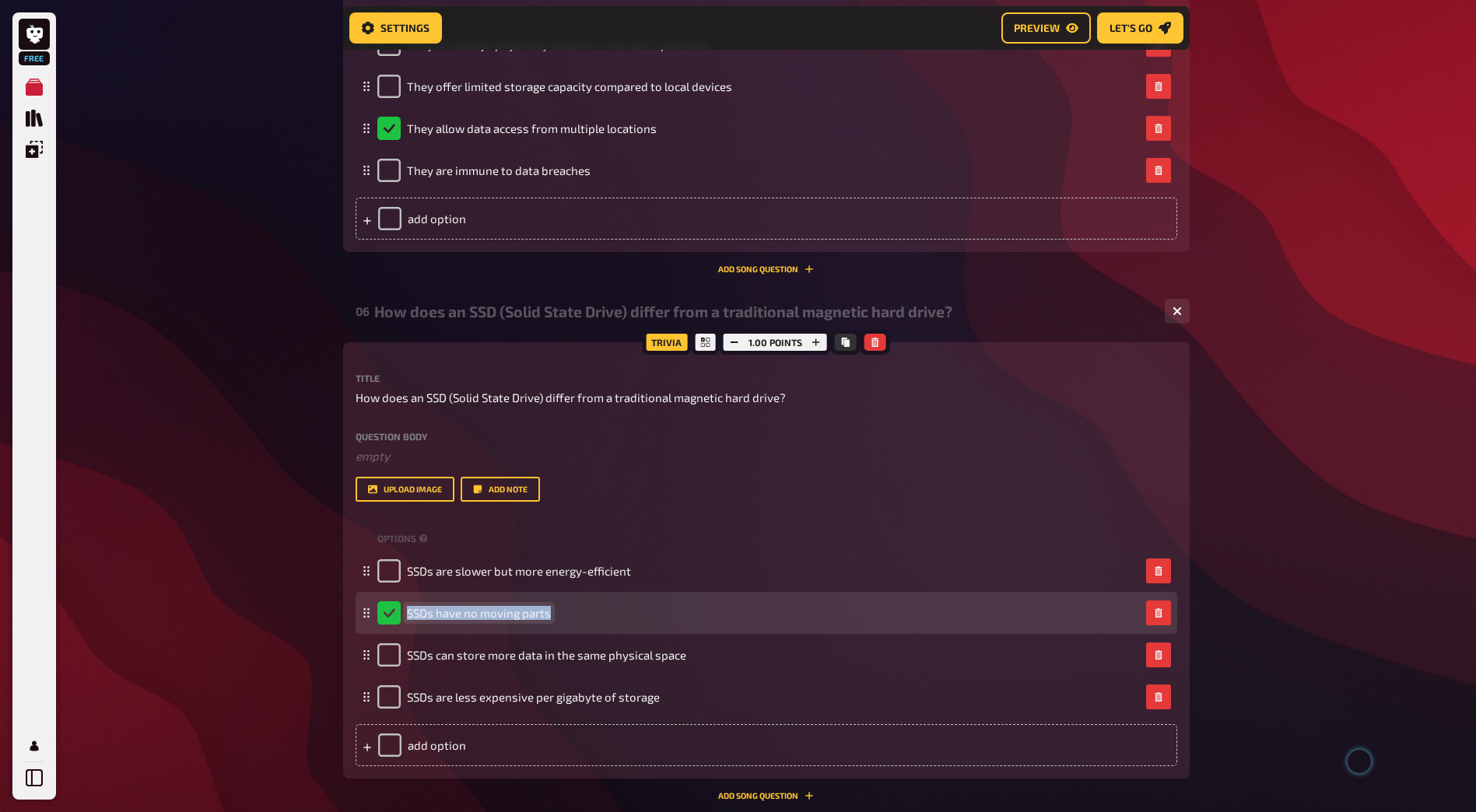
drag, startPoint x: 550, startPoint y: 617, endPoint x: 396, endPoint y: 617, distance: 154.0
click at [396, 617] on div "SSDs have no moving parts" at bounding box center [758, 612] width 762 height 23
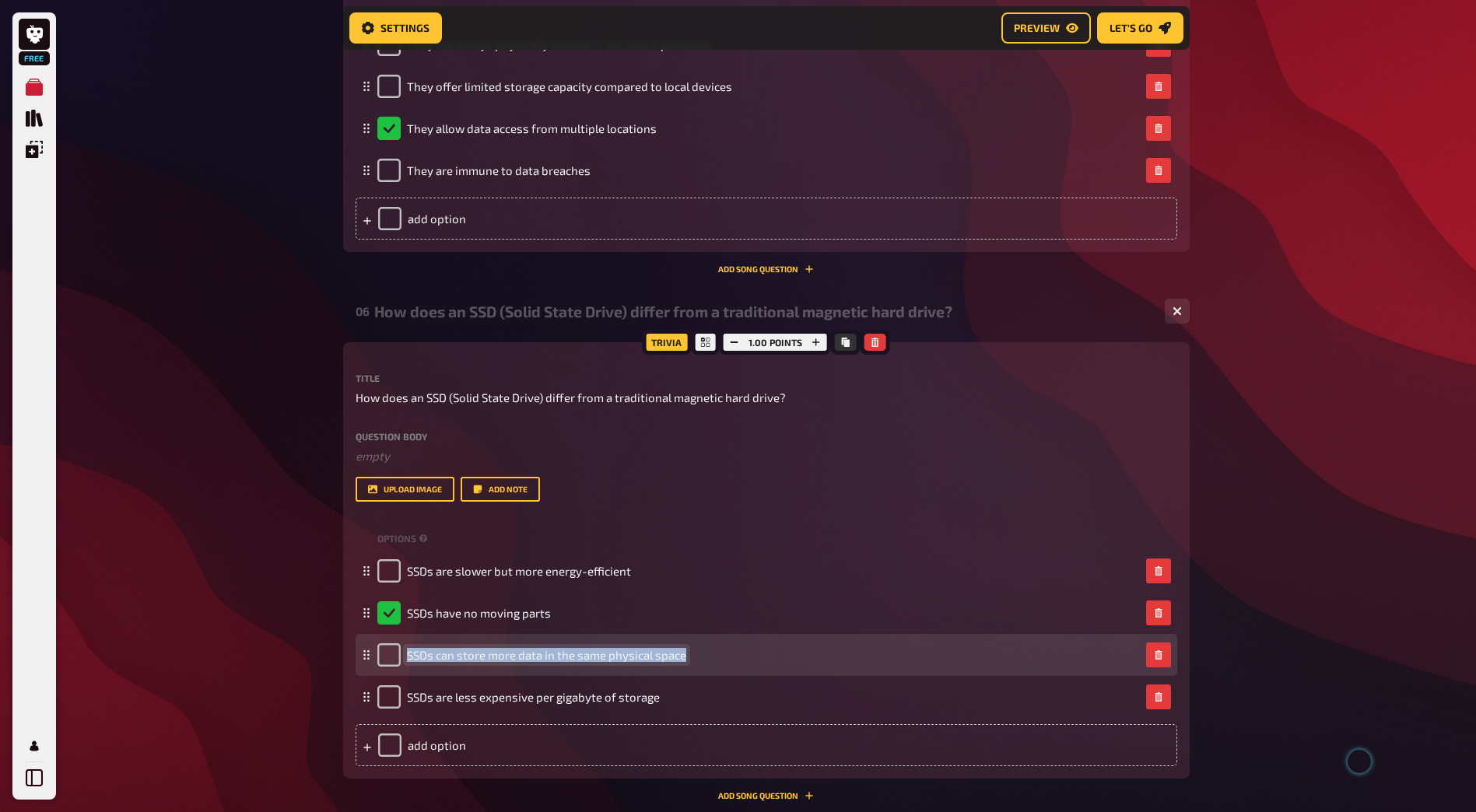
drag, startPoint x: 685, startPoint y: 659, endPoint x: 404, endPoint y: 656, distance: 281.0
click at [404, 656] on div "SSDs can store more data in the same physical space" at bounding box center [531, 655] width 309 height 23
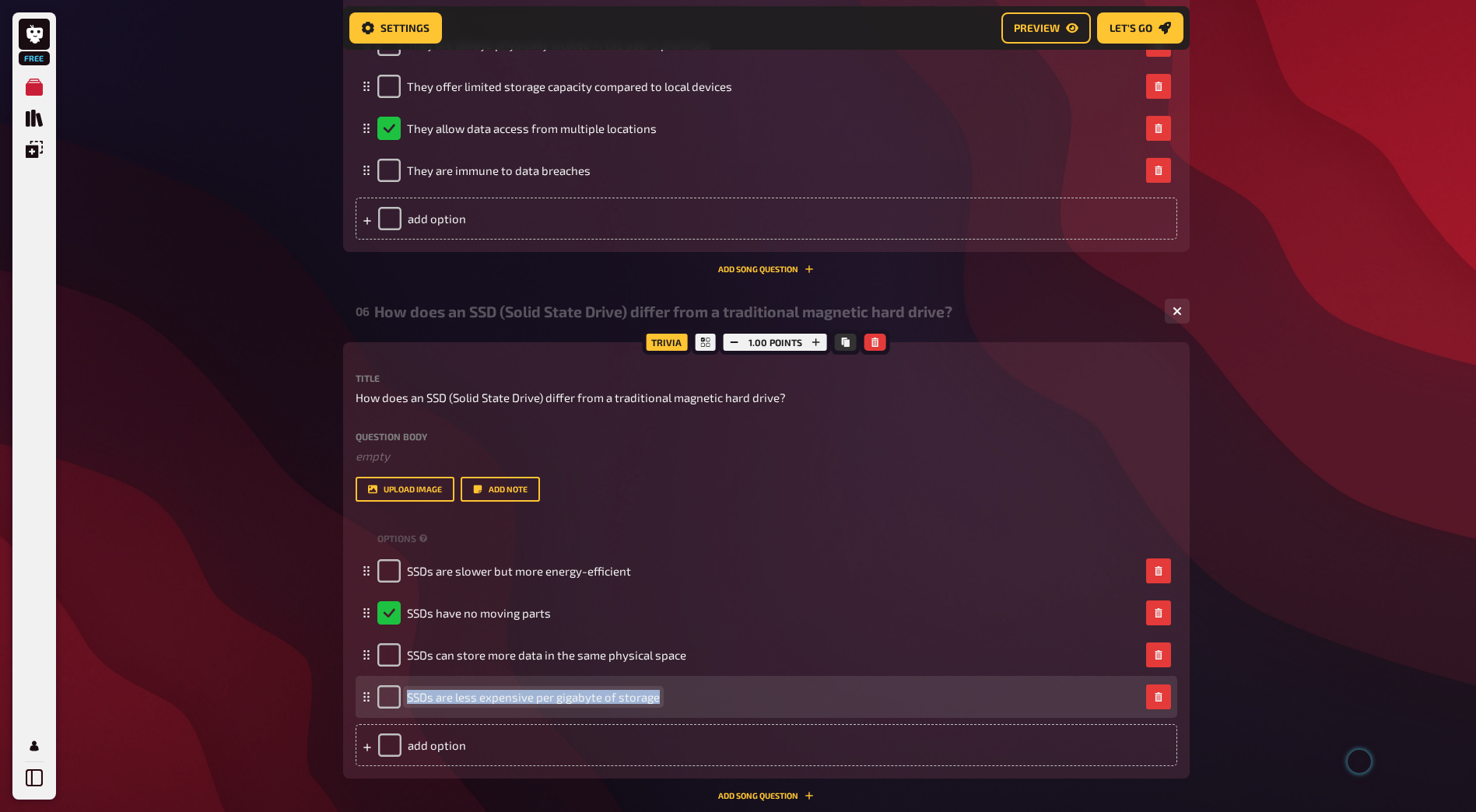
drag, startPoint x: 657, startPoint y: 699, endPoint x: 406, endPoint y: 700, distance: 251.0
click at [407, 700] on span "SSDs are less expensive per gigabyte of storage" at bounding box center [533, 696] width 253 height 14
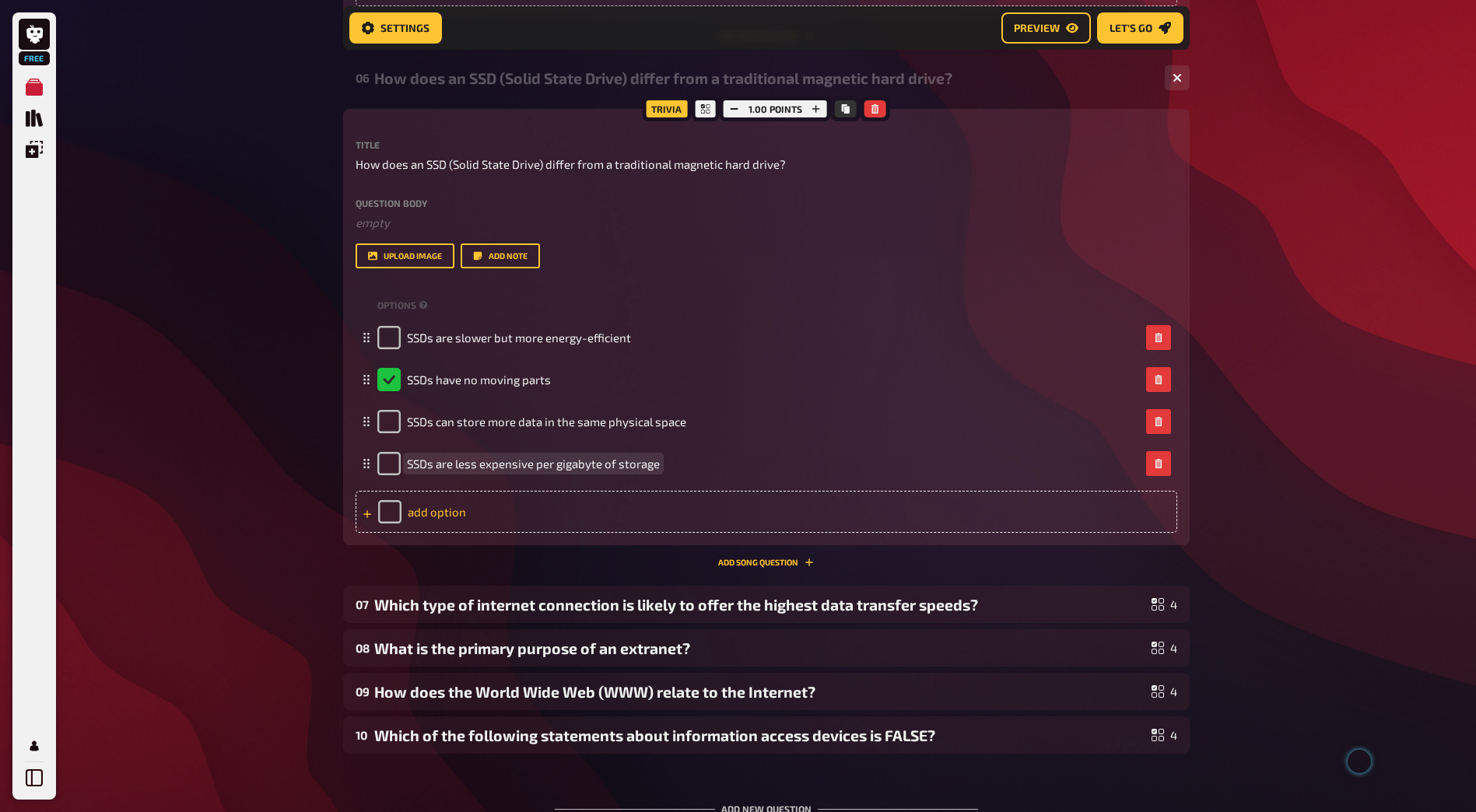
scroll to position [2968, 0]
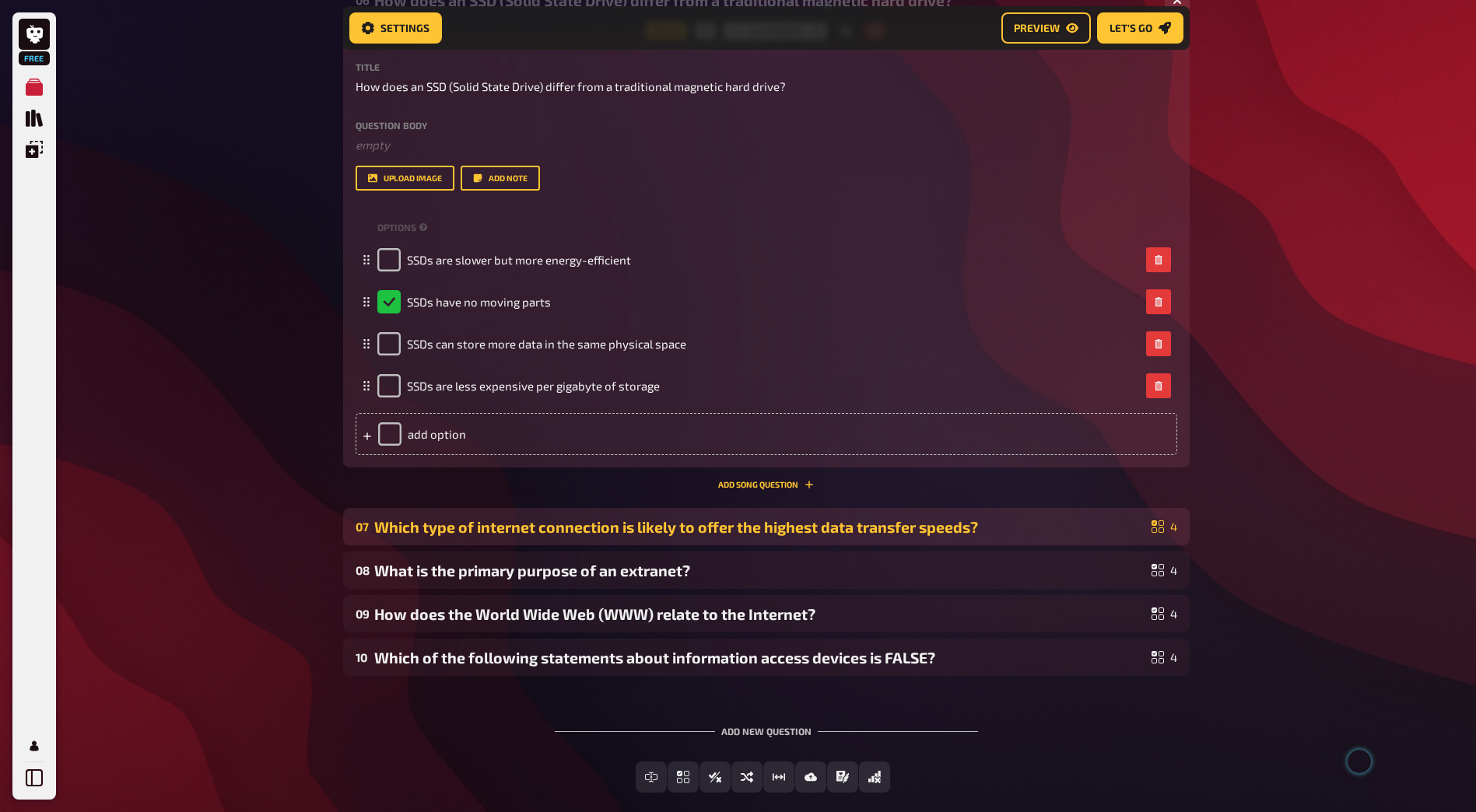
click at [600, 535] on div "Which type of internet connection is likely to offer the highest data transfer …" at bounding box center [759, 527] width 771 height 18
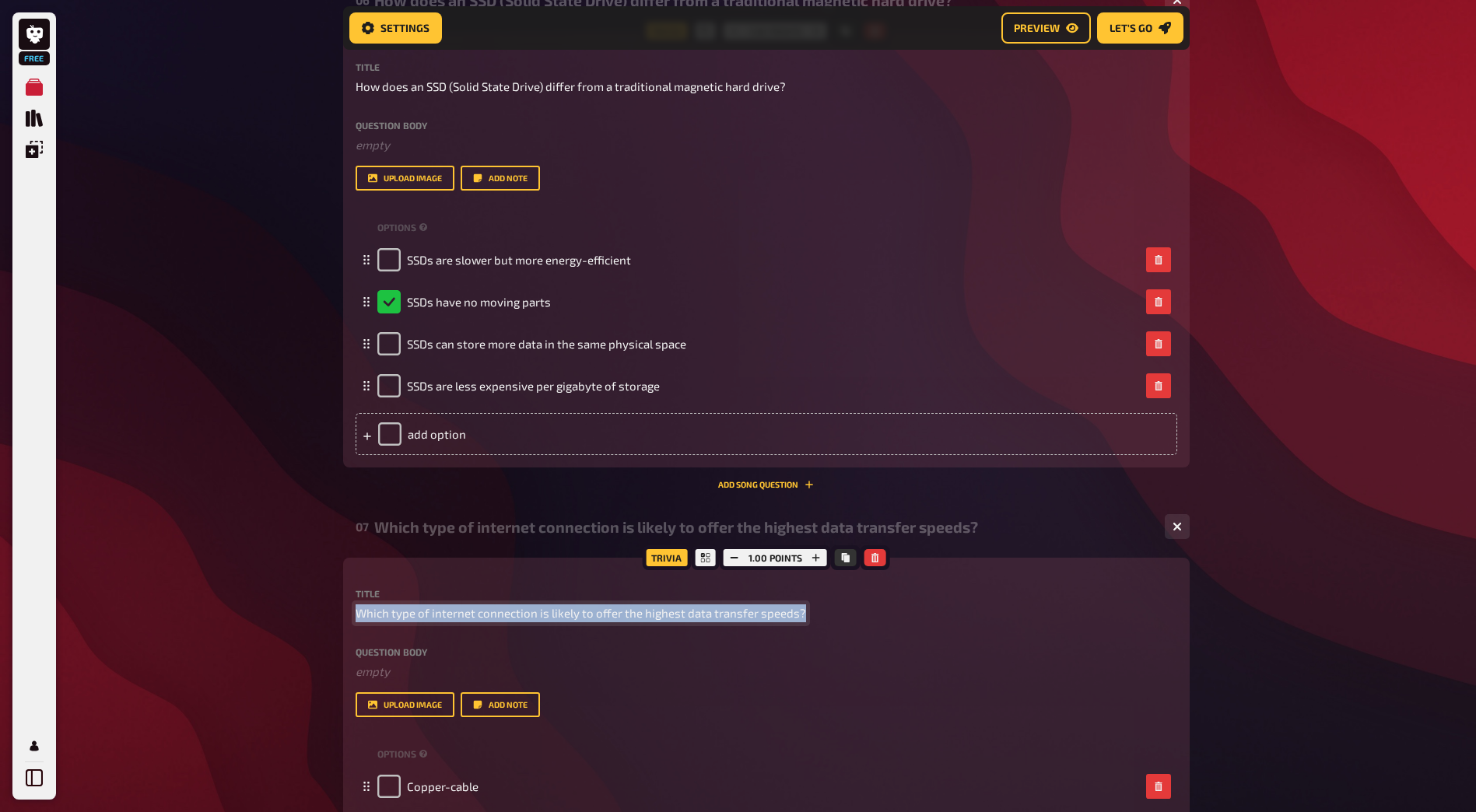
drag, startPoint x: 795, startPoint y: 611, endPoint x: 337, endPoint y: 606, distance: 458.0
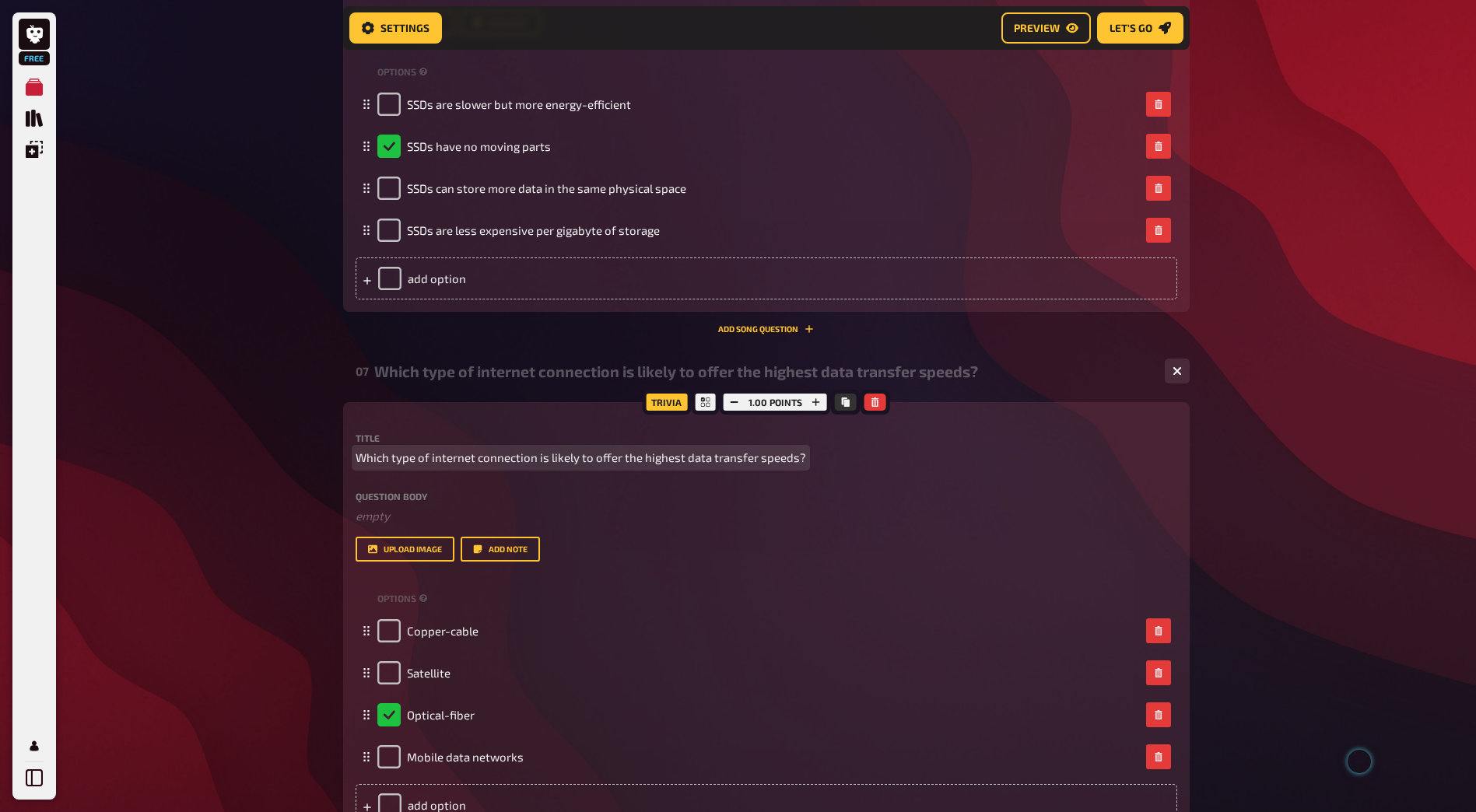
scroll to position [3279, 0]
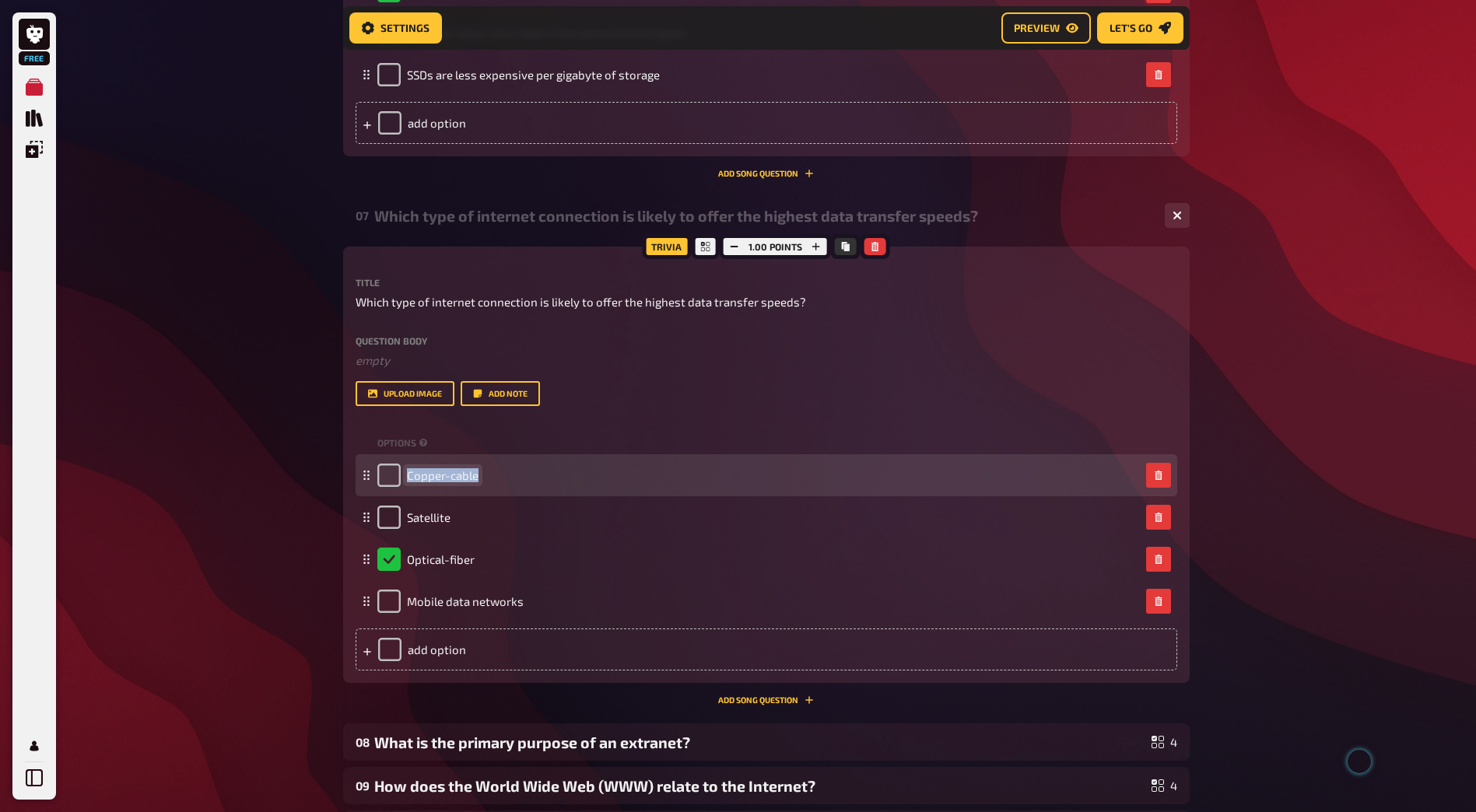
drag, startPoint x: 475, startPoint y: 476, endPoint x: 407, endPoint y: 480, distance: 68.1
click at [407, 480] on span "Copper-cable" at bounding box center [442, 475] width 71 height 14
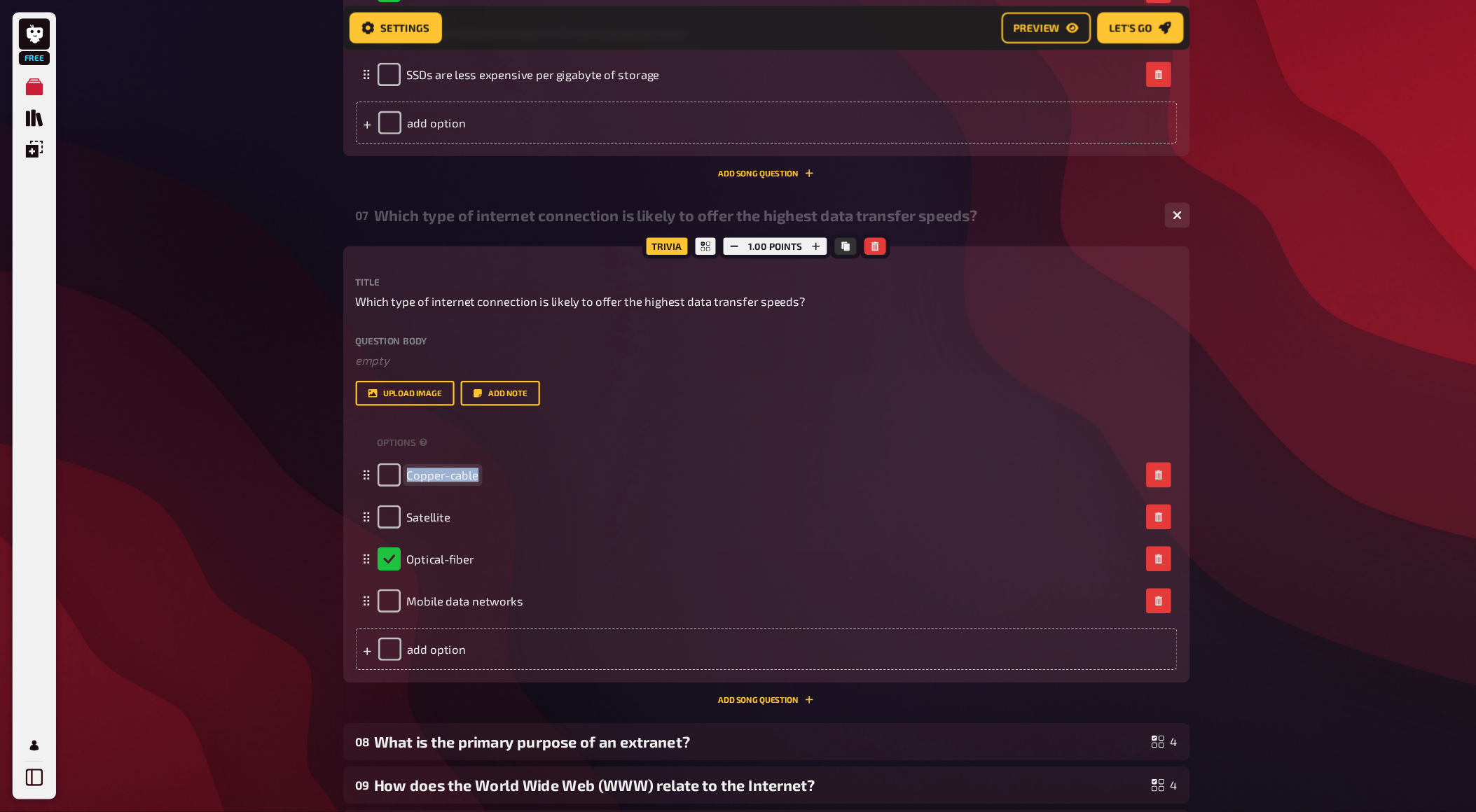
scroll to position [2952, 0]
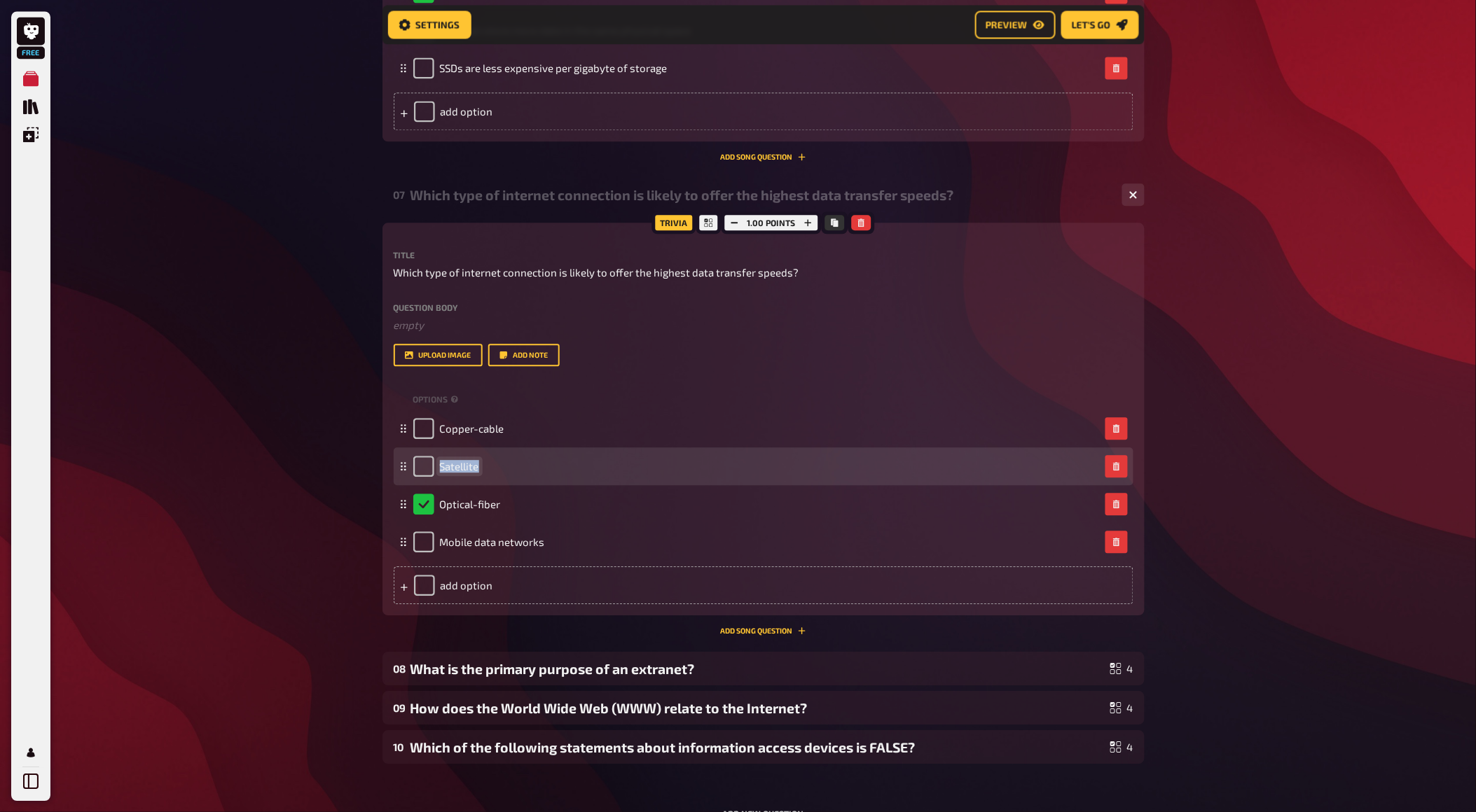
drag, startPoint x: 486, startPoint y: 465, endPoint x: 439, endPoint y: 467, distance: 47.0
click at [439, 467] on div "Satellite" at bounding box center [757, 466] width 687 height 21
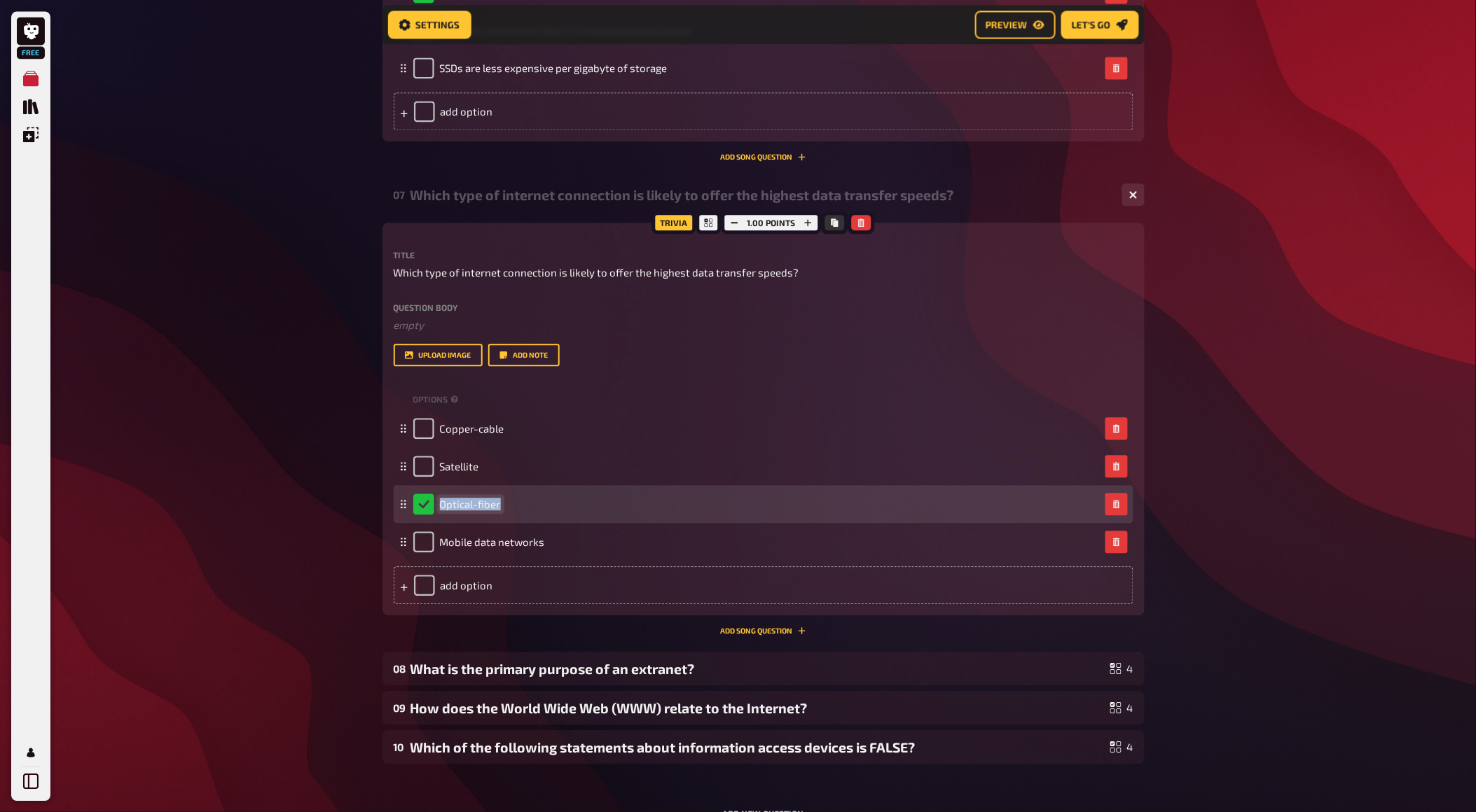
drag, startPoint x: 503, startPoint y: 501, endPoint x: 437, endPoint y: 501, distance: 66.0
click at [437, 501] on div "Optical-fiber" at bounding box center [757, 504] width 687 height 21
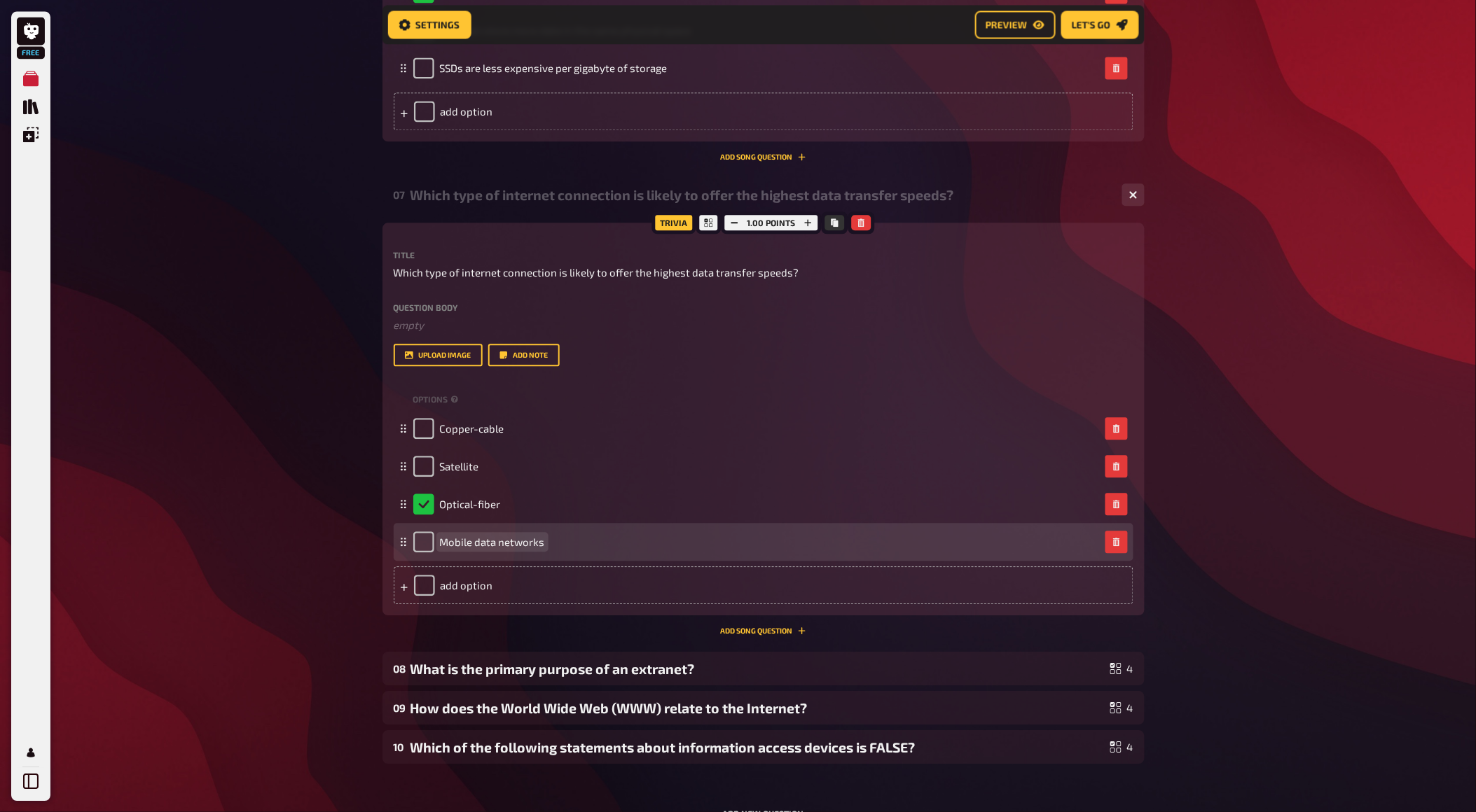
click at [544, 540] on div "Mobile data networks" at bounding box center [757, 542] width 687 height 21
drag, startPoint x: 542, startPoint y: 540, endPoint x: 439, endPoint y: 542, distance: 103.0
click at [439, 542] on div "Mobile data networks" at bounding box center [479, 542] width 132 height 21
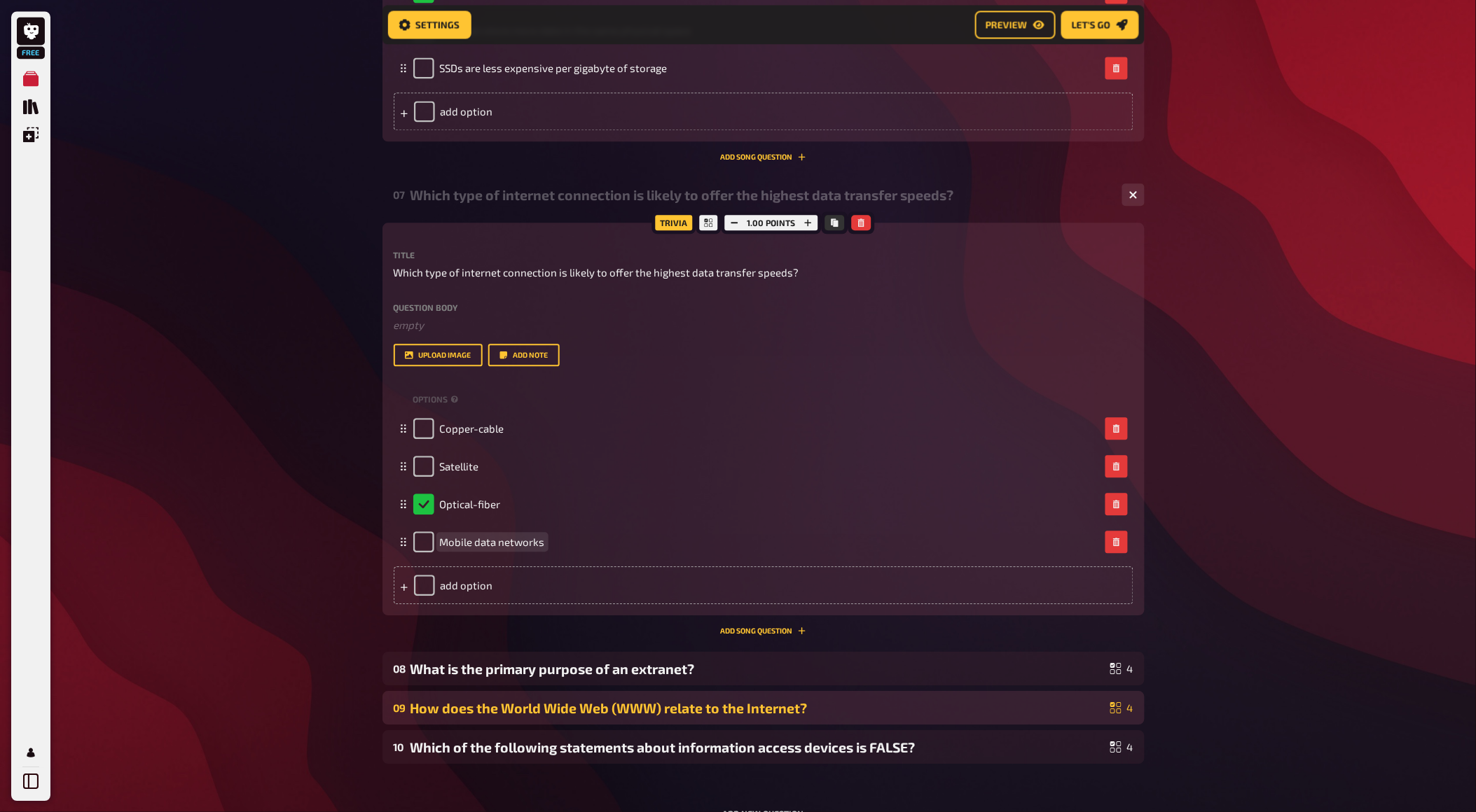
scroll to position [3098, 0]
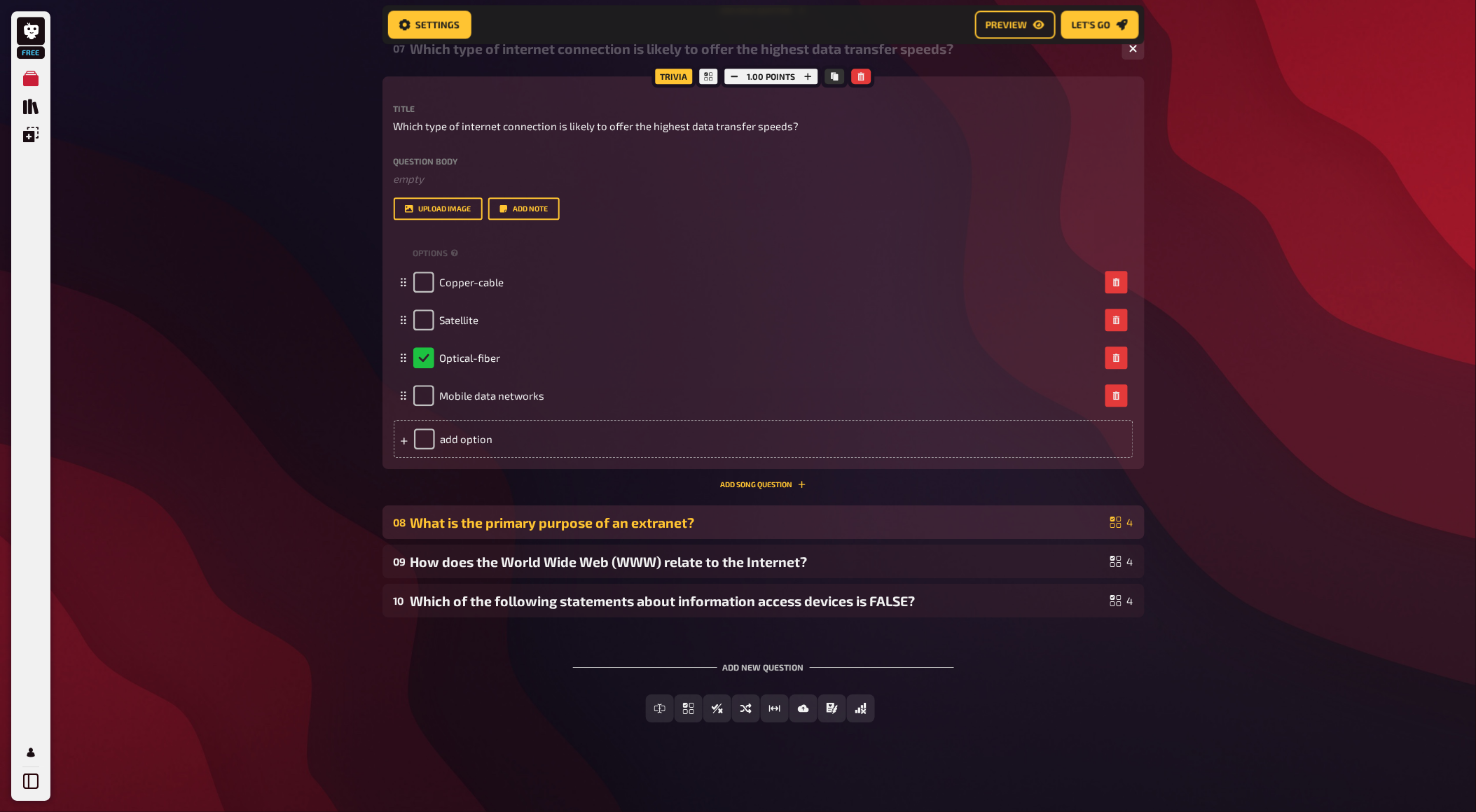
click at [491, 524] on div "What is the primary purpose of an extranet?" at bounding box center [758, 522] width 695 height 16
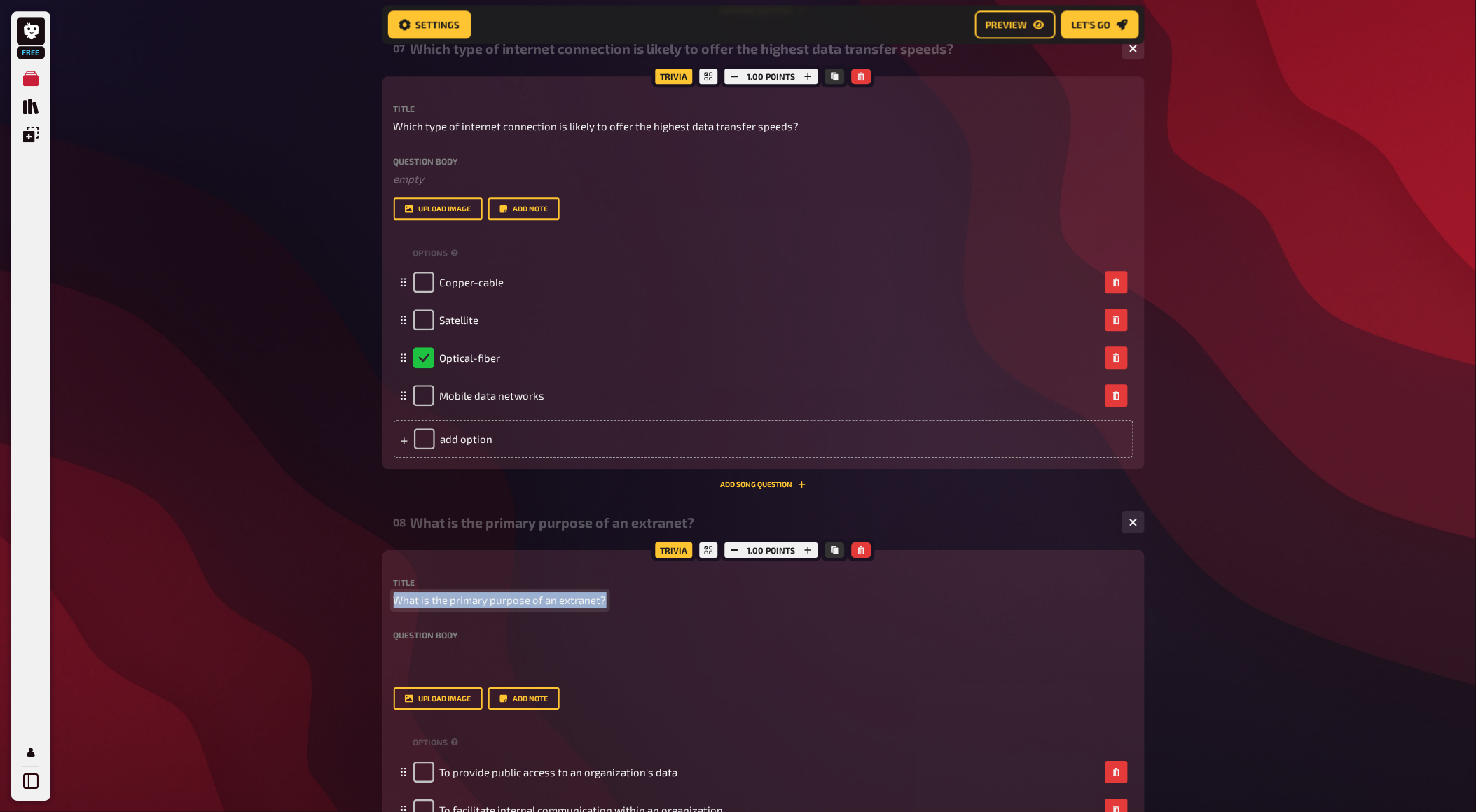
drag, startPoint x: 603, startPoint y: 603, endPoint x: 362, endPoint y: 600, distance: 241.0
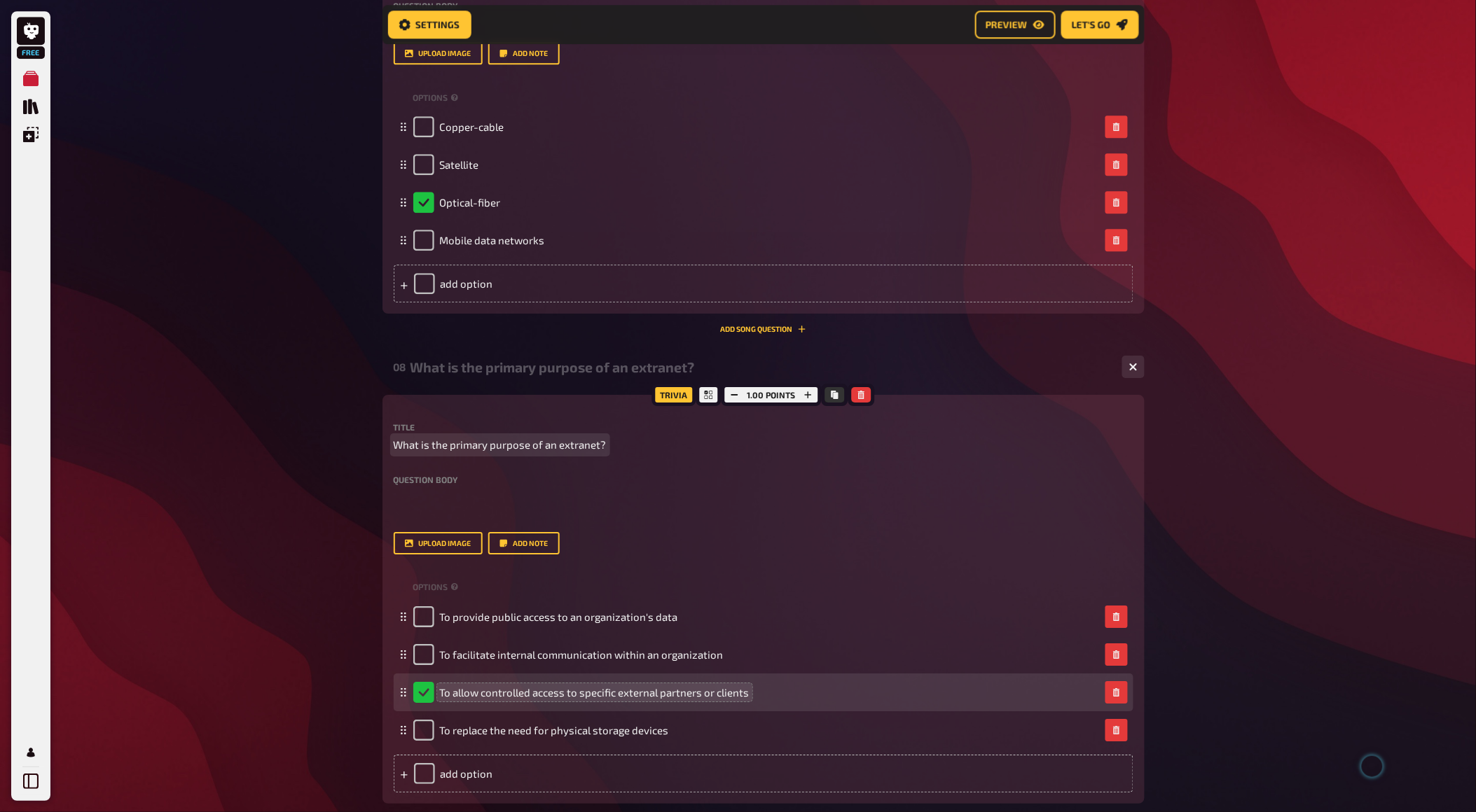
scroll to position [3331, 0]
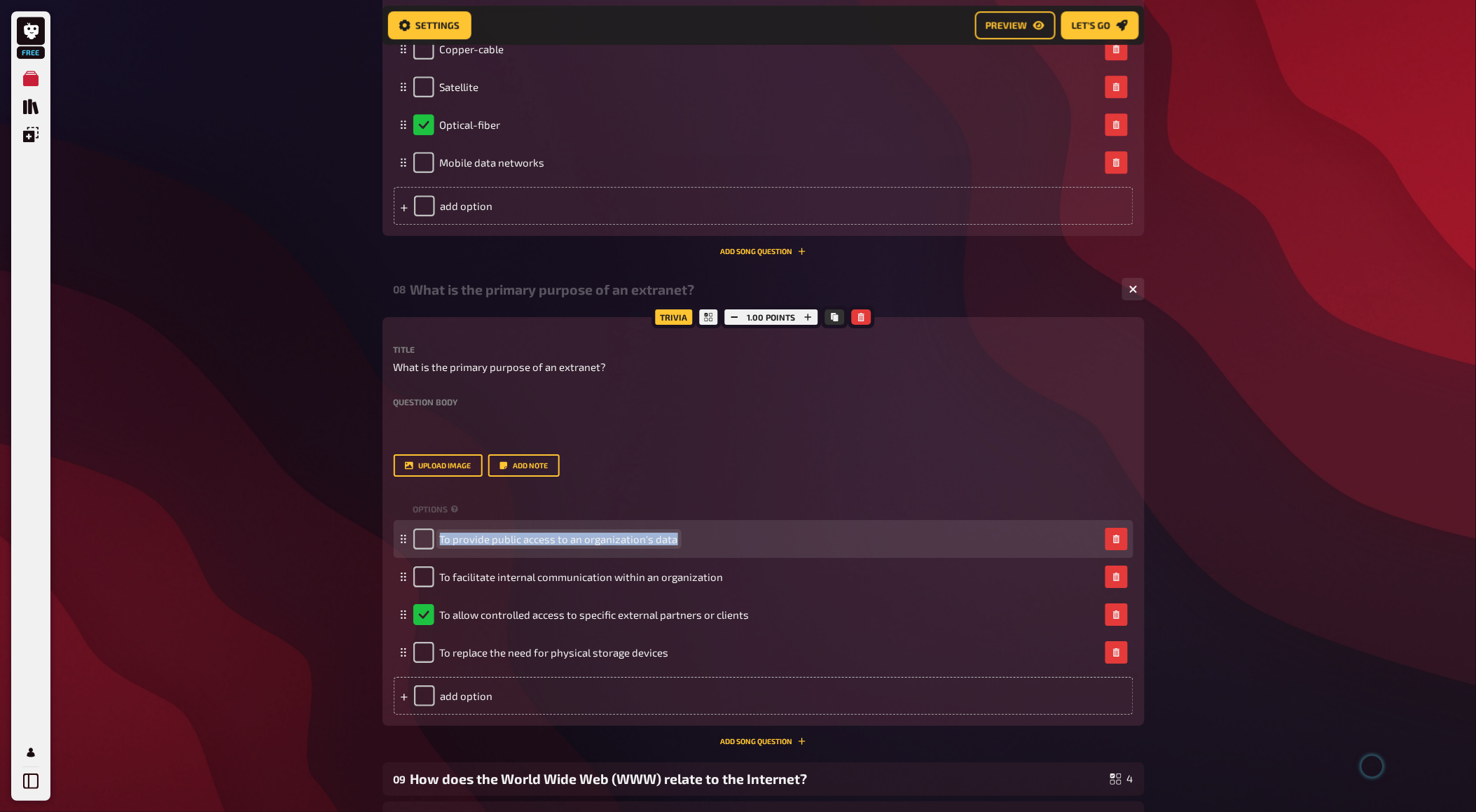
drag, startPoint x: 674, startPoint y: 539, endPoint x: 400, endPoint y: 539, distance: 274.0
click at [400, 539] on div "To provide public access to an organization's data" at bounding box center [764, 539] width 740 height 38
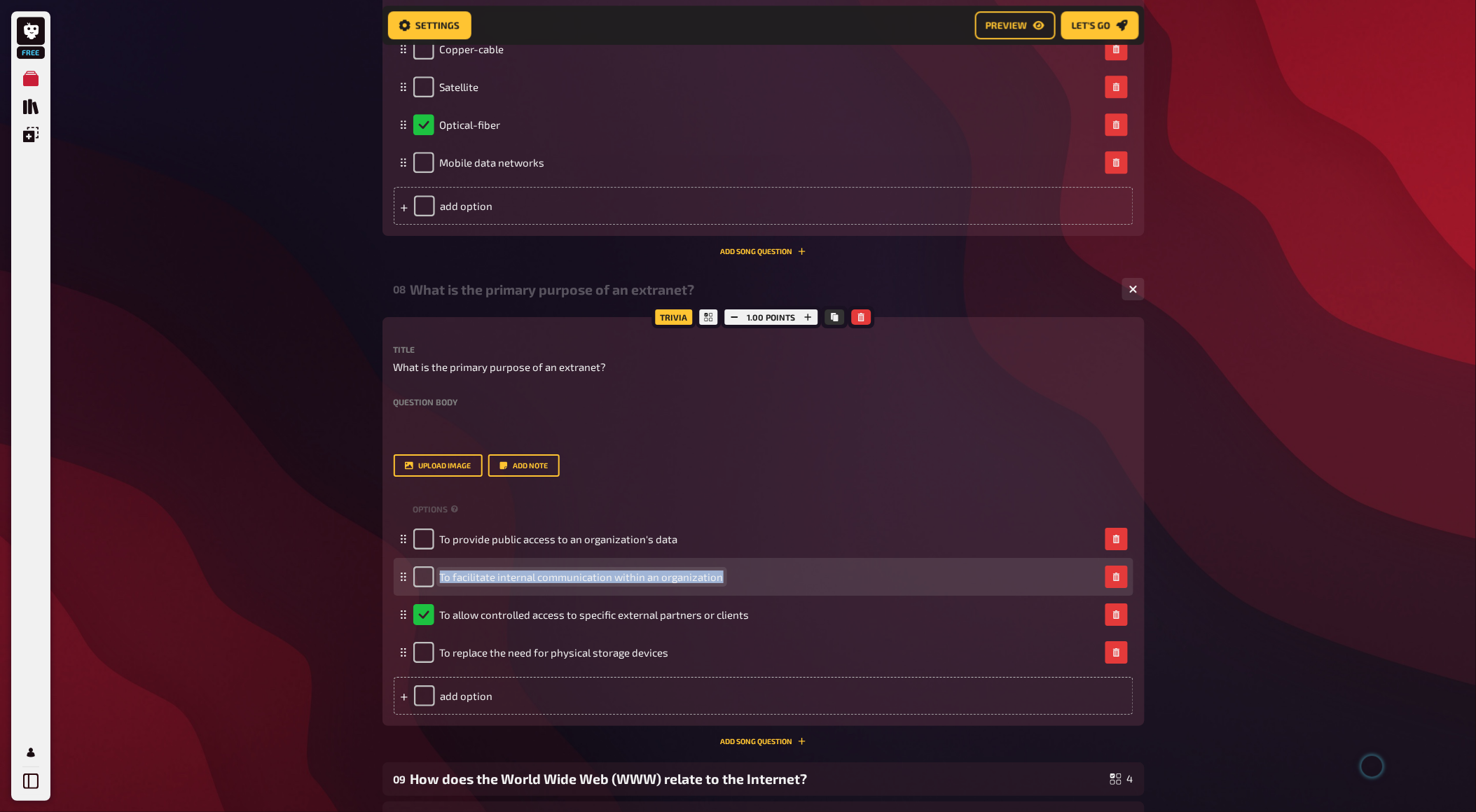
drag, startPoint x: 720, startPoint y: 575, endPoint x: 438, endPoint y: 569, distance: 282.1
click at [438, 569] on div "To facilitate internal communication within an organization" at bounding box center [568, 576] width 310 height 21
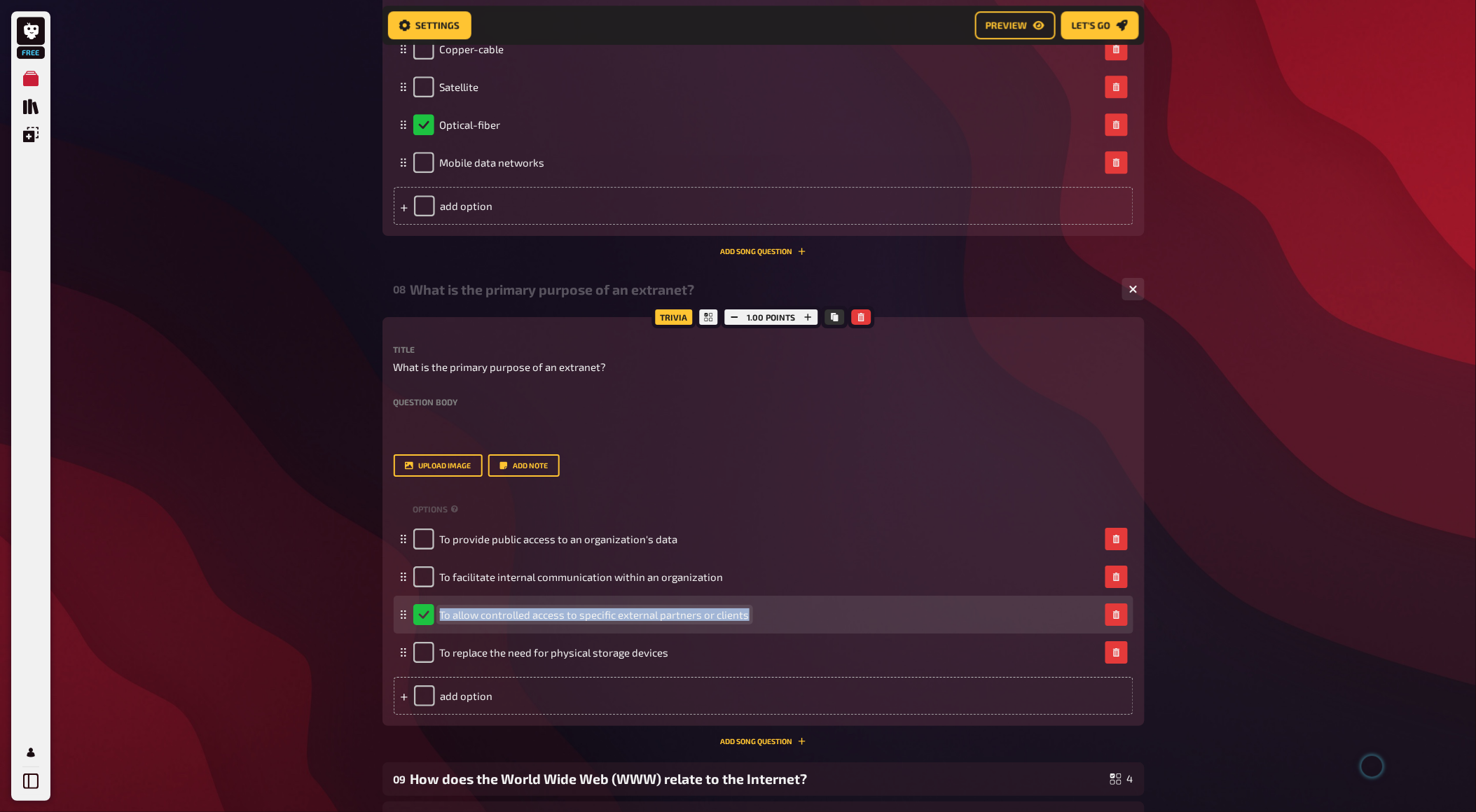
drag, startPoint x: 751, startPoint y: 616, endPoint x: 439, endPoint y: 614, distance: 312.0
click at [439, 614] on div "To allow controlled access to specific external partners or clients" at bounding box center [757, 615] width 687 height 21
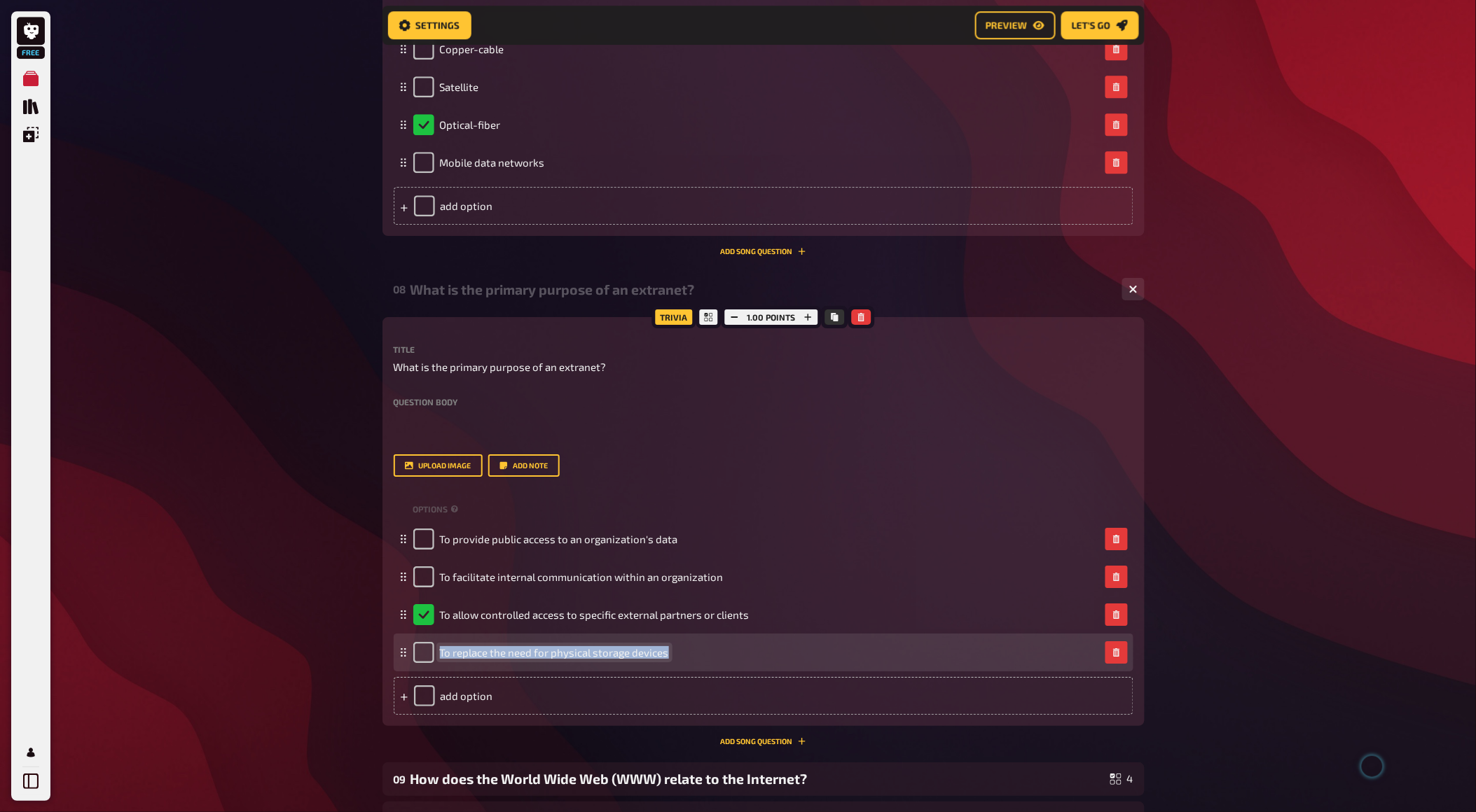
drag, startPoint x: 670, startPoint y: 652, endPoint x: 440, endPoint y: 655, distance: 230.0
click at [440, 655] on div "To replace the need for physical storage devices" at bounding box center [757, 652] width 687 height 21
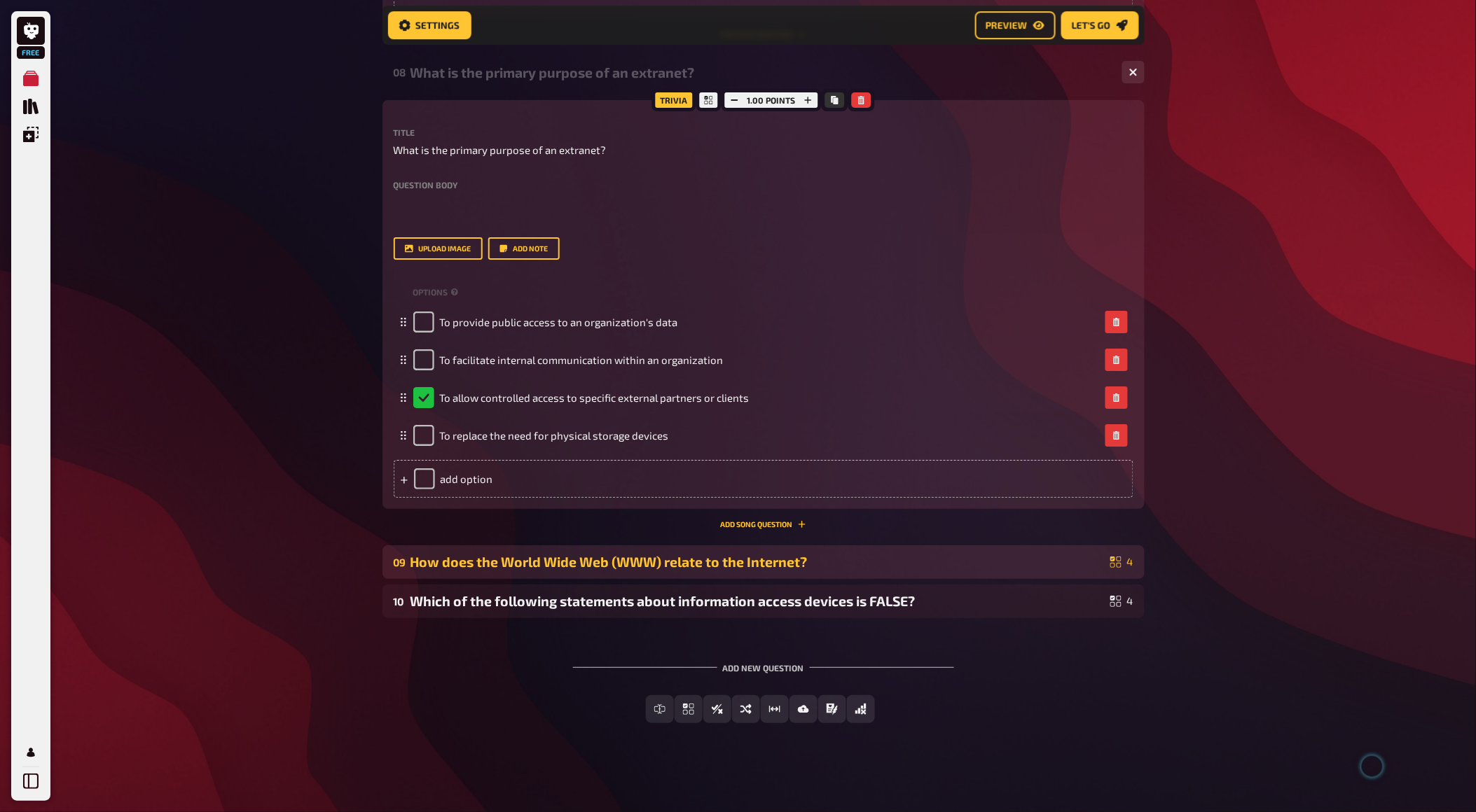
click at [538, 560] on div "How does the World Wide Web (WWW) relate to the Internet?" at bounding box center [758, 562] width 695 height 16
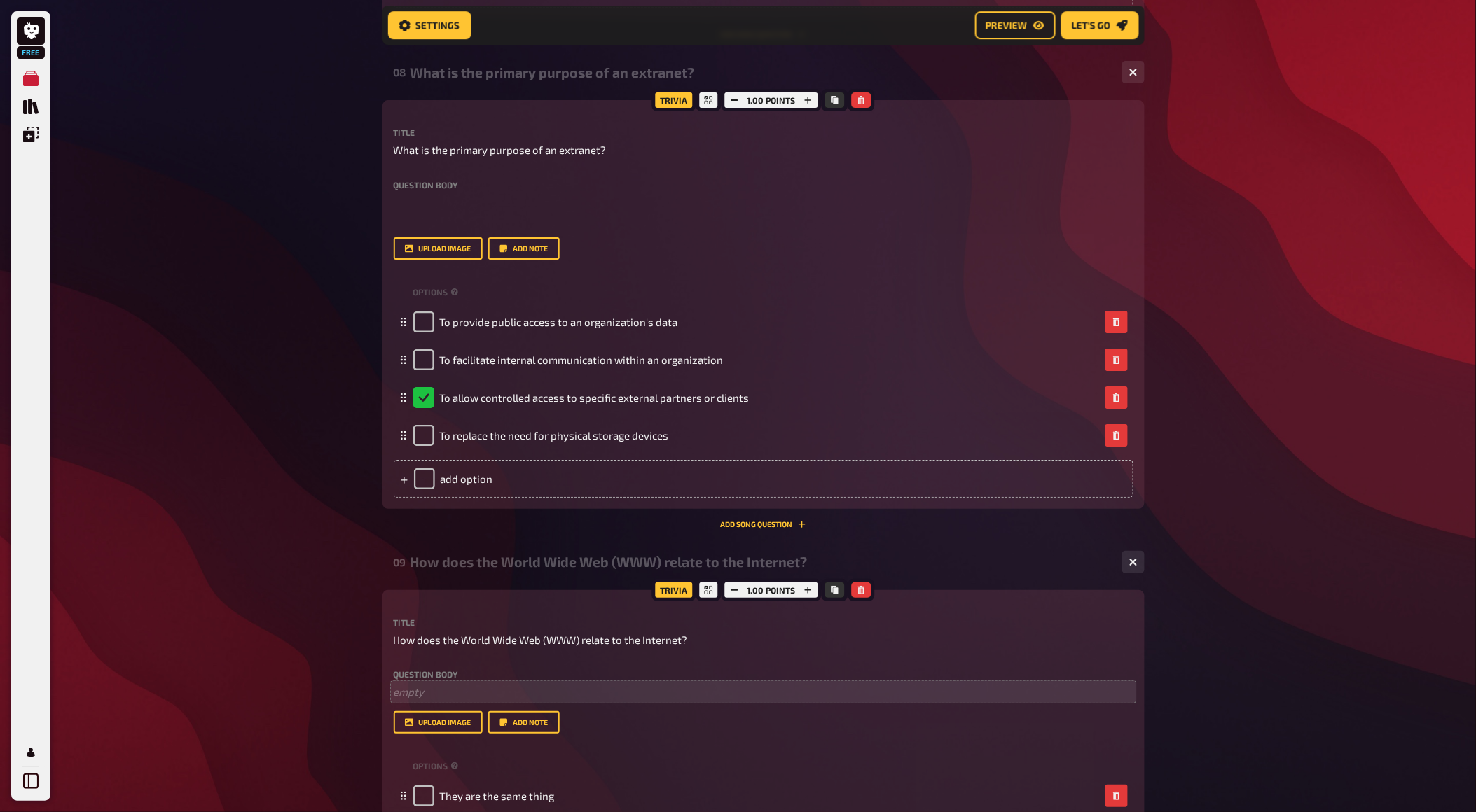
scroll to position [3705, 0]
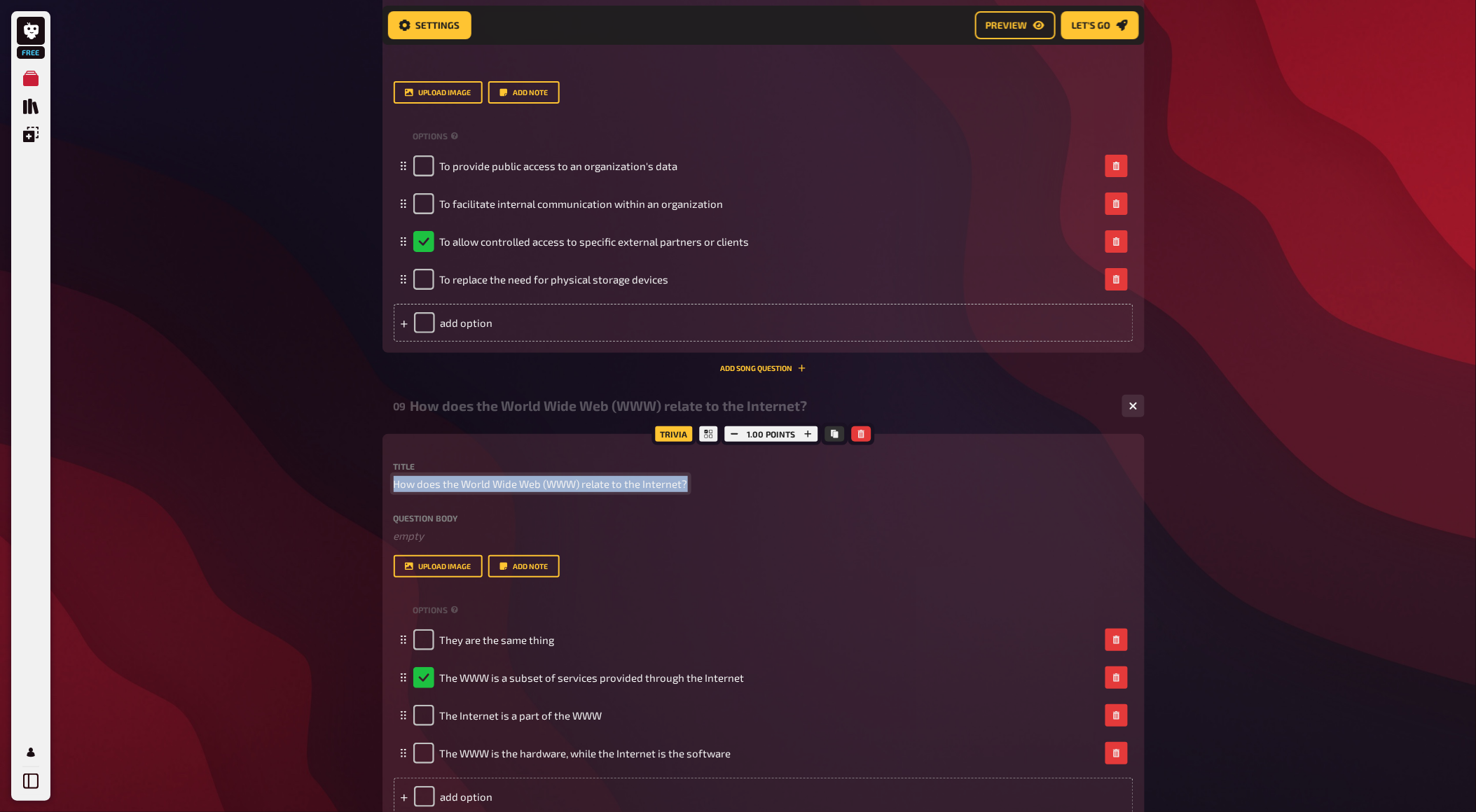
drag, startPoint x: 684, startPoint y: 481, endPoint x: 376, endPoint y: 478, distance: 308.0
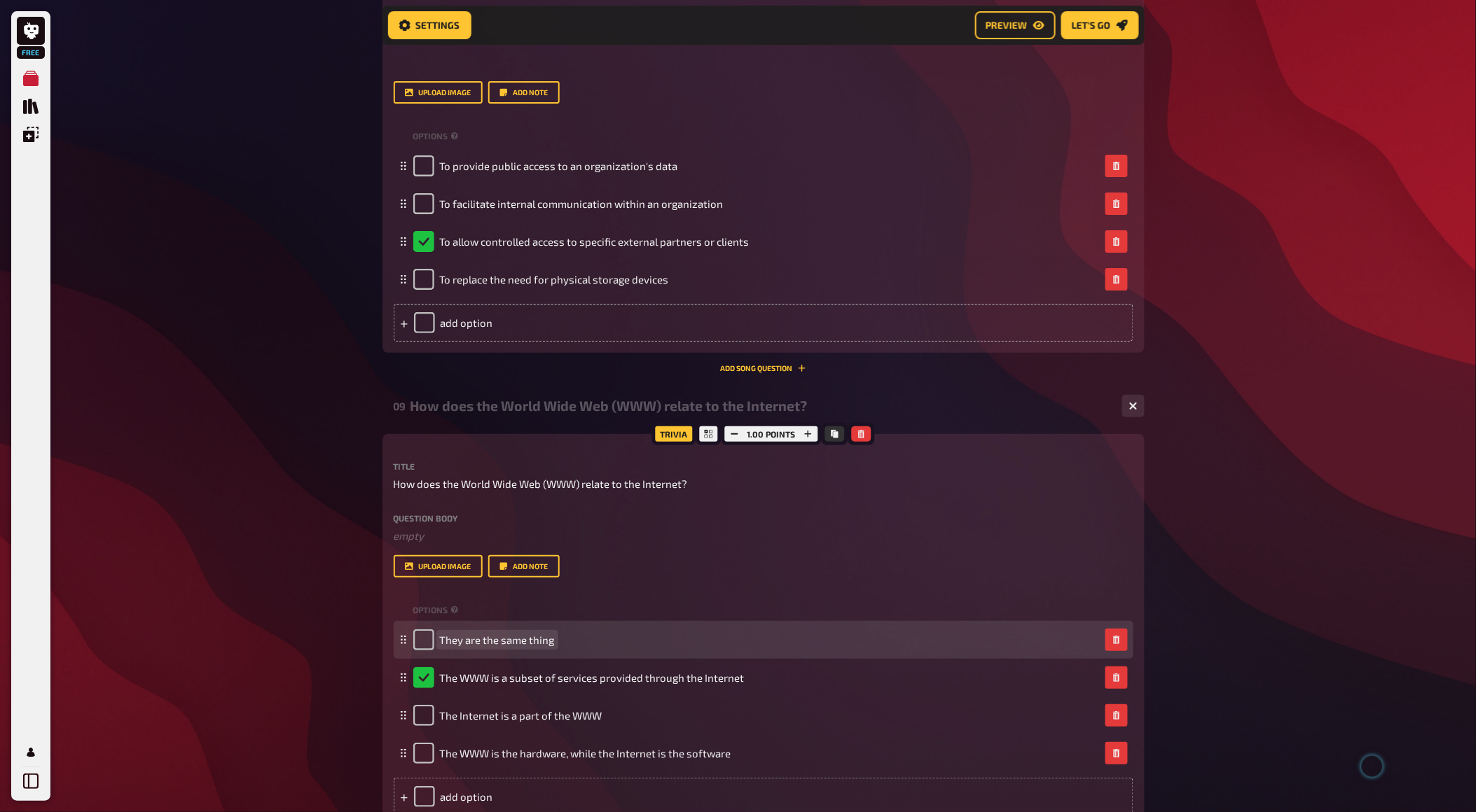
drag, startPoint x: 556, startPoint y: 644, endPoint x: 440, endPoint y: 649, distance: 116.1
click at [440, 649] on div "They are the same thing" at bounding box center [757, 639] width 687 height 21
drag, startPoint x: 550, startPoint y: 642, endPoint x: 505, endPoint y: 642, distance: 45.0
click at [505, 642] on span "They are the same thing" at bounding box center [497, 639] width 115 height 12
drag, startPoint x: 554, startPoint y: 640, endPoint x: 442, endPoint y: 635, distance: 112.1
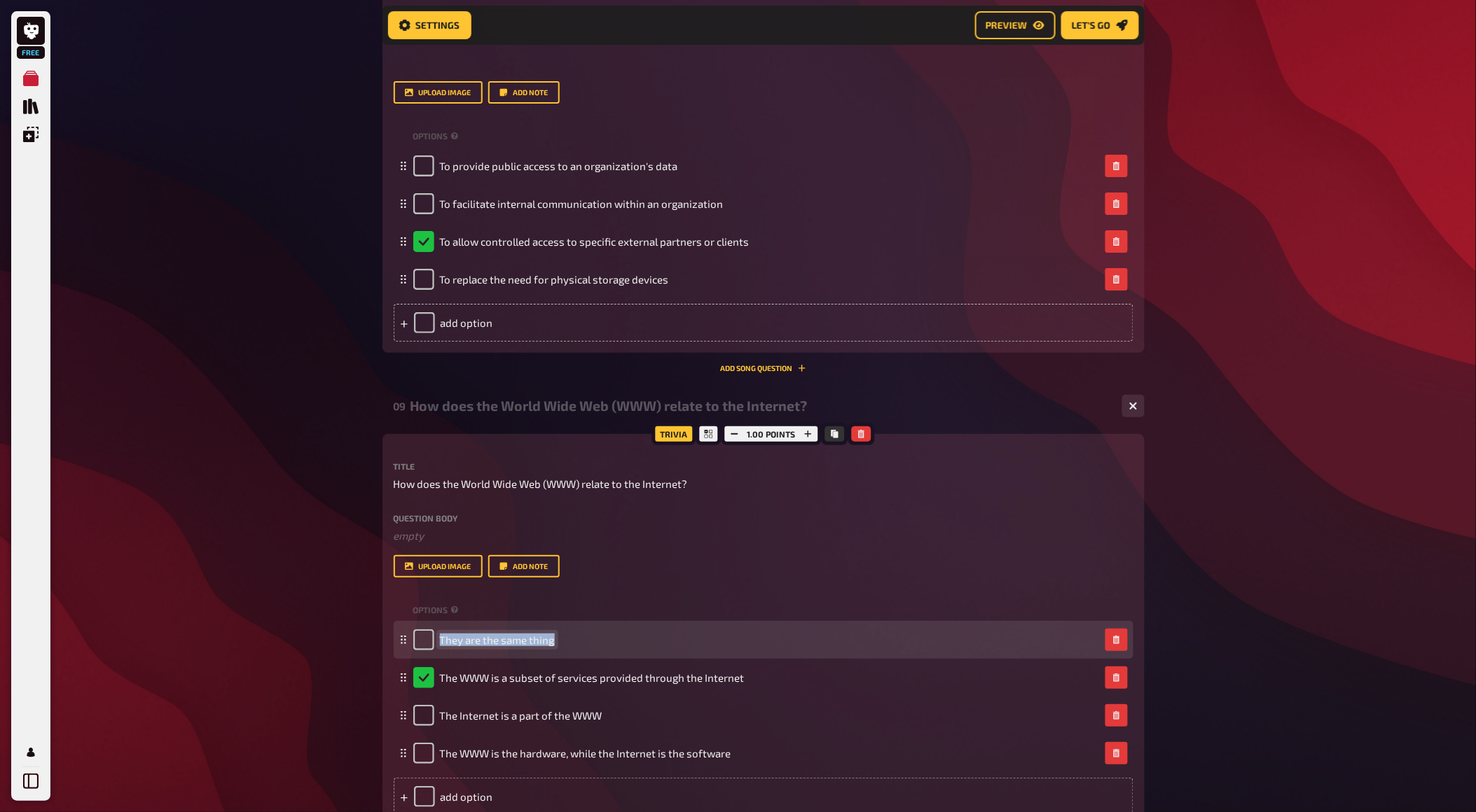
click at [442, 635] on span "They are the same thing" at bounding box center [497, 639] width 115 height 12
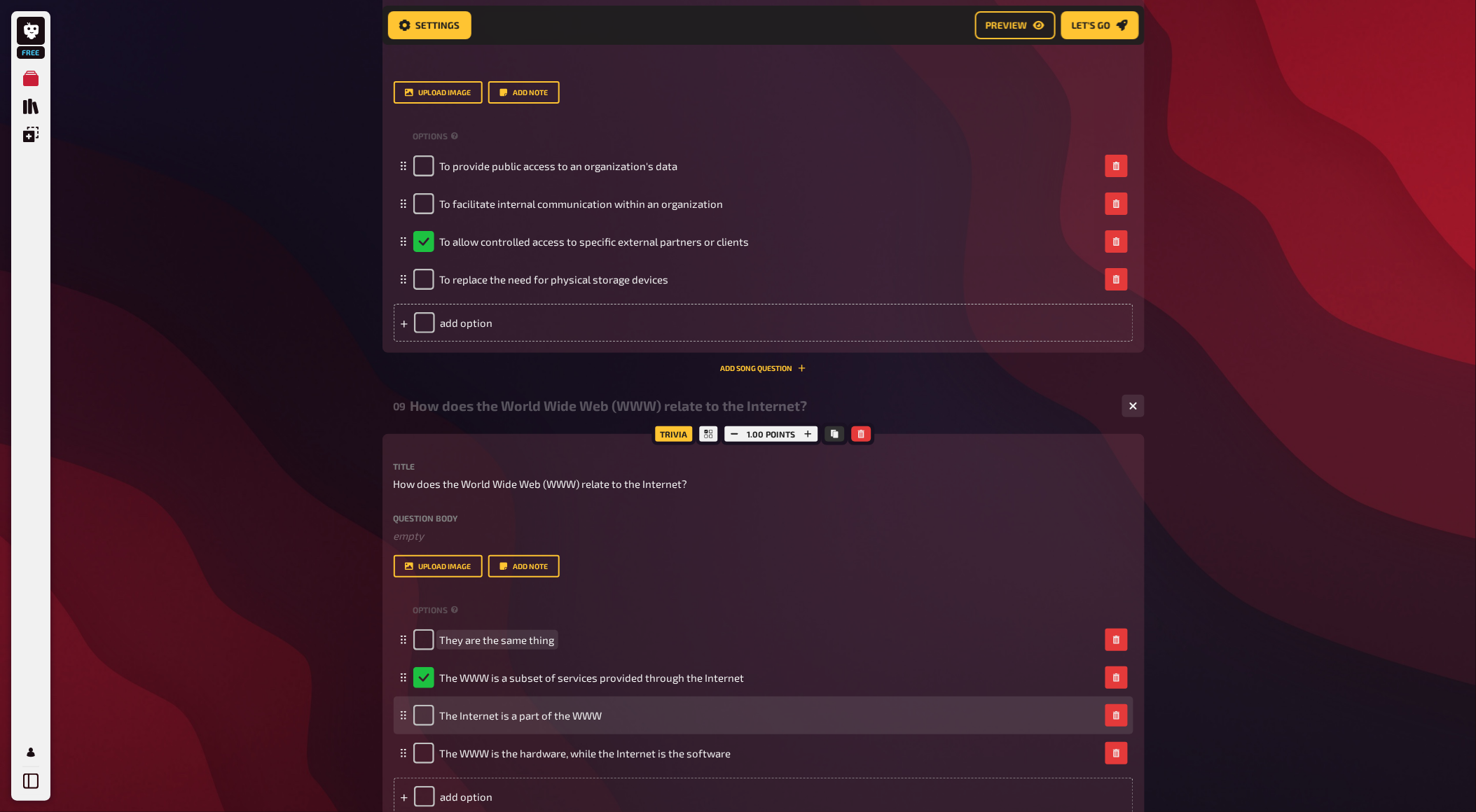
scroll to position [3860, 0]
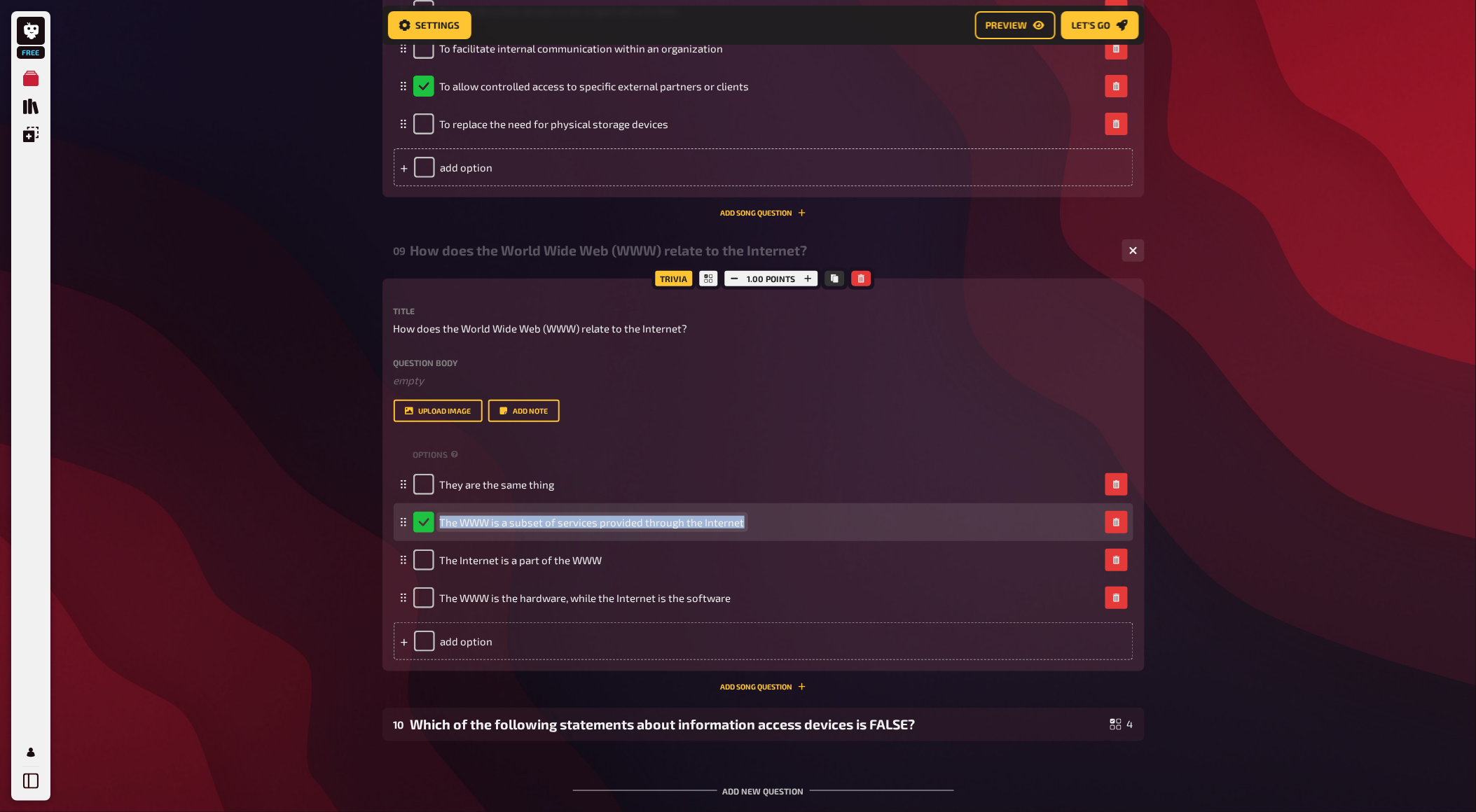
drag, startPoint x: 739, startPoint y: 519, endPoint x: 440, endPoint y: 522, distance: 299.0
click at [440, 522] on span "The WWW is a subset of services provided through the Internet" at bounding box center [593, 522] width 305 height 12
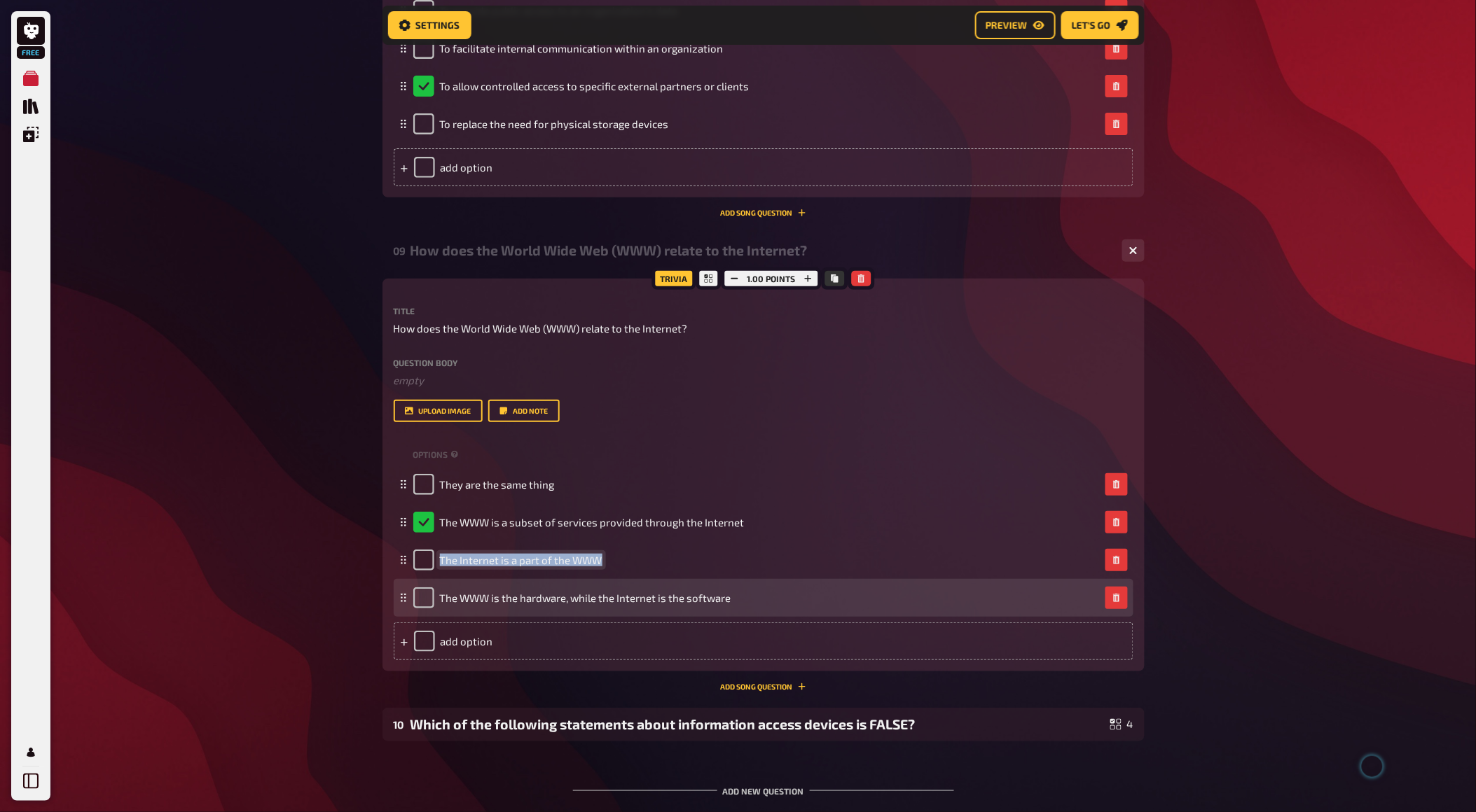
drag, startPoint x: 600, startPoint y: 557, endPoint x: 575, endPoint y: 604, distance: 53.2
click at [443, 561] on span "The Internet is a part of the WWW" at bounding box center [521, 560] width 163 height 12
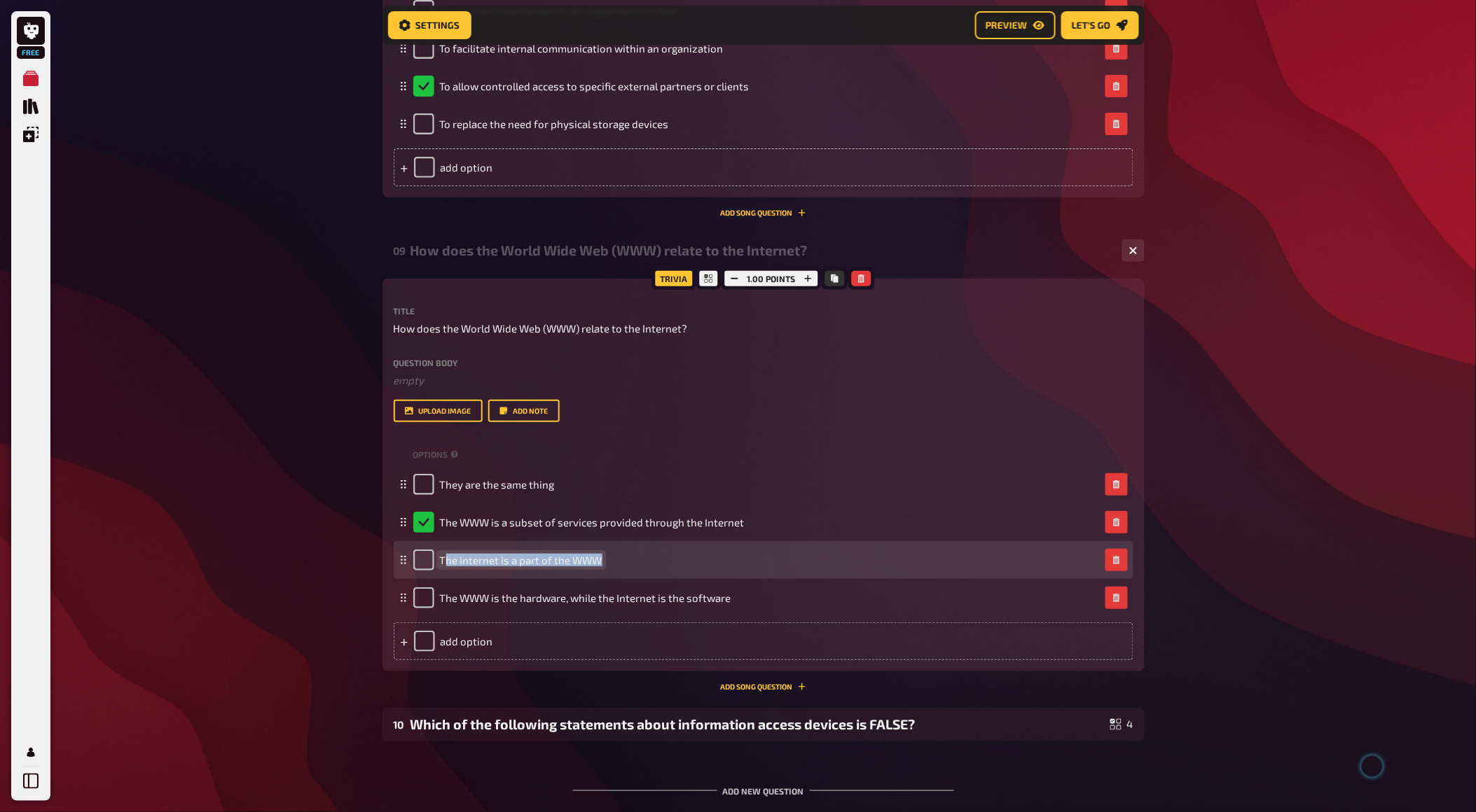
click at [600, 558] on span "The Internet is a part of the WWW" at bounding box center [521, 560] width 163 height 12
drag, startPoint x: 598, startPoint y: 558, endPoint x: 438, endPoint y: 557, distance: 160.0
click at [438, 557] on div "The Internet is a part of the WWW" at bounding box center [508, 560] width 189 height 21
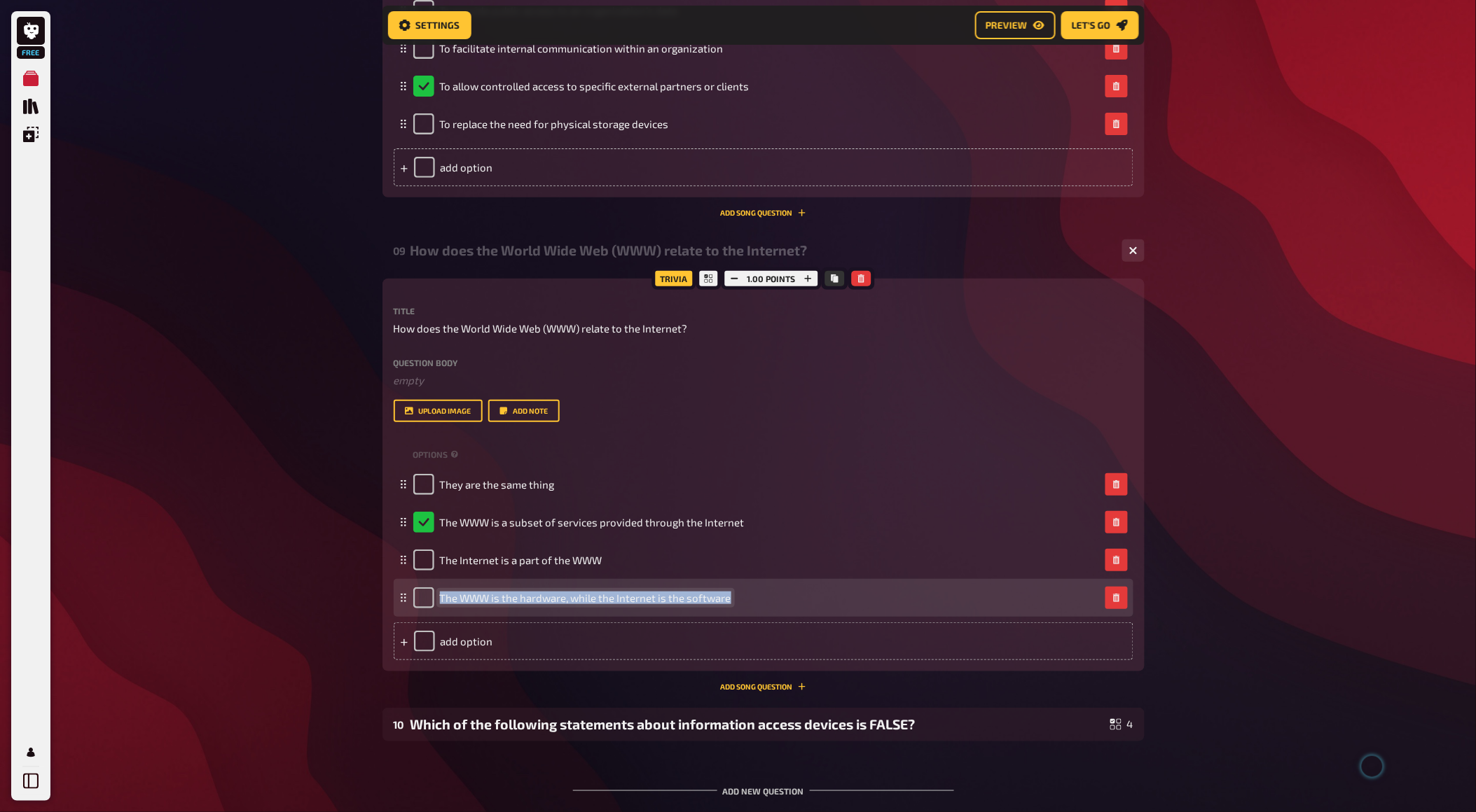
drag, startPoint x: 729, startPoint y: 598, endPoint x: 442, endPoint y: 597, distance: 287.0
click at [442, 597] on span "The WWW is the hardware, while the Internet is the software" at bounding box center [585, 597] width 291 height 12
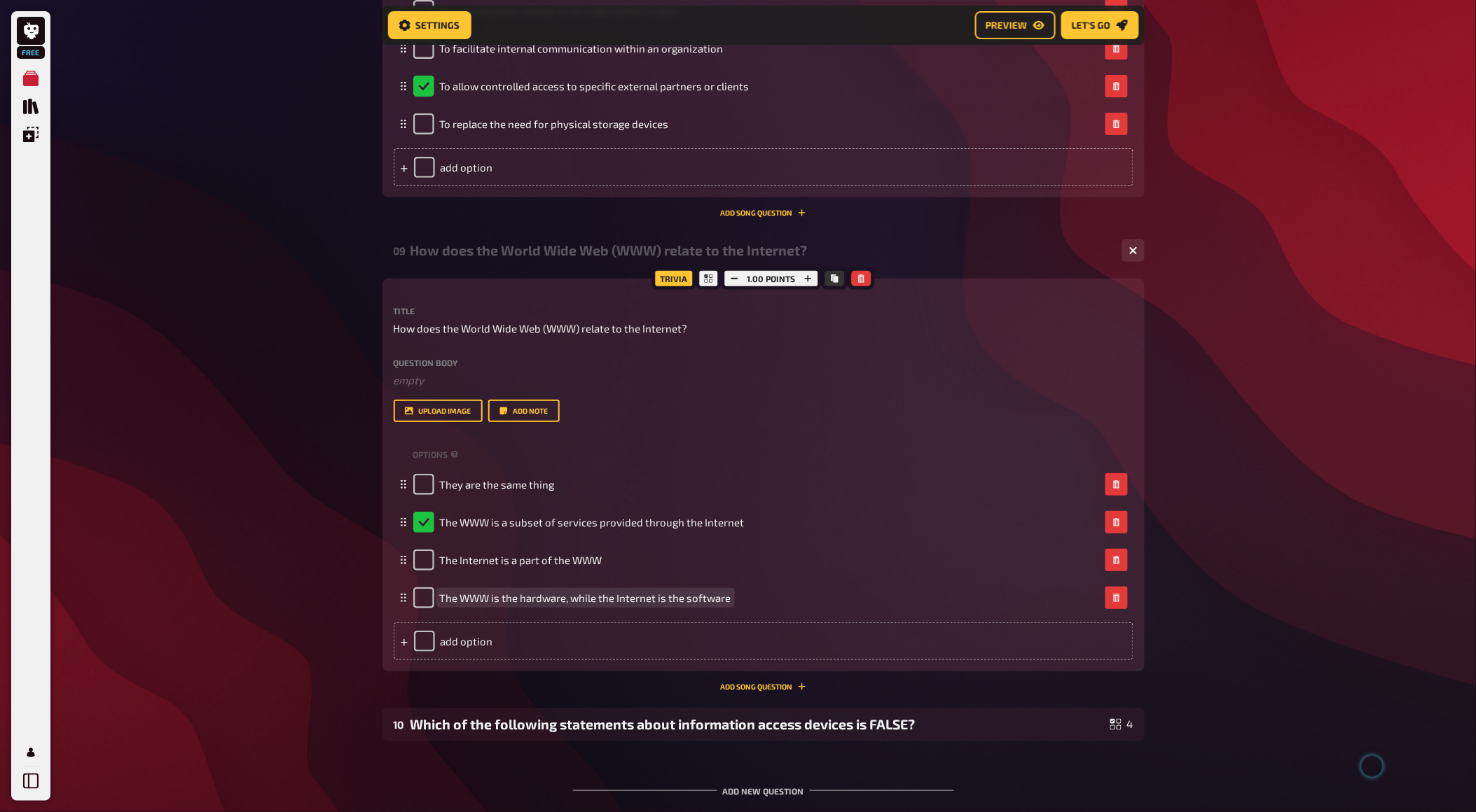
scroll to position [3983, 0]
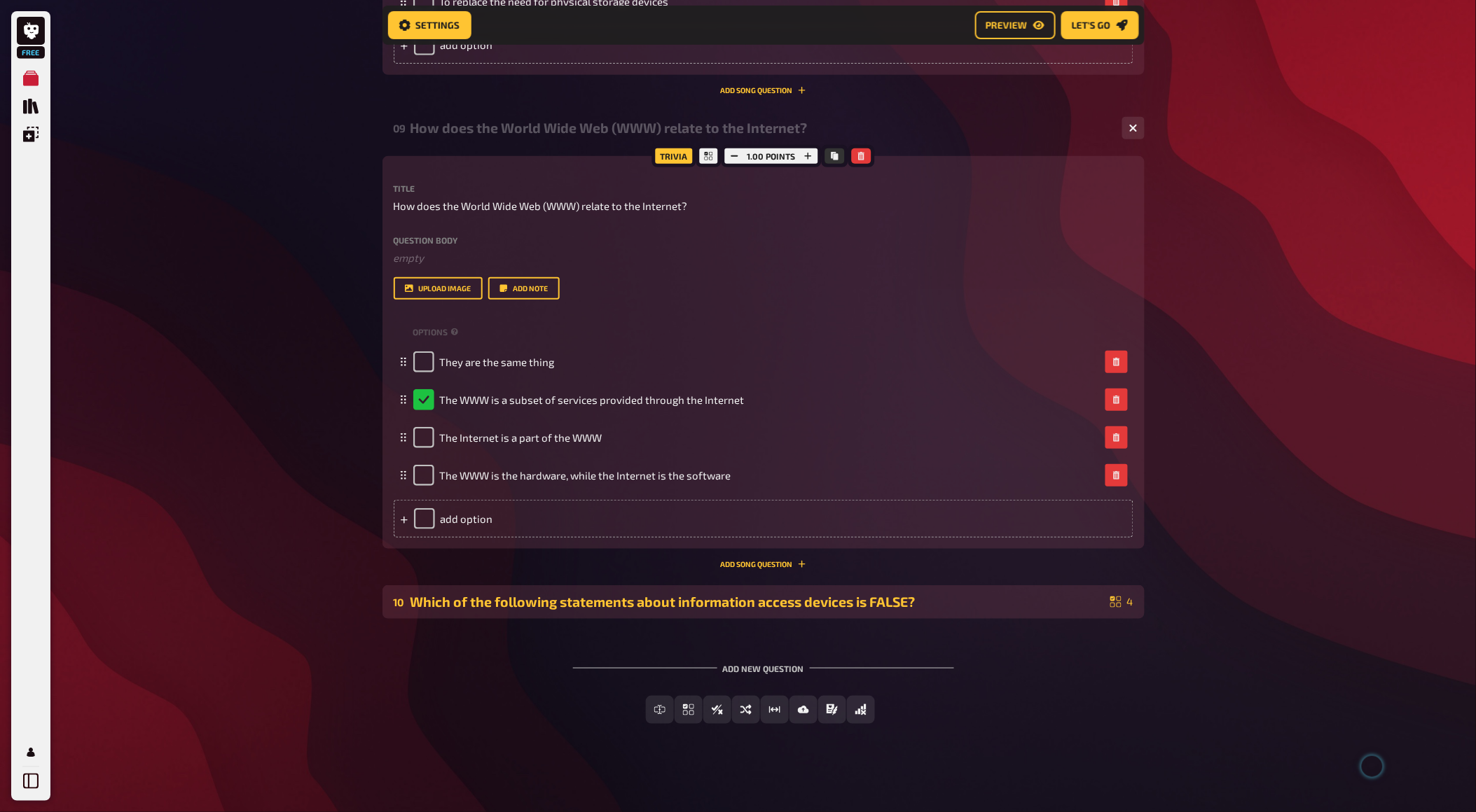
click at [548, 613] on div "10 Which of the following statements about information access devices is FALSE?…" at bounding box center [763, 602] width 763 height 34
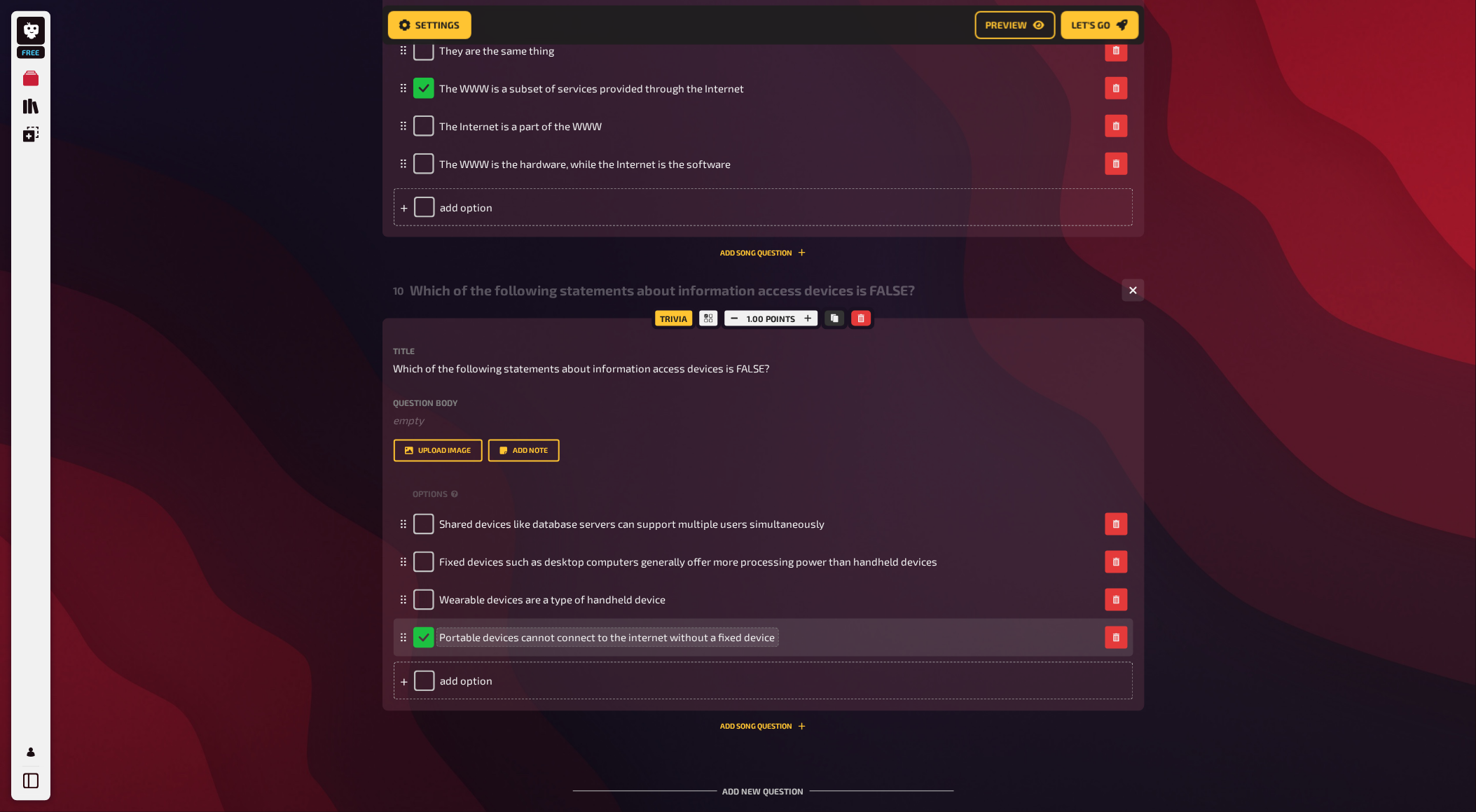
scroll to position [4372, 0]
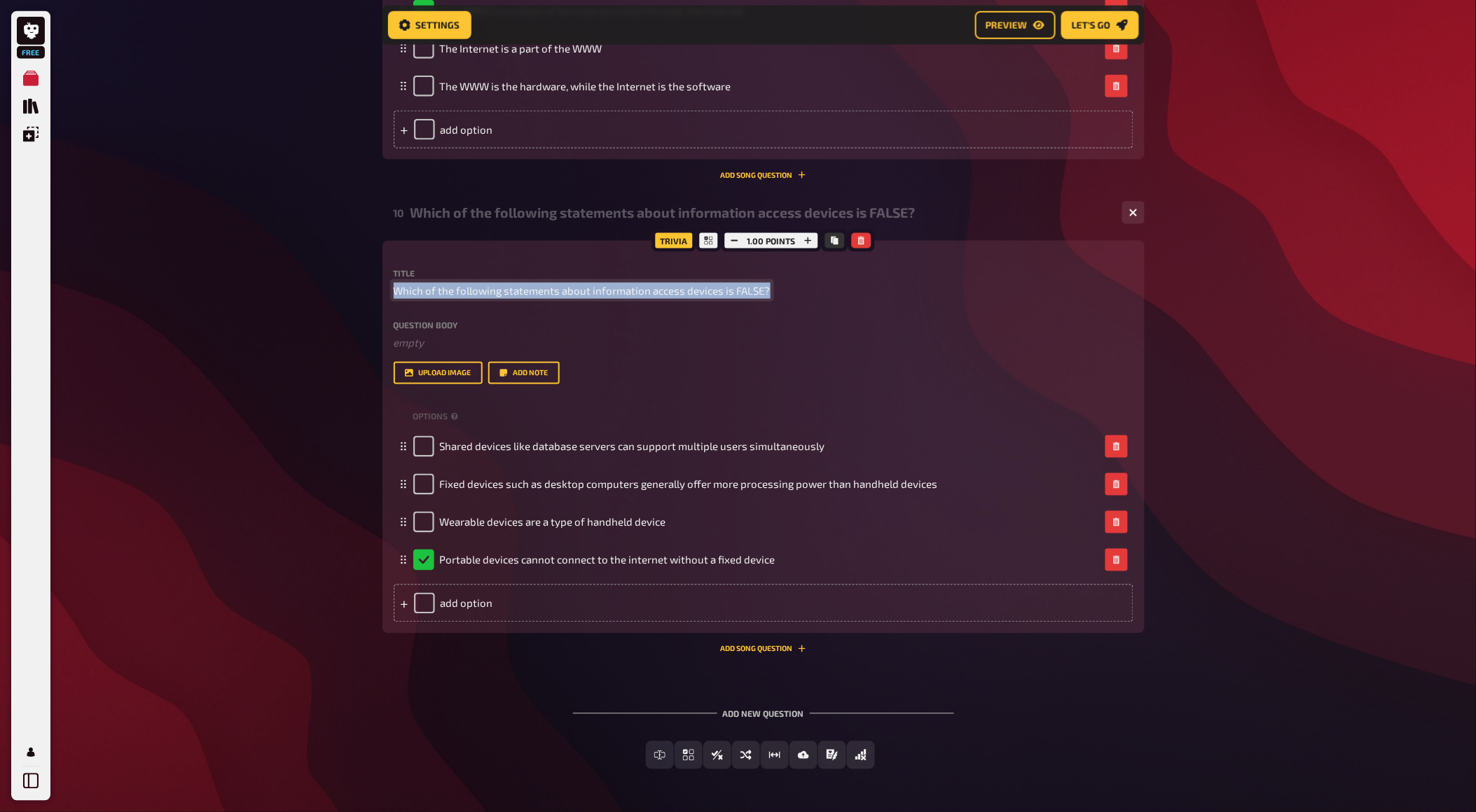
drag, startPoint x: 766, startPoint y: 288, endPoint x: 390, endPoint y: 287, distance: 376.0
click at [390, 287] on div "Trivia 1.00 points Title Which of the following statements about information ac…" at bounding box center [763, 437] width 763 height 393
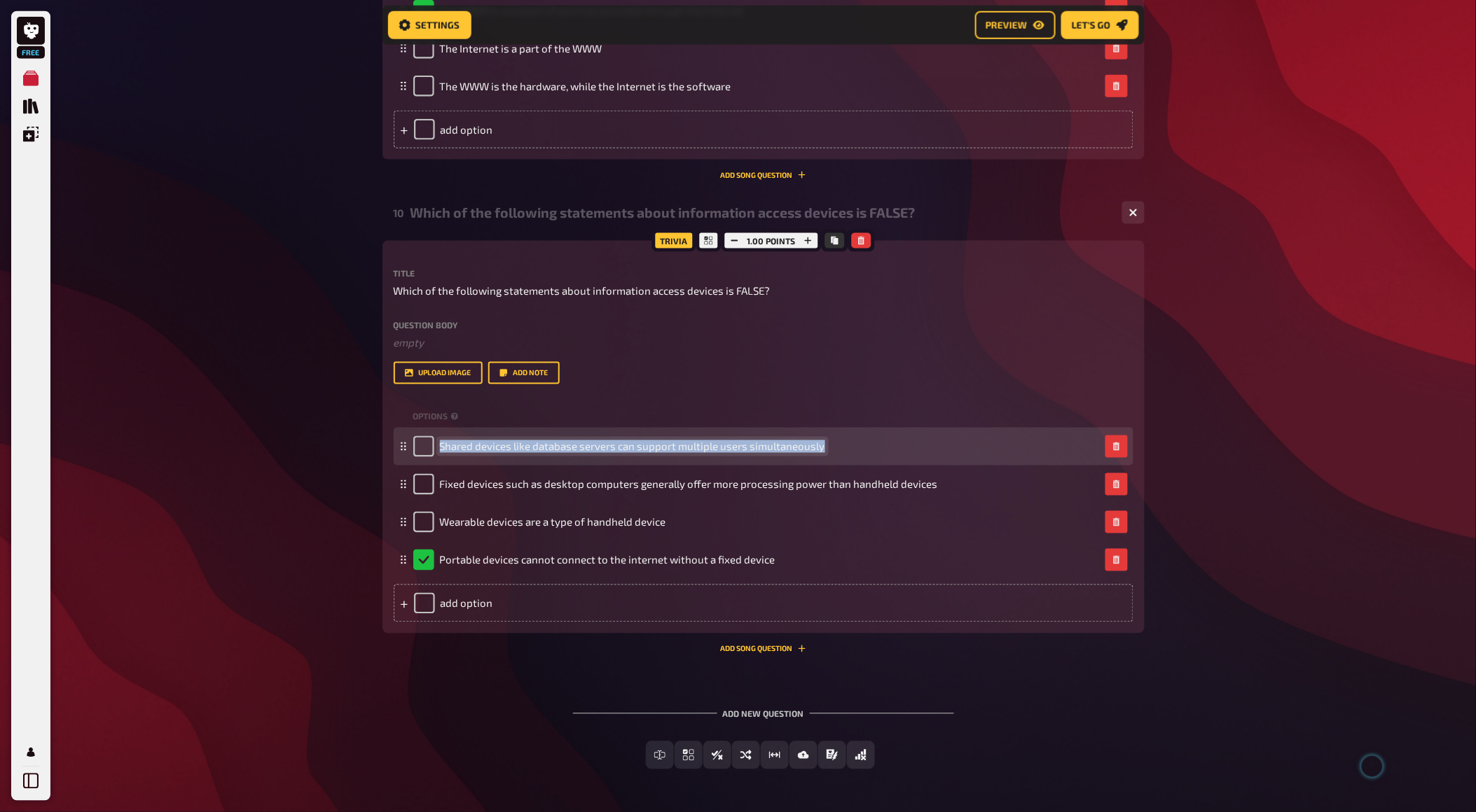
drag, startPoint x: 825, startPoint y: 446, endPoint x: 438, endPoint y: 446, distance: 387.0
click at [438, 446] on div "Shared devices like database servers can support multiple users simultaneously" at bounding box center [757, 446] width 687 height 21
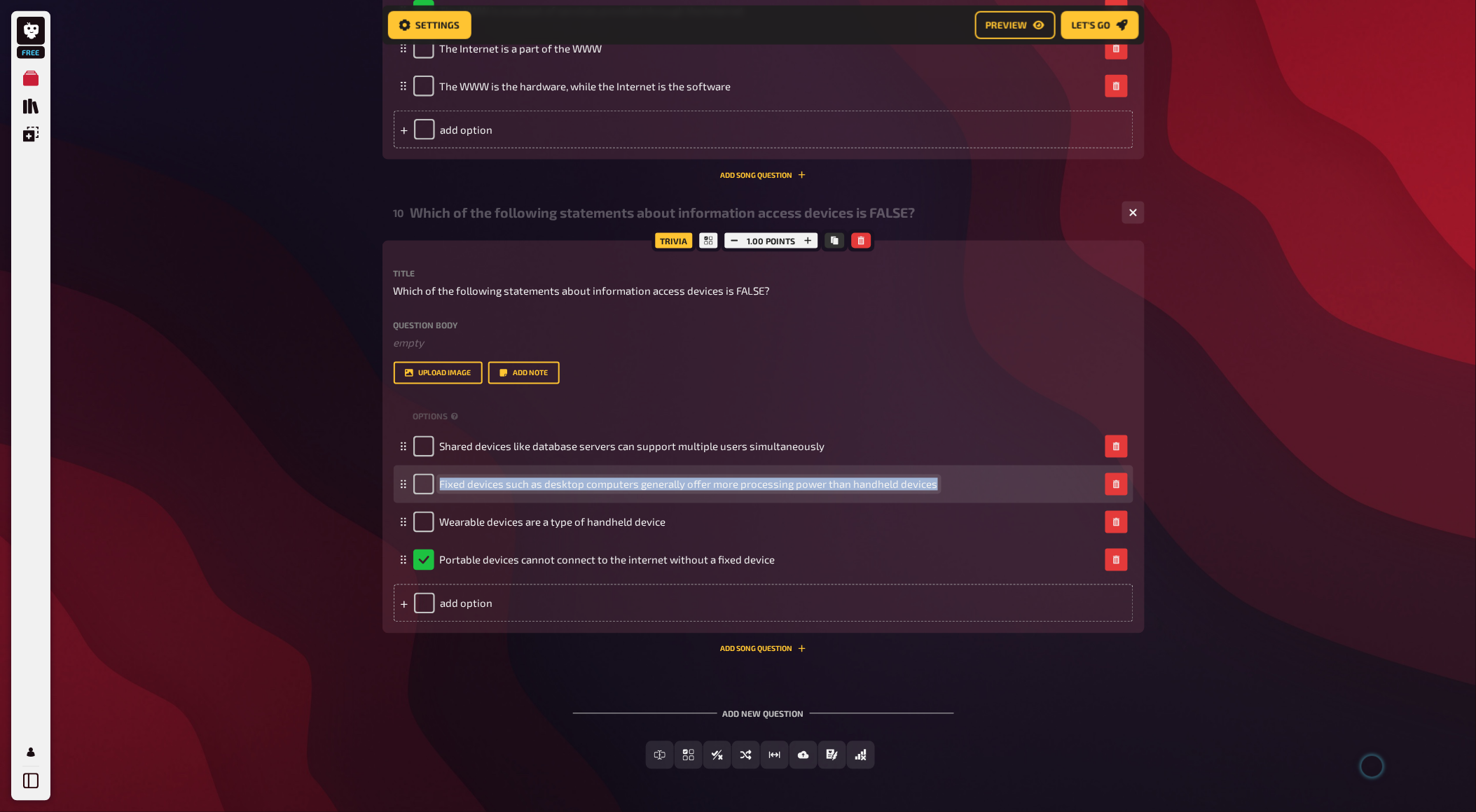
drag, startPoint x: 932, startPoint y: 480, endPoint x: 439, endPoint y: 484, distance: 493.0
click at [440, 484] on span "Fixed devices such as desktop computers generally offer more processing power t…" at bounding box center [689, 484] width 498 height 12
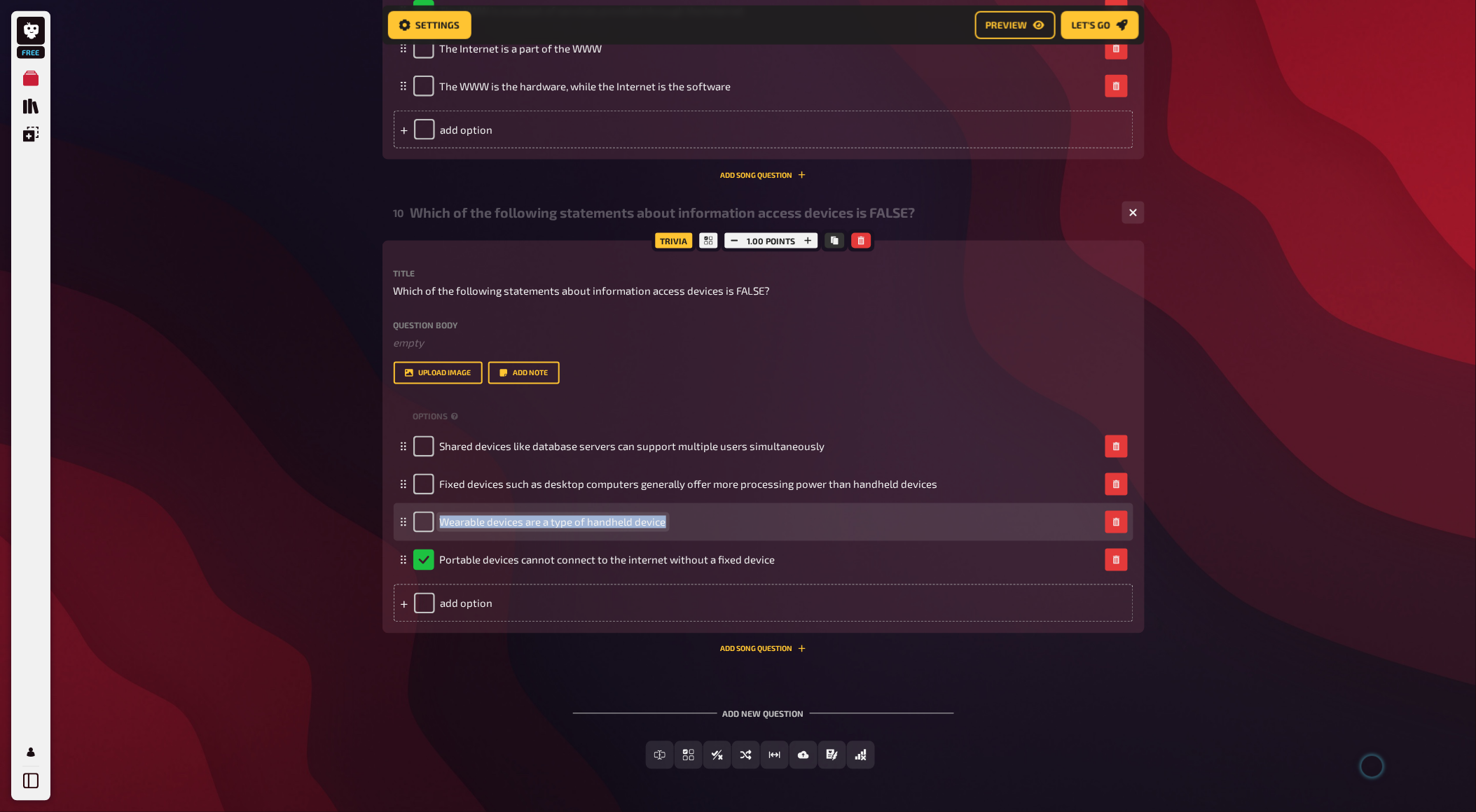
drag, startPoint x: 664, startPoint y: 519, endPoint x: 443, endPoint y: 514, distance: 221.1
click at [440, 516] on span "Wearable devices are a type of handheld device" at bounding box center [553, 522] width 226 height 12
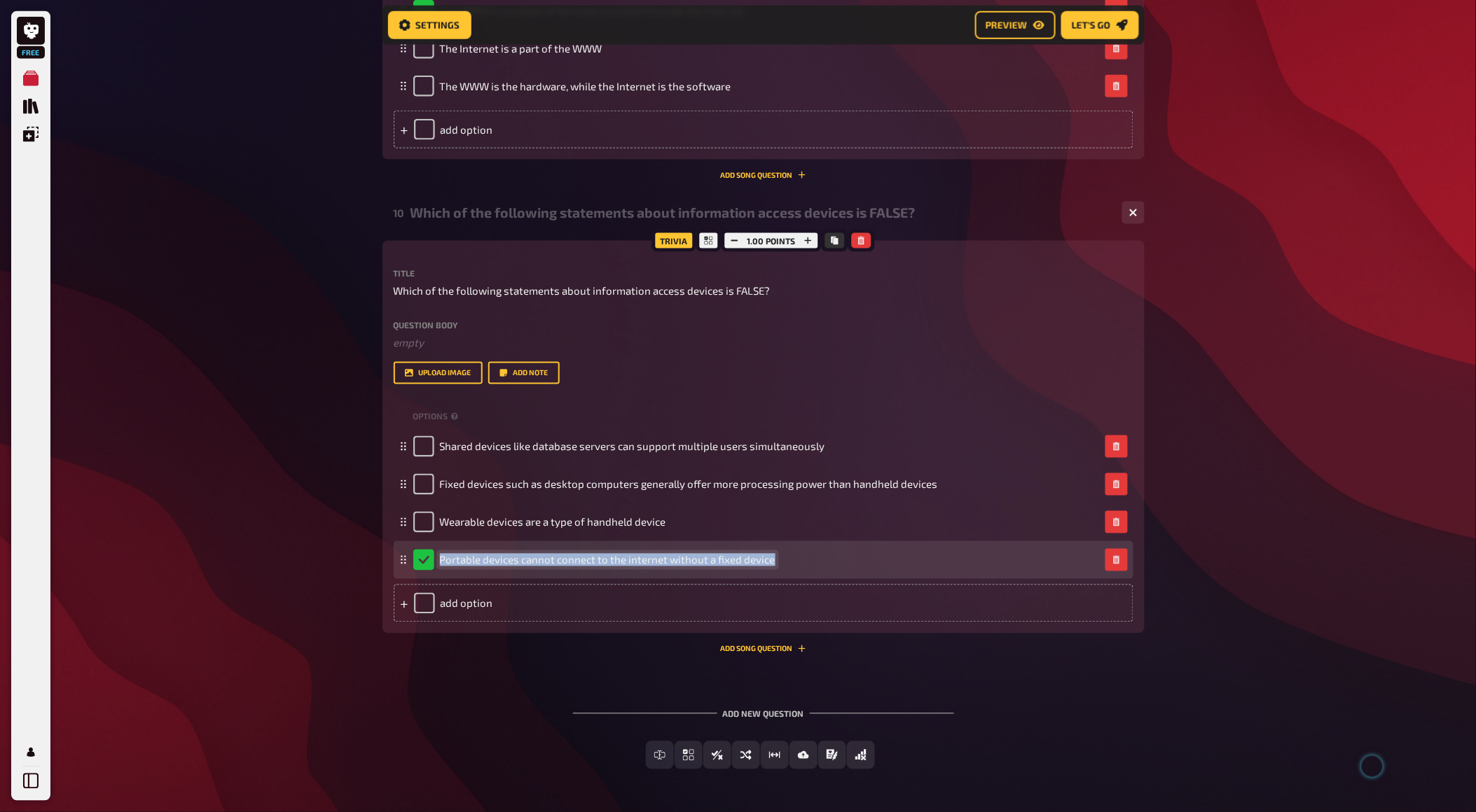
drag, startPoint x: 771, startPoint y: 562, endPoint x: 436, endPoint y: 561, distance: 335.0
click at [436, 561] on div "Portable devices cannot connect to the internet without a fixed device" at bounding box center [594, 560] width 362 height 21
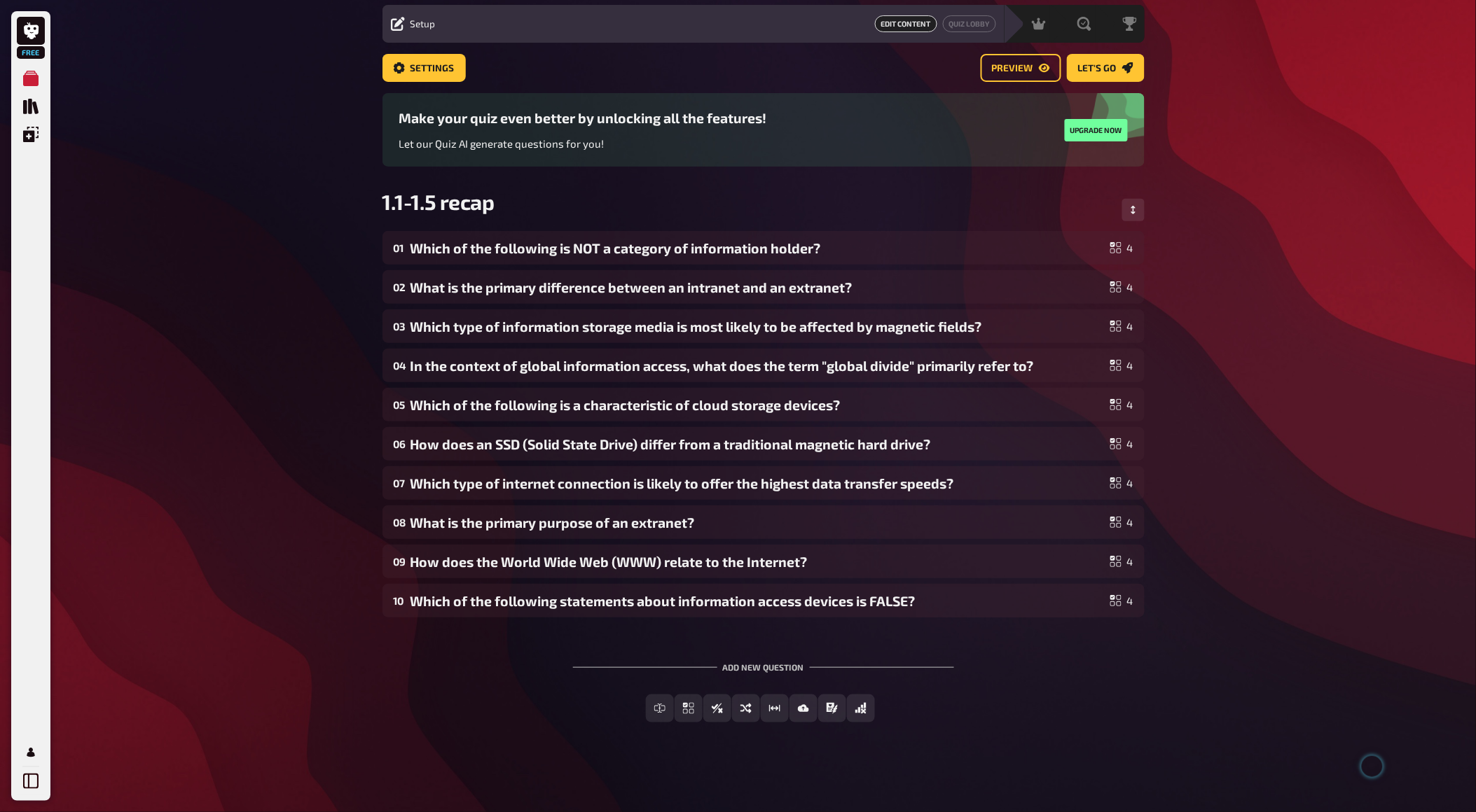
scroll to position [0, 0]
